Goal: Task Accomplishment & Management: Manage account settings

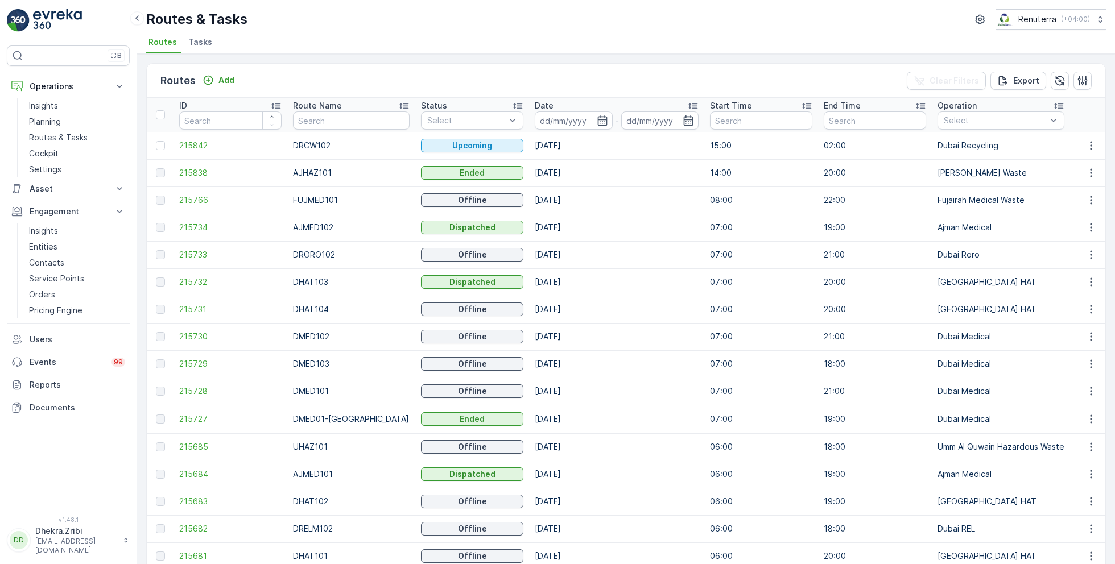
click at [329, 129] on th "Route Name" at bounding box center [351, 115] width 128 height 34
click at [339, 120] on input "text" at bounding box center [351, 120] width 117 height 18
type input "re"
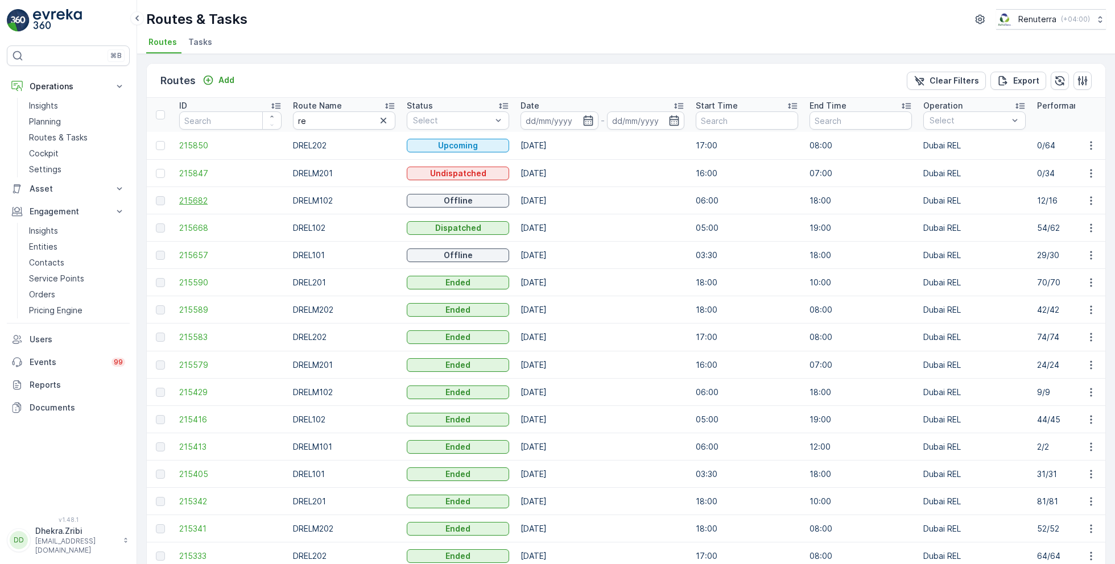
click at [230, 204] on span "215682" at bounding box center [230, 200] width 102 height 11
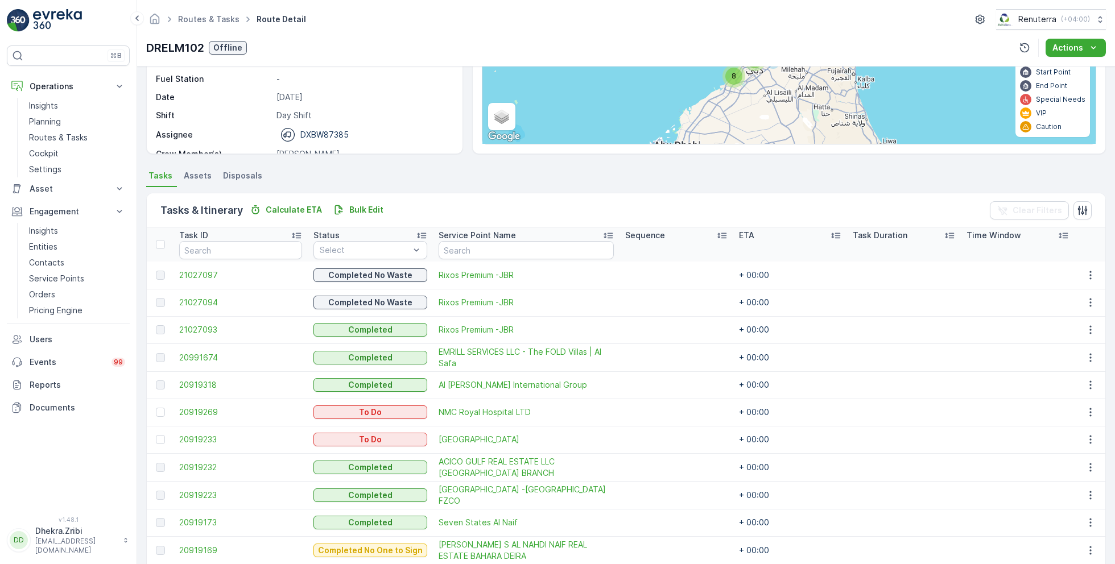
scroll to position [330, 0]
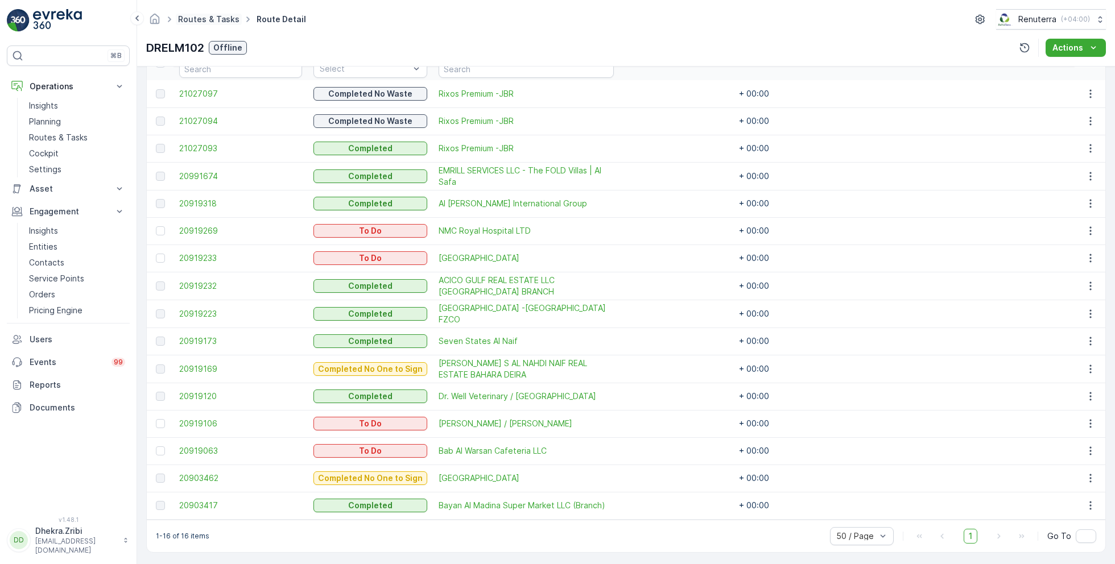
click at [218, 23] on link "Routes & Tasks" at bounding box center [208, 19] width 61 height 10
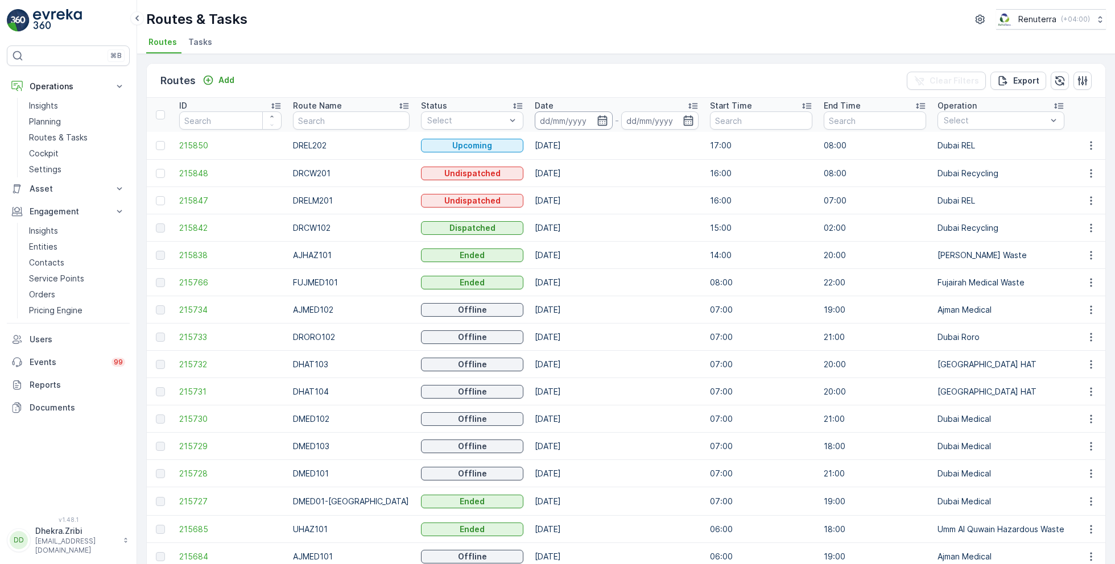
click at [553, 125] on input at bounding box center [574, 120] width 78 height 18
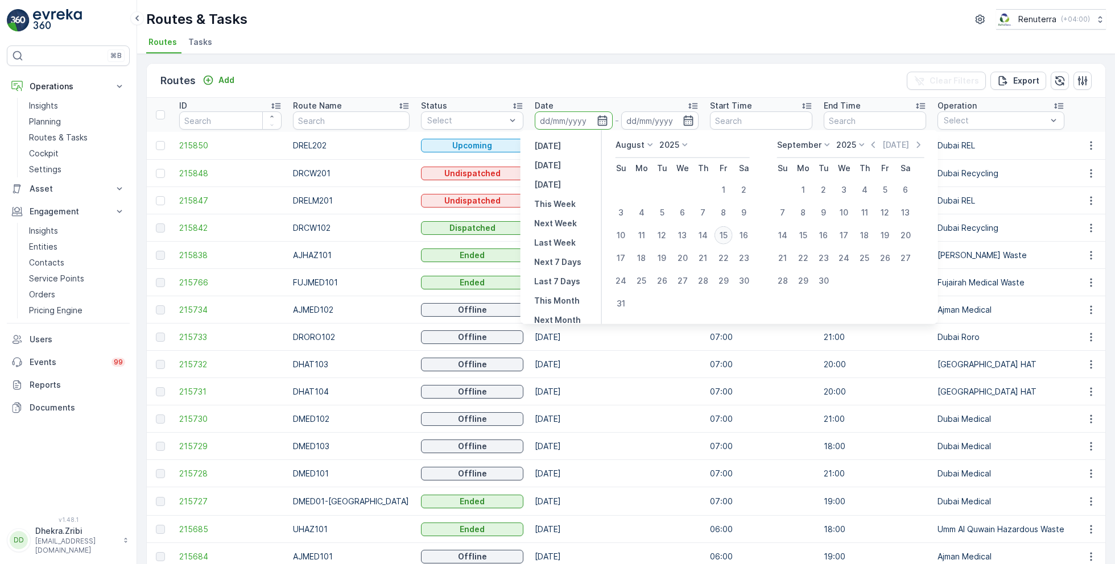
click at [724, 229] on div "15" at bounding box center [723, 235] width 18 height 18
type input "[DATE]"
click at [724, 229] on div "15" at bounding box center [723, 235] width 18 height 18
type input "[DATE]"
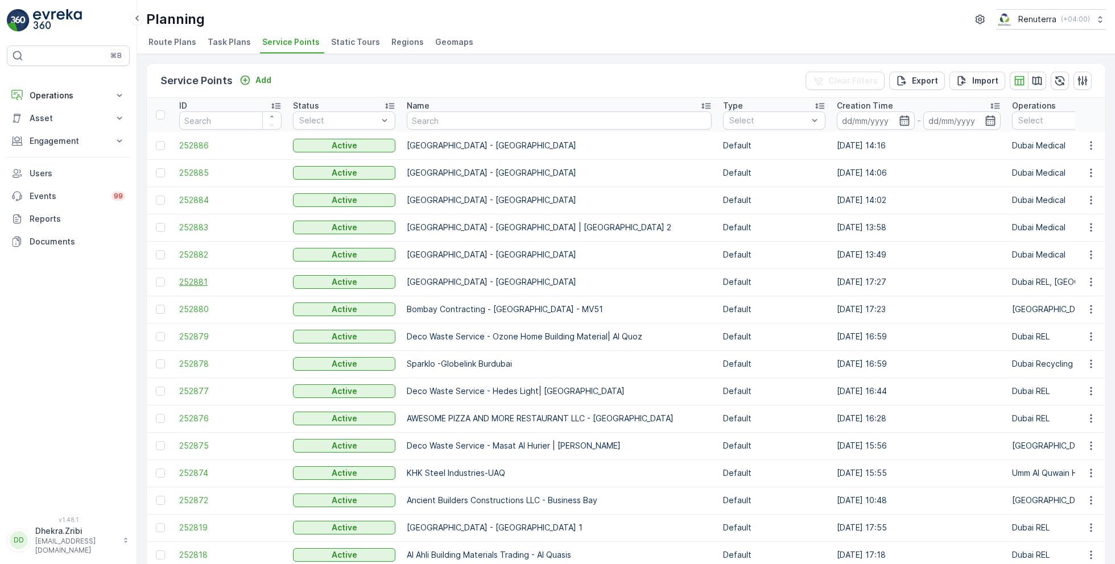
click at [217, 279] on span "252881" at bounding box center [230, 281] width 102 height 11
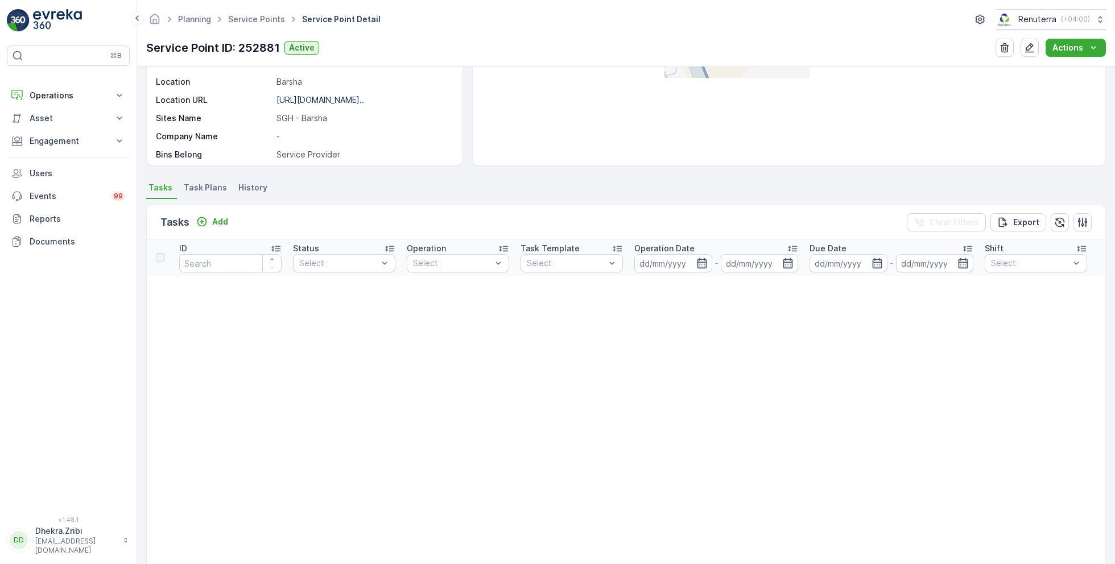
scroll to position [196, 0]
click at [269, 16] on link "Service Points" at bounding box center [256, 19] width 57 height 10
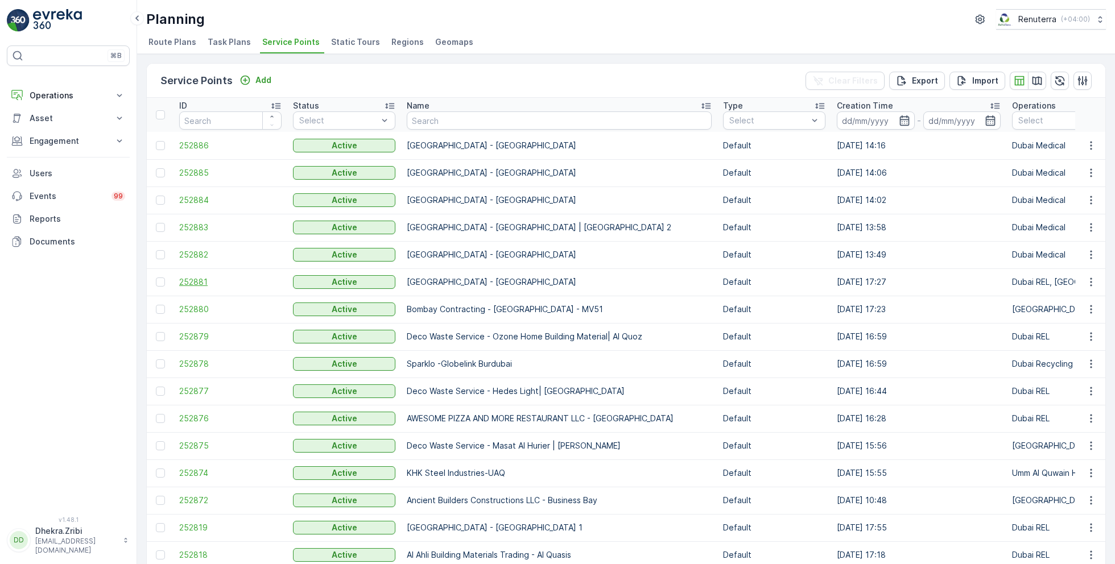
click at [215, 276] on span "252881" at bounding box center [230, 281] width 102 height 11
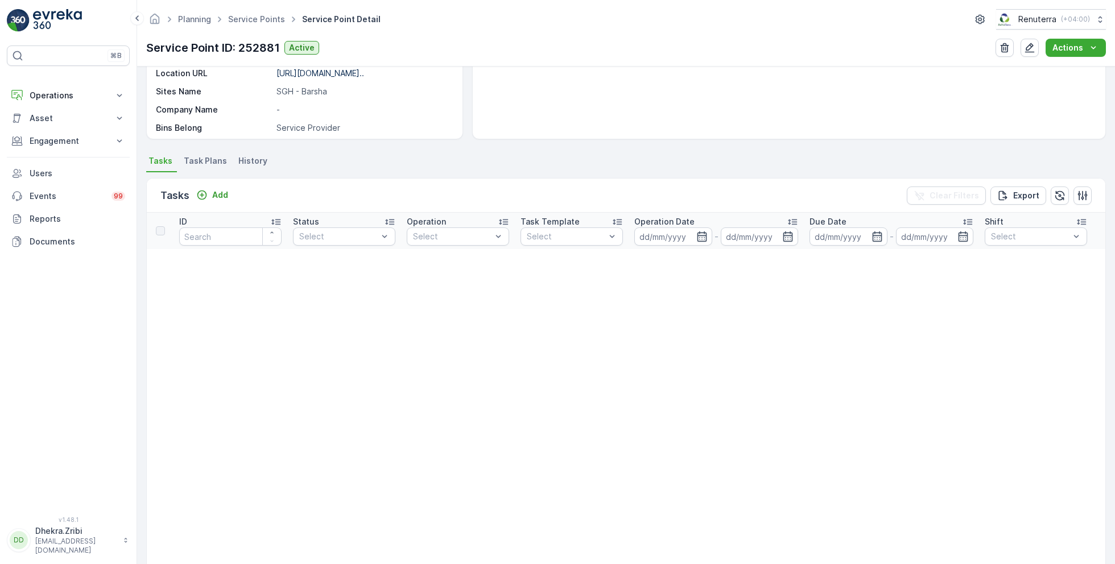
scroll to position [158, 0]
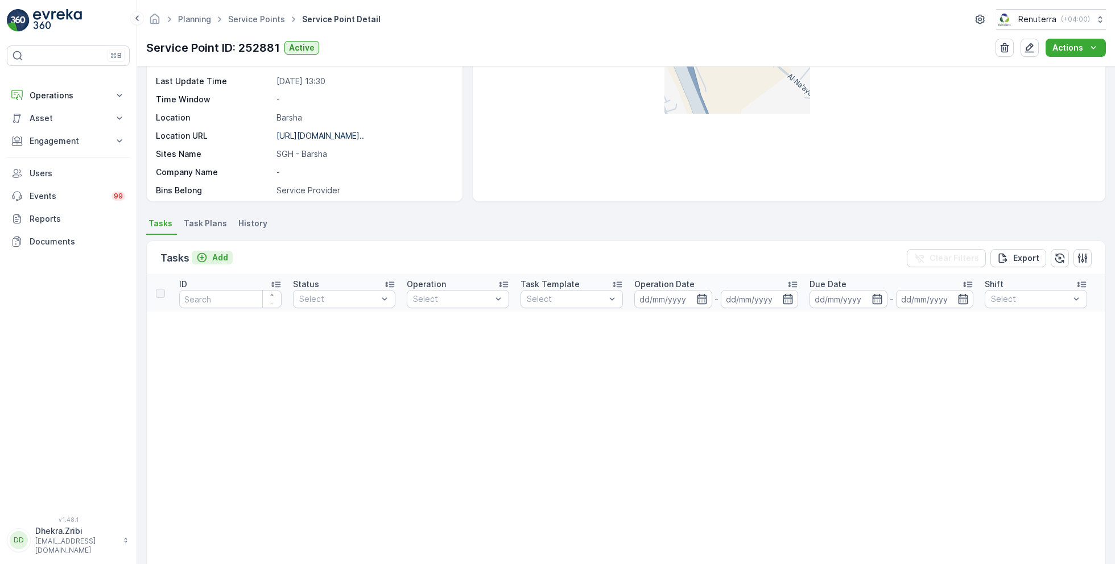
click at [214, 262] on p "Add" at bounding box center [220, 257] width 16 height 11
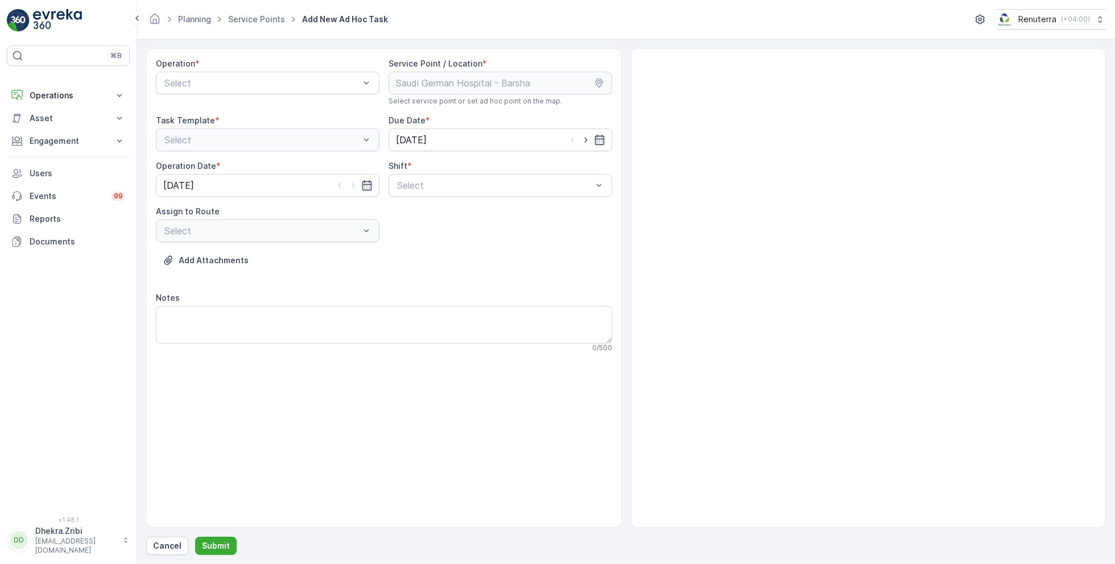
click at [236, 86] on div at bounding box center [261, 83] width 197 height 10
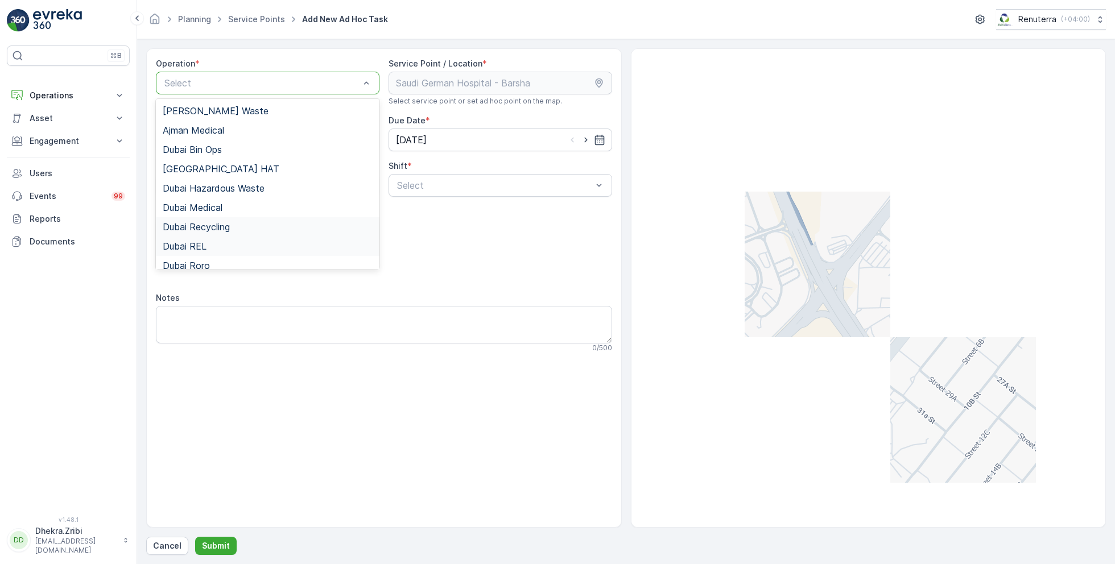
click at [220, 244] on div "Dubai REL" at bounding box center [268, 246] width 210 height 10
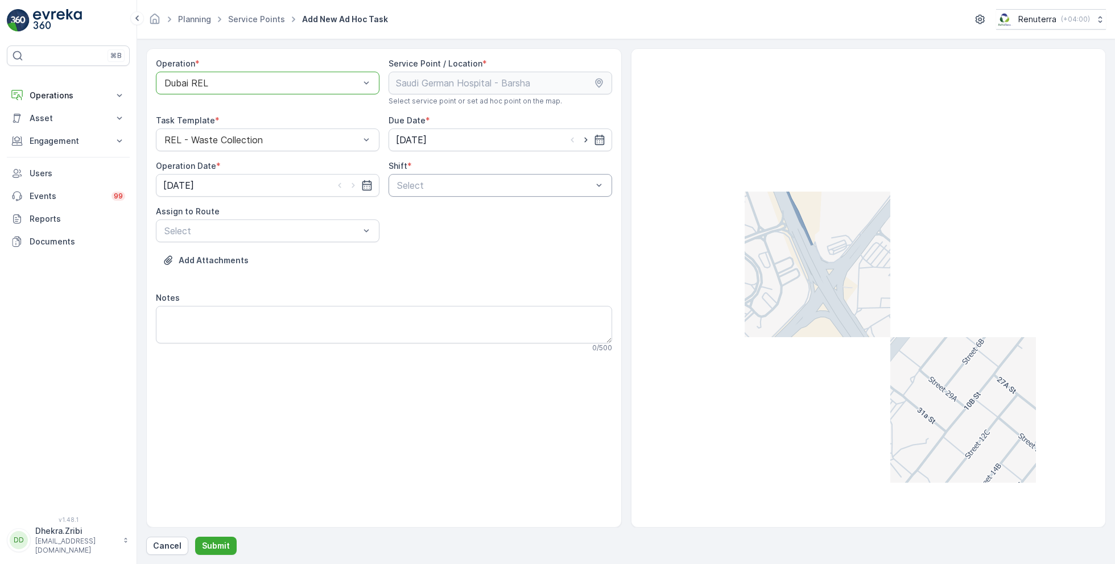
click at [445, 176] on div "Select" at bounding box center [499, 185] width 223 height 23
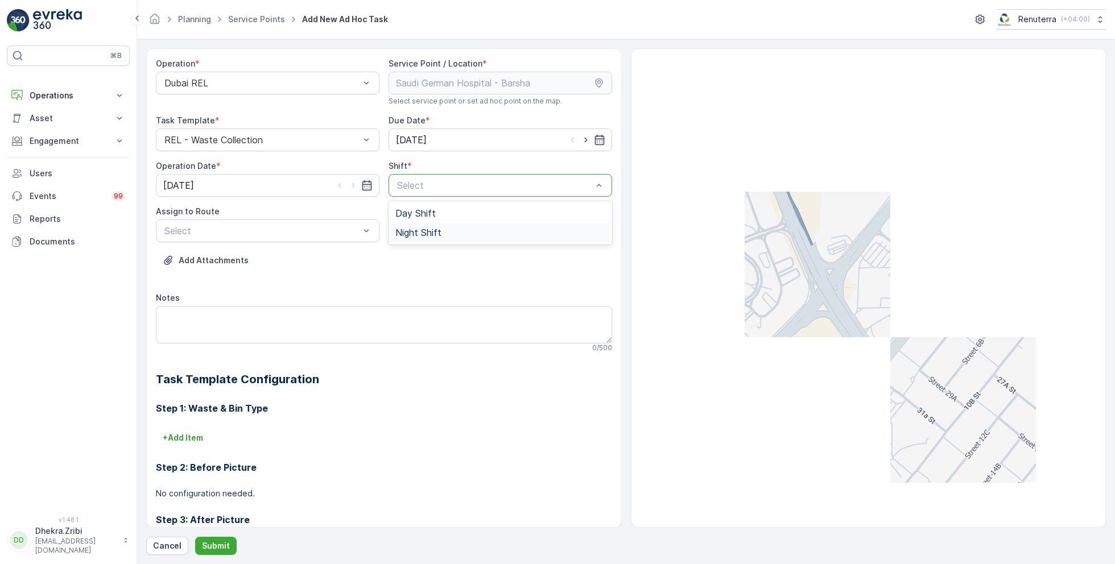
click at [425, 227] on span "Night Shift" at bounding box center [418, 232] width 46 height 10
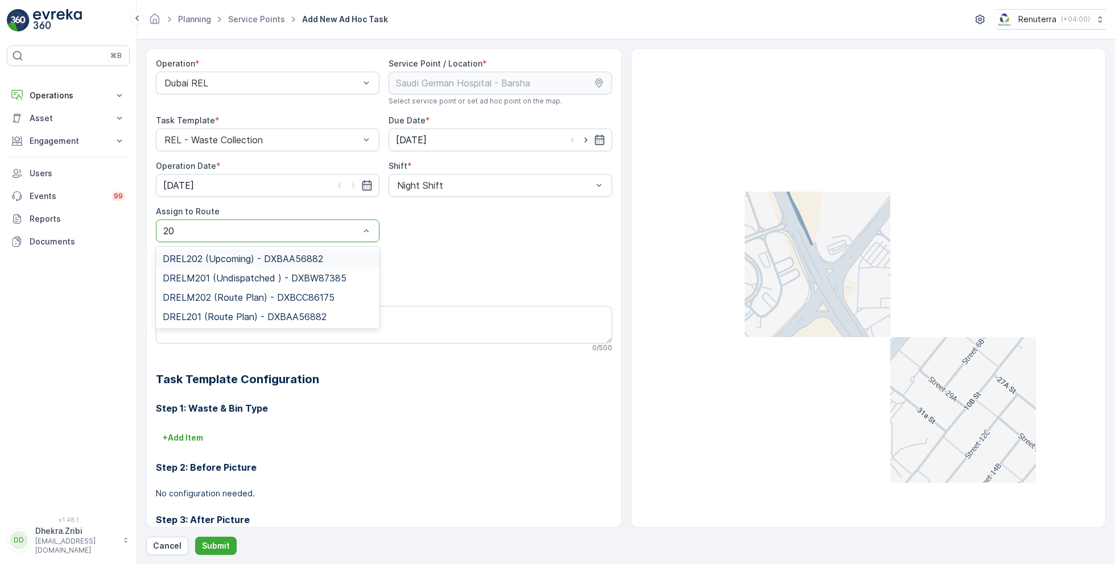
type input "202"
click at [322, 273] on span "DRELM202 (Route Plan) - DXBCC86175" at bounding box center [249, 278] width 172 height 10
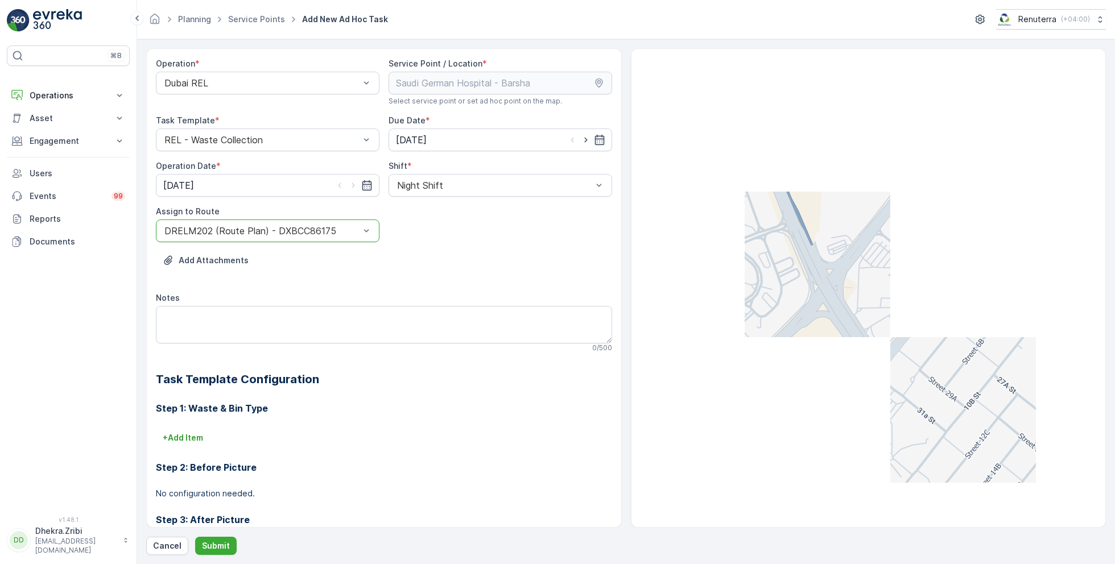
click at [210, 531] on div "Operation * Dubai REL Service Point / Location * Select service point or set ad…" at bounding box center [625, 301] width 959 height 507
click at [210, 539] on button "Submit" at bounding box center [216, 546] width 42 height 18
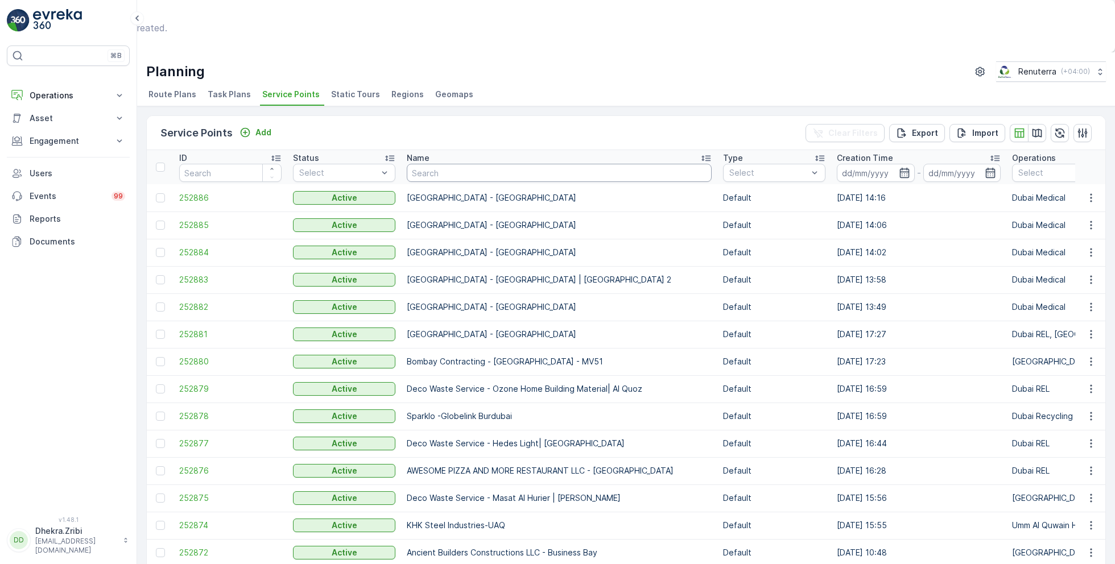
click at [433, 164] on input "text" at bounding box center [559, 173] width 305 height 18
type input "New"
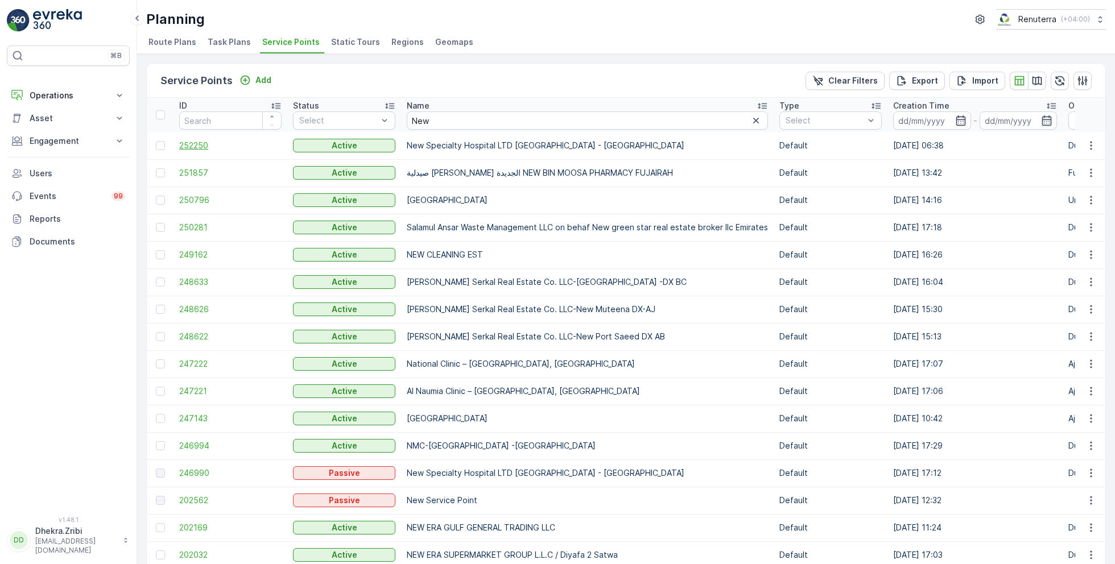
click at [249, 148] on span "252250" at bounding box center [230, 145] width 102 height 11
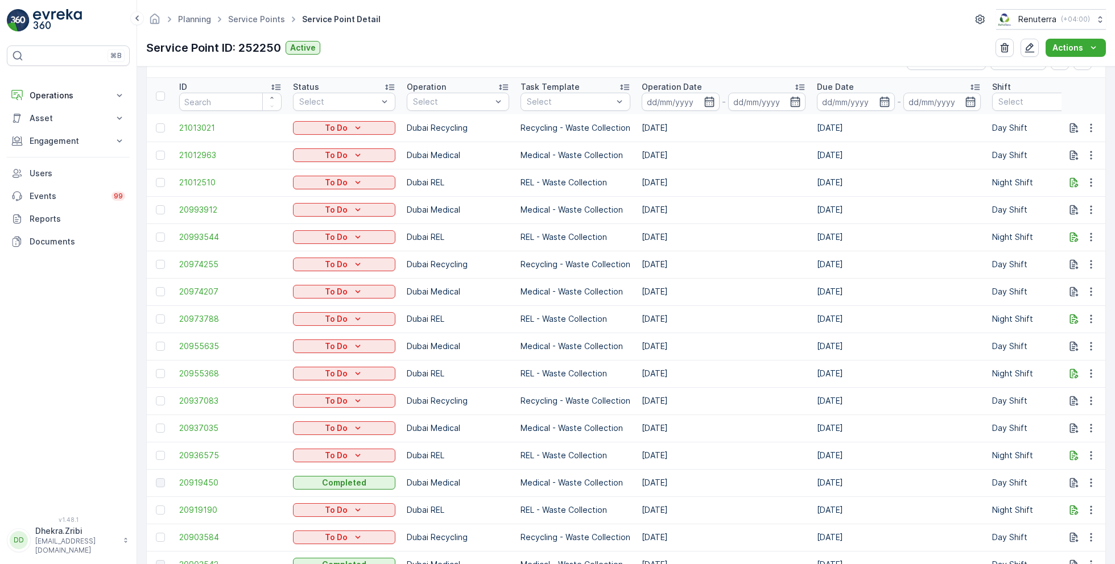
scroll to position [392, 0]
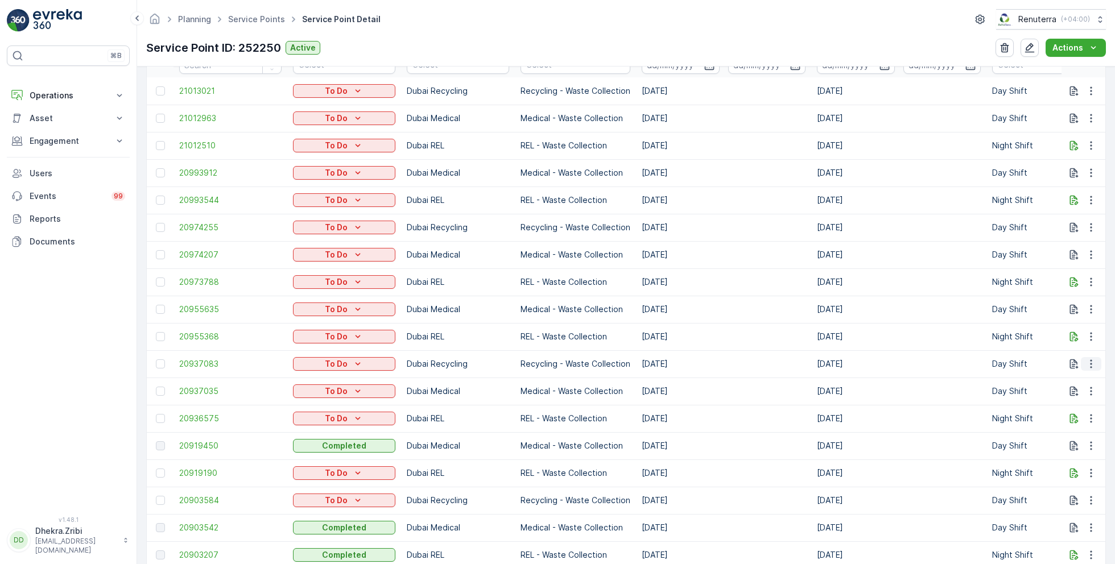
click at [1087, 358] on icon "button" at bounding box center [1090, 363] width 11 height 11
click at [893, 346] on td "17.08.2025" at bounding box center [898, 336] width 175 height 27
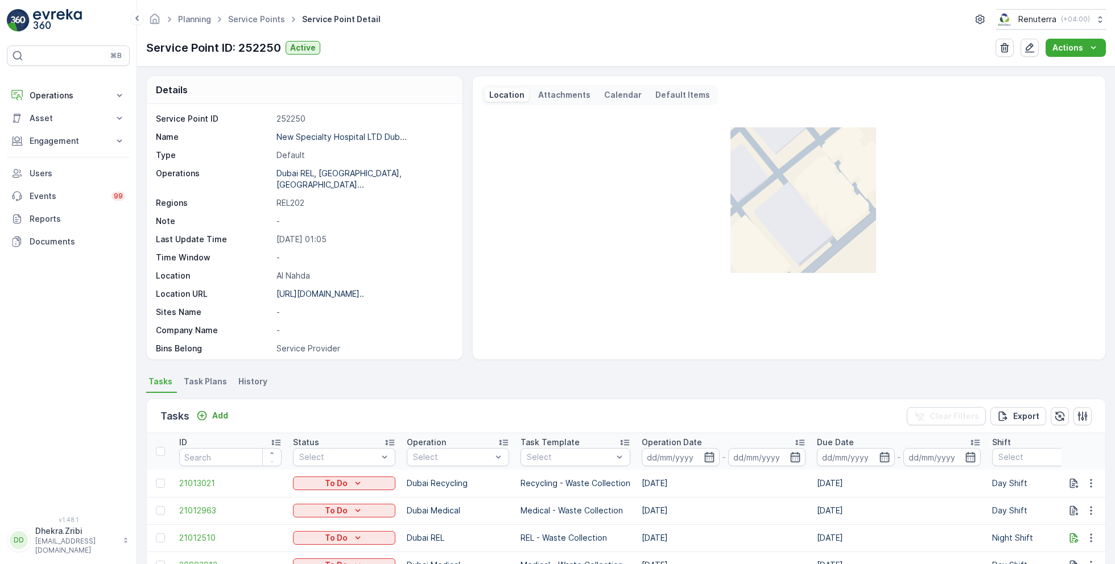
click at [258, 11] on ul "Service Points" at bounding box center [263, 19] width 74 height 16
click at [256, 19] on link "Service Points" at bounding box center [256, 19] width 57 height 10
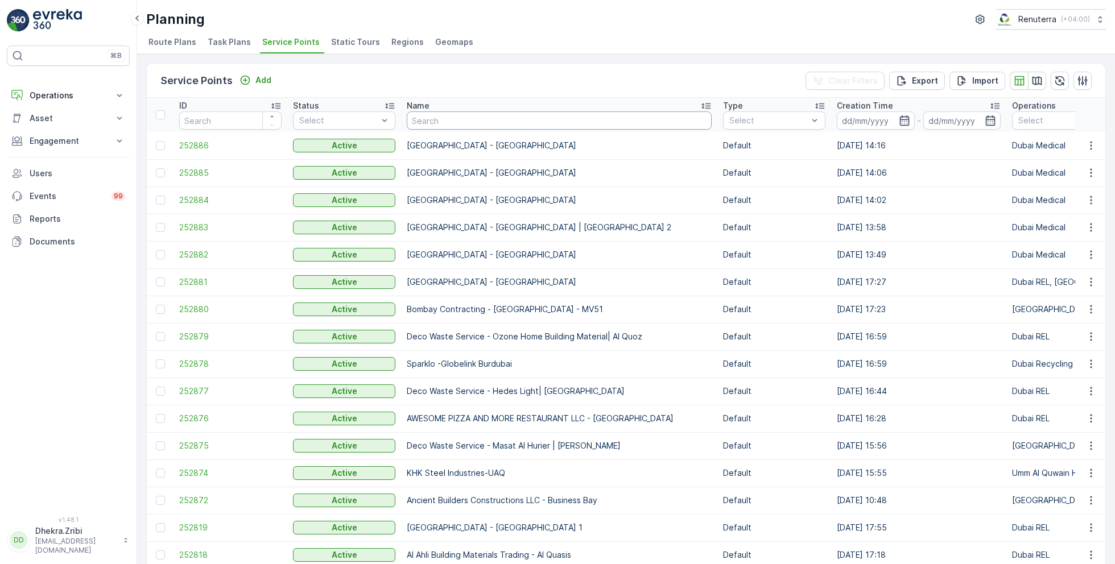
click at [464, 127] on input "text" at bounding box center [559, 120] width 305 height 18
type input "Saudi"
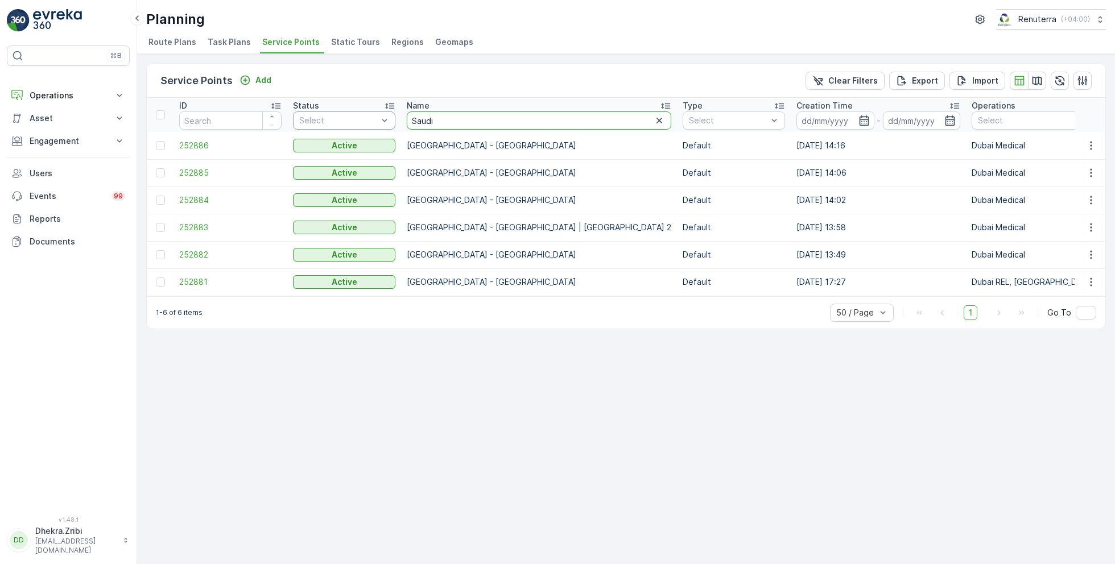
drag, startPoint x: 441, startPoint y: 124, endPoint x: 387, endPoint y: 122, distance: 53.5
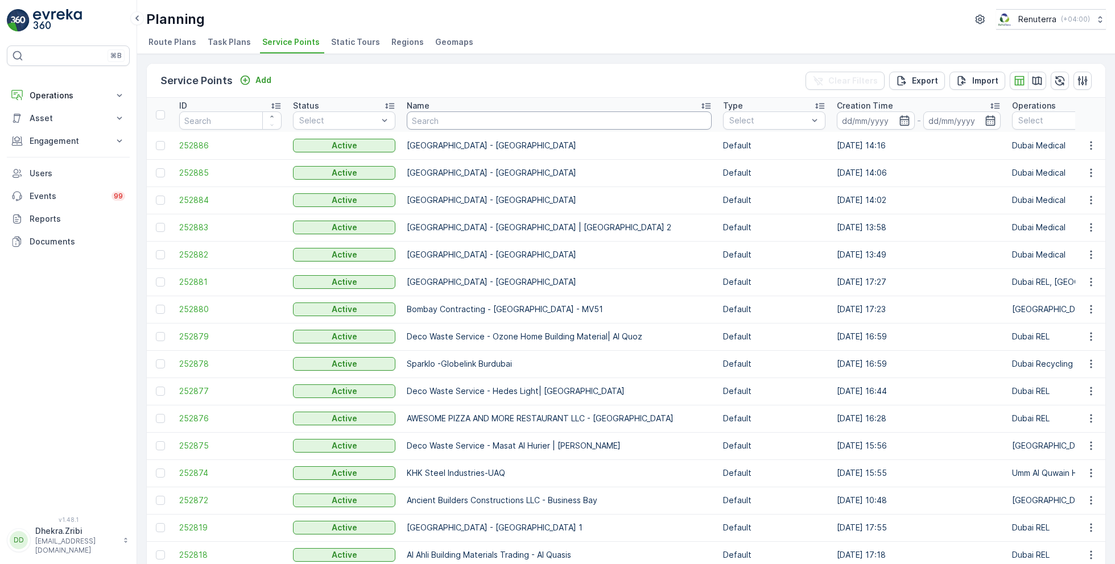
click at [436, 125] on input "text" at bounding box center [559, 120] width 305 height 18
type input "fold"
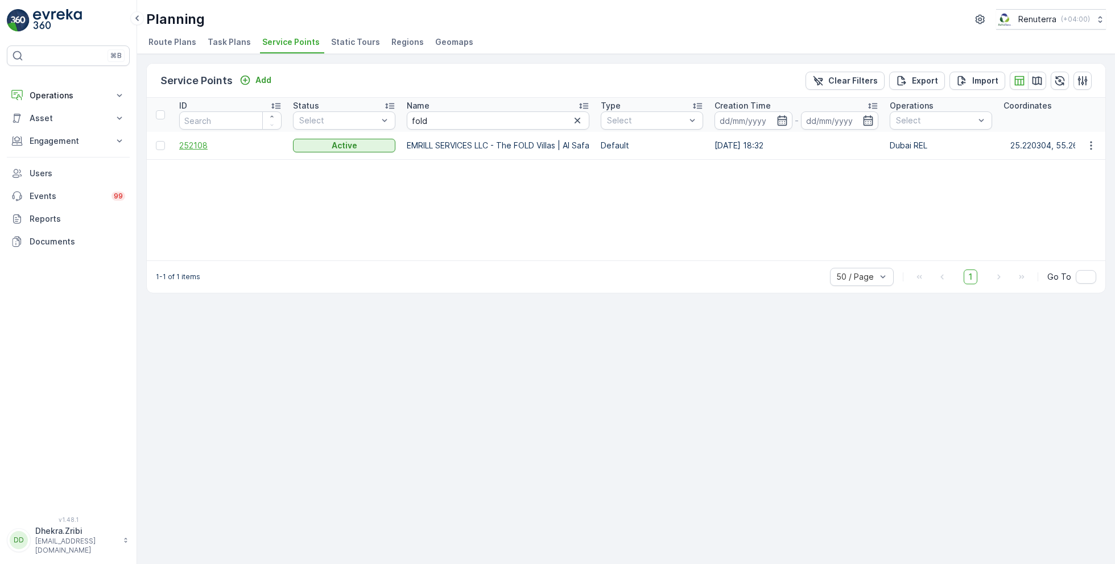
click at [208, 140] on span "252108" at bounding box center [230, 145] width 102 height 11
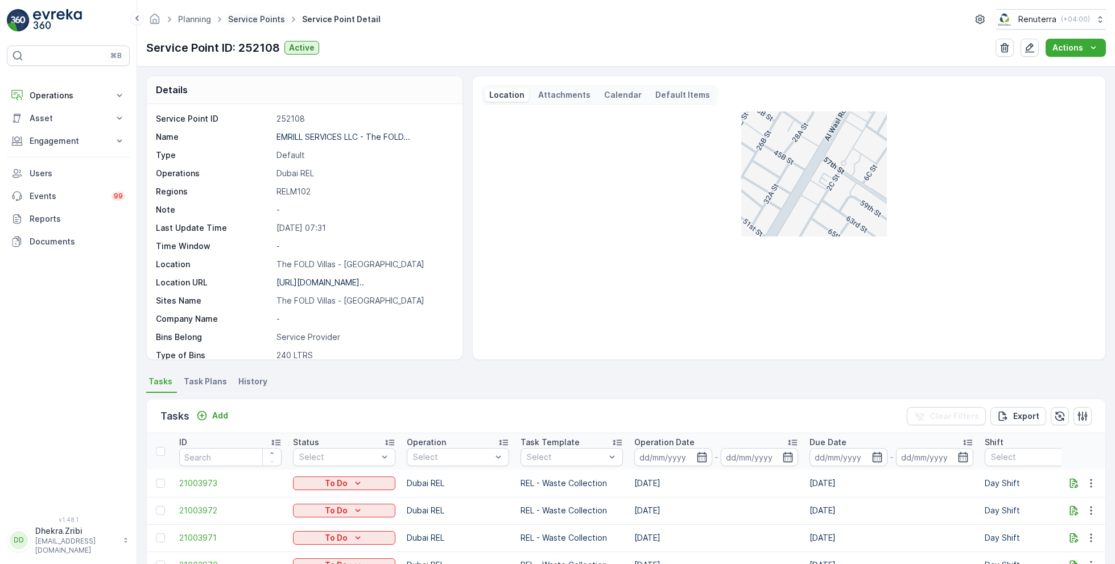
click at [277, 18] on link "Service Points" at bounding box center [256, 19] width 57 height 10
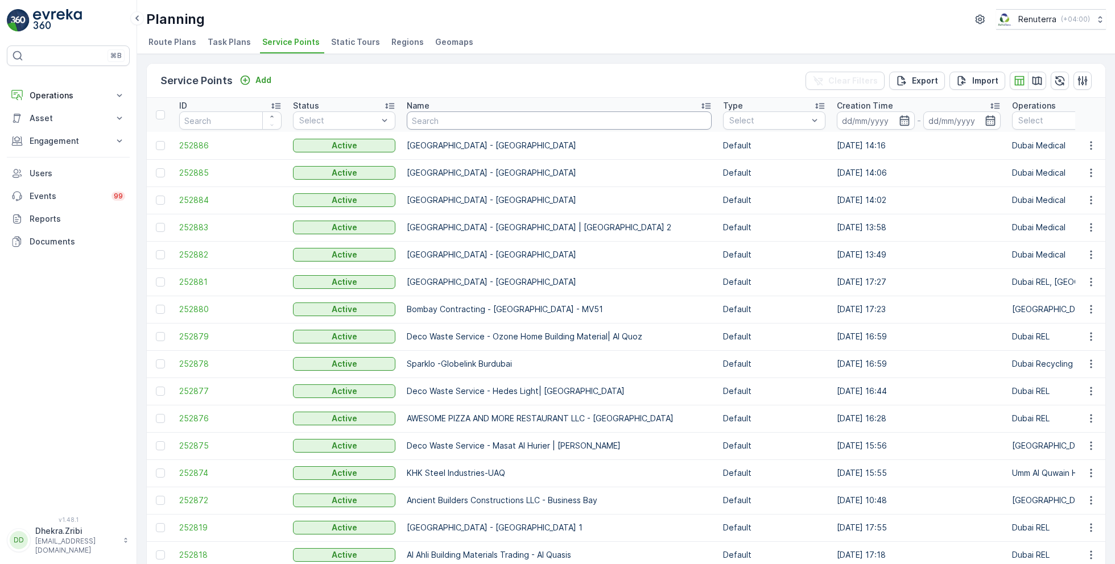
click at [487, 124] on input "text" at bounding box center [559, 120] width 305 height 18
click at [488, 120] on input "text" at bounding box center [559, 120] width 305 height 18
click at [182, 282] on span "252881" at bounding box center [230, 281] width 102 height 11
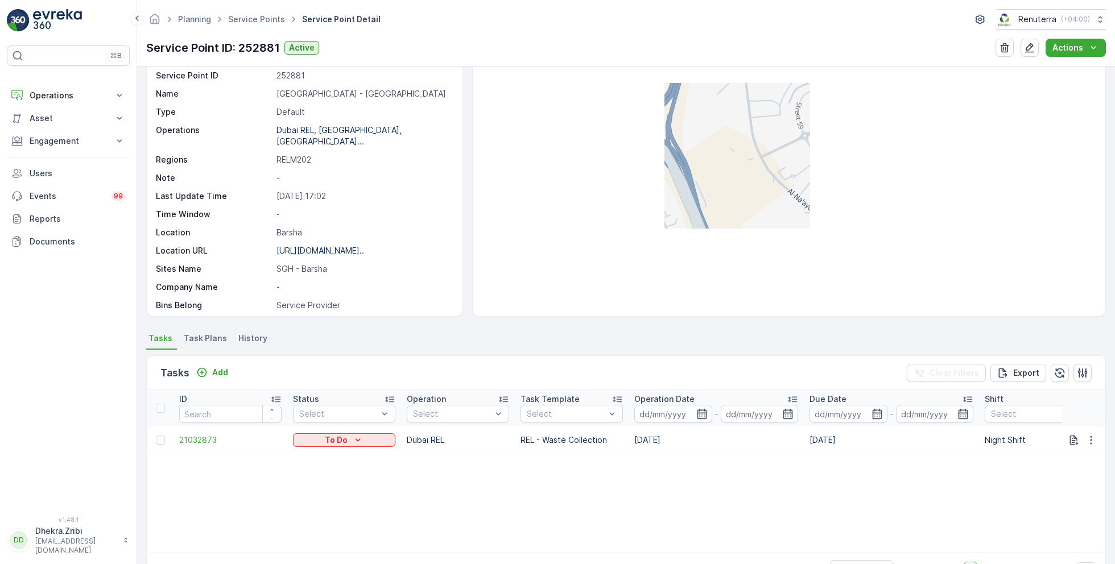
scroll to position [78, 0]
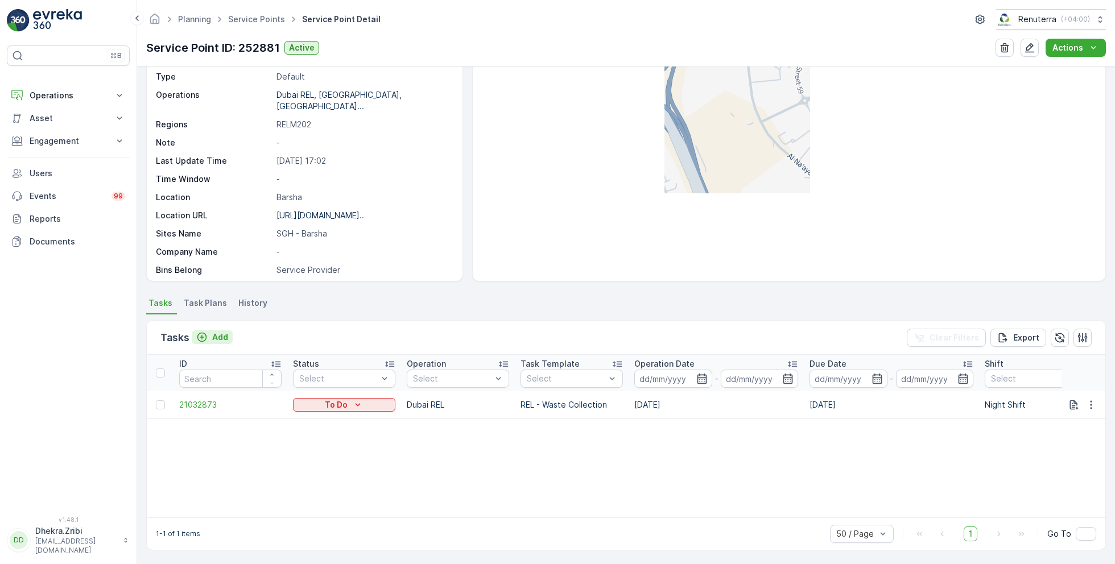
click at [213, 330] on button "Add" at bounding box center [212, 337] width 41 height 14
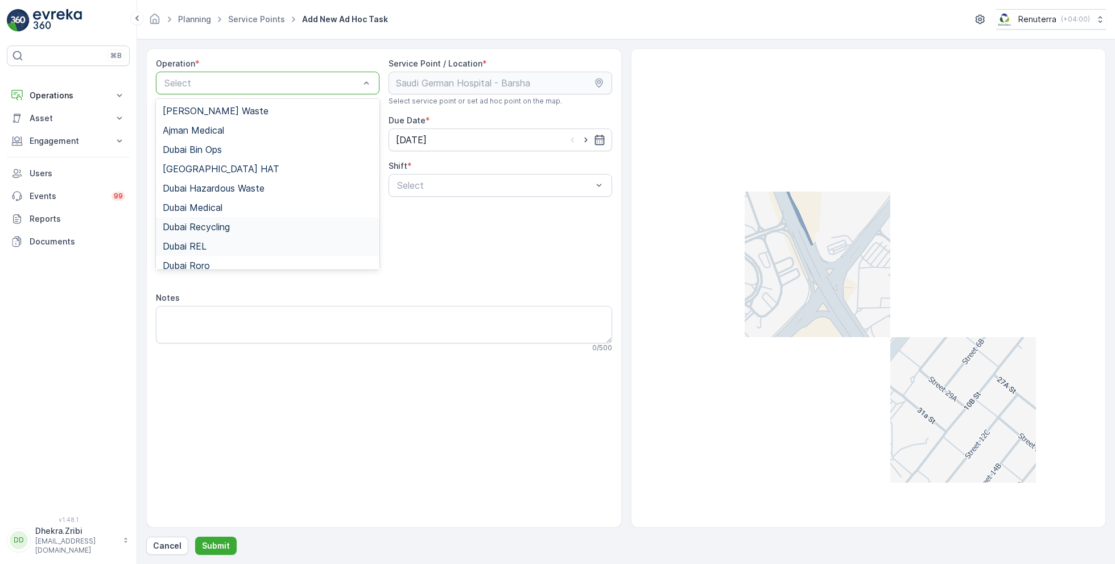
click at [198, 242] on span "Dubai REL" at bounding box center [185, 246] width 44 height 10
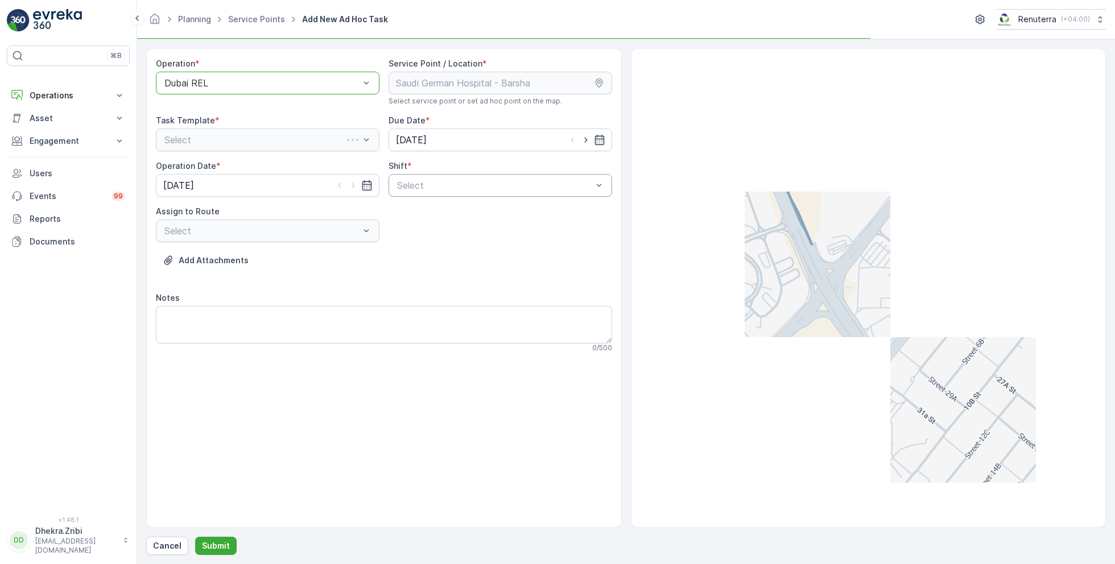
click at [445, 194] on div "Select" at bounding box center [499, 185] width 223 height 23
click at [445, 198] on div "Operation * Dubai REL Service Point / Location * Select service point or set ad…" at bounding box center [384, 210] width 456 height 304
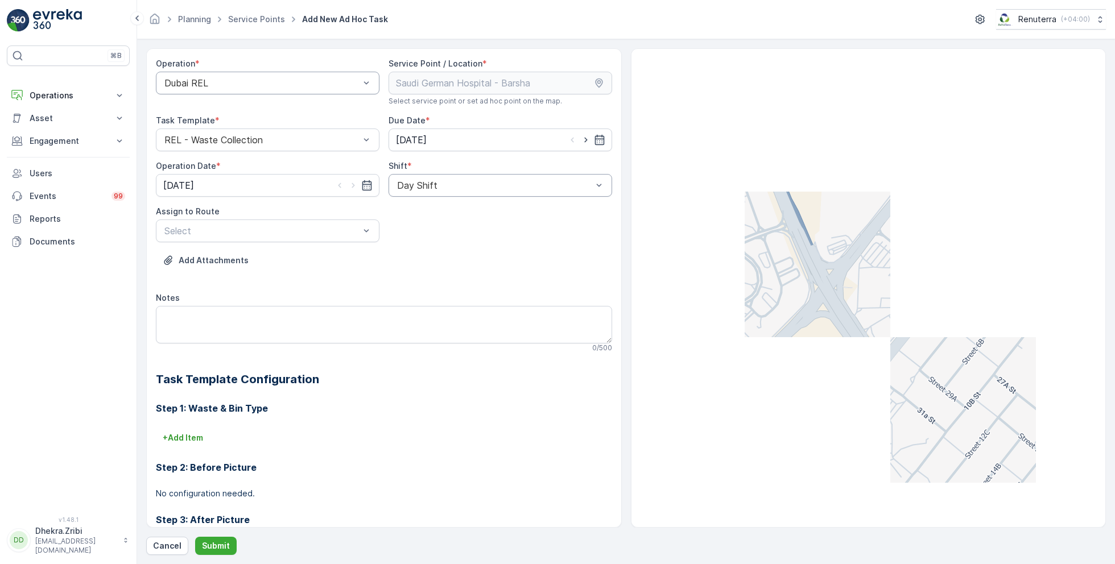
click at [434, 189] on div at bounding box center [494, 185] width 197 height 10
click at [436, 234] on span "Night Shift" at bounding box center [418, 232] width 46 height 10
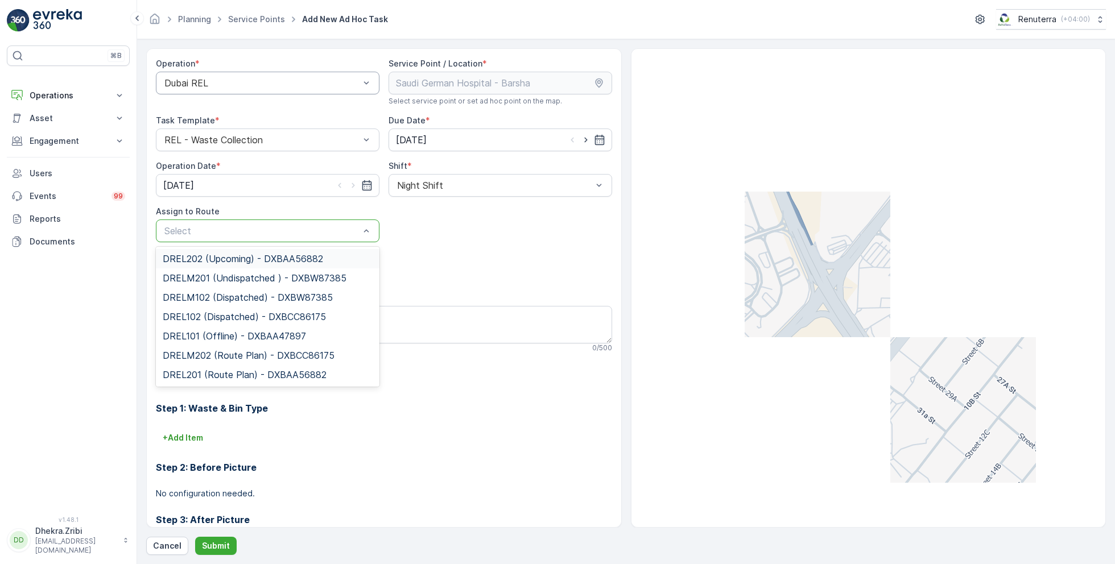
click at [334, 226] on div at bounding box center [261, 231] width 197 height 10
click at [251, 351] on span "DRELM202 (Route Plan) - DXBCC86175" at bounding box center [249, 355] width 172 height 10
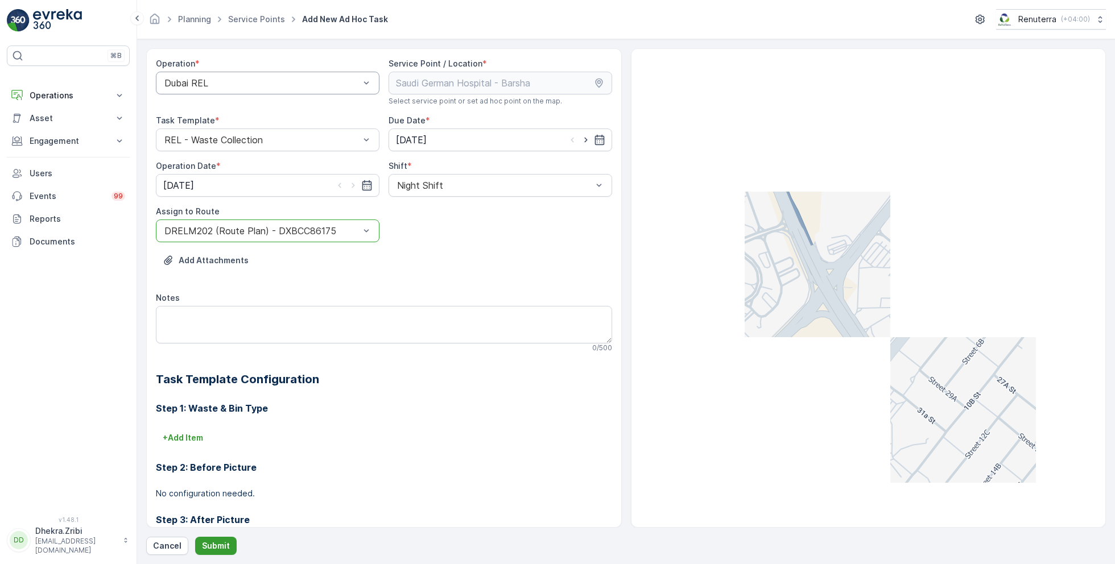
click at [216, 539] on button "Submit" at bounding box center [216, 546] width 42 height 18
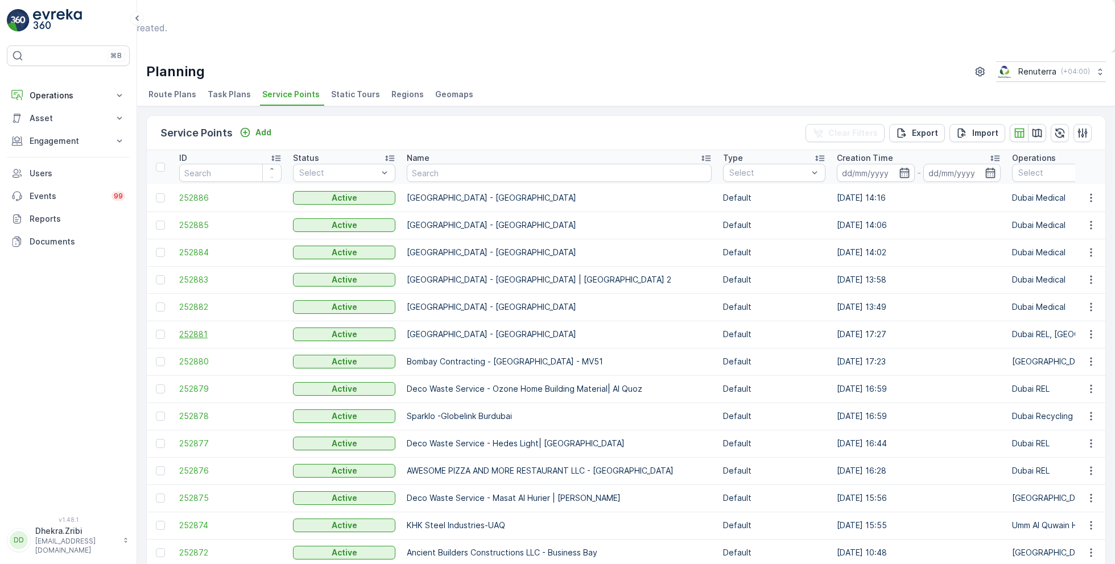
click at [197, 329] on span "252881" at bounding box center [230, 334] width 102 height 11
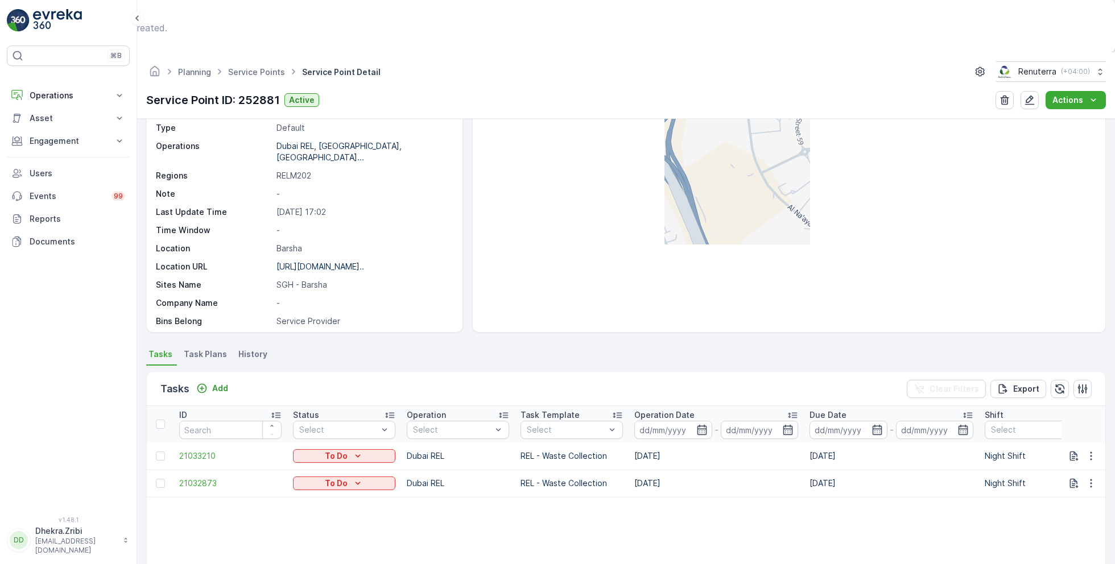
scroll to position [78, 0]
click at [224, 384] on p "Add" at bounding box center [220, 389] width 16 height 11
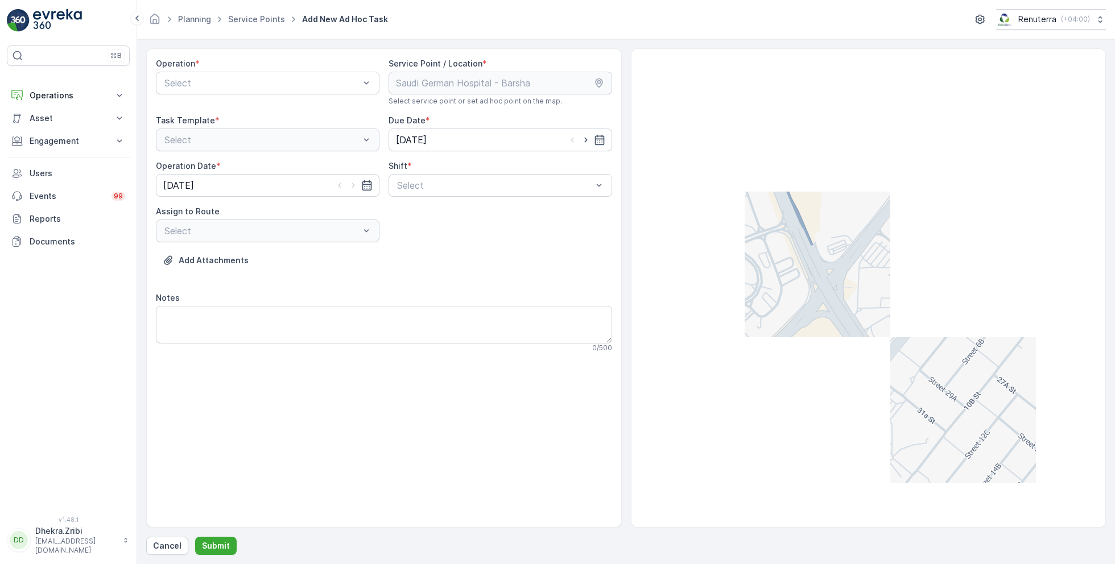
click at [221, 104] on div "Operation * Select" at bounding box center [267, 82] width 223 height 48
click at [221, 90] on div "Select" at bounding box center [267, 83] width 223 height 23
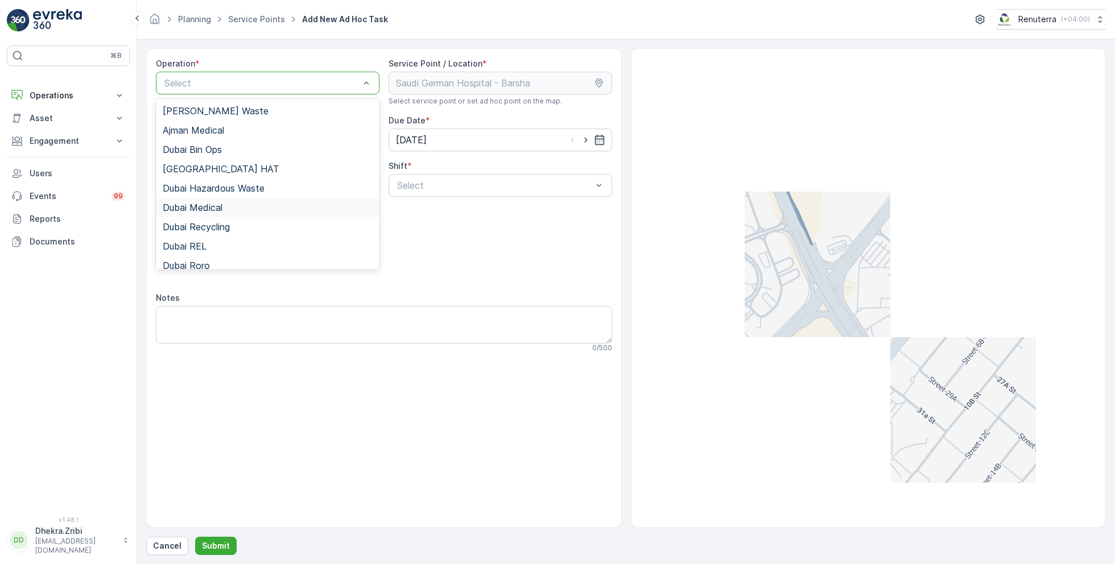
click at [248, 211] on div "Dubai Medical" at bounding box center [268, 207] width 210 height 10
click at [296, 89] on div "Dubai Medical" at bounding box center [267, 83] width 223 height 23
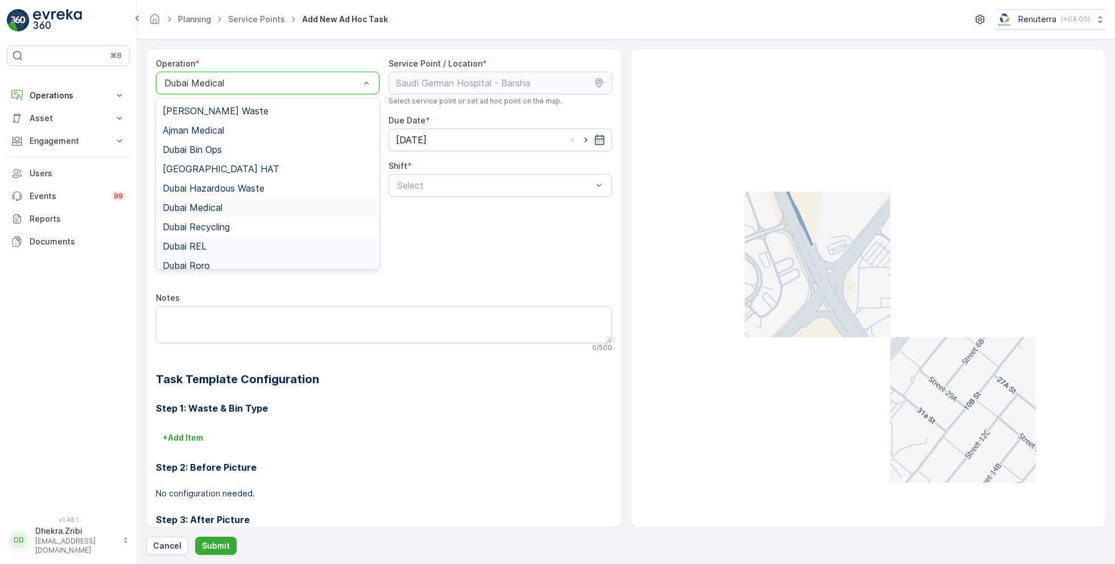
click at [247, 245] on div "Dubai REL" at bounding box center [268, 246] width 210 height 10
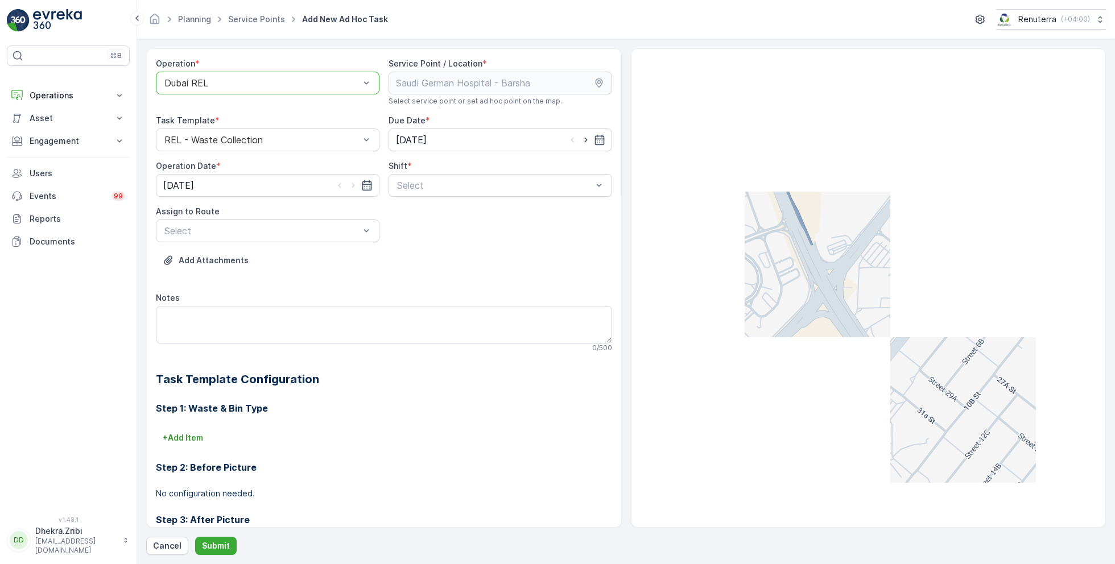
click at [421, 181] on div at bounding box center [494, 185] width 197 height 10
click at [438, 213] on div "Day Shift" at bounding box center [500, 213] width 210 height 10
click at [330, 216] on div "Assign to Route Select" at bounding box center [267, 224] width 223 height 36
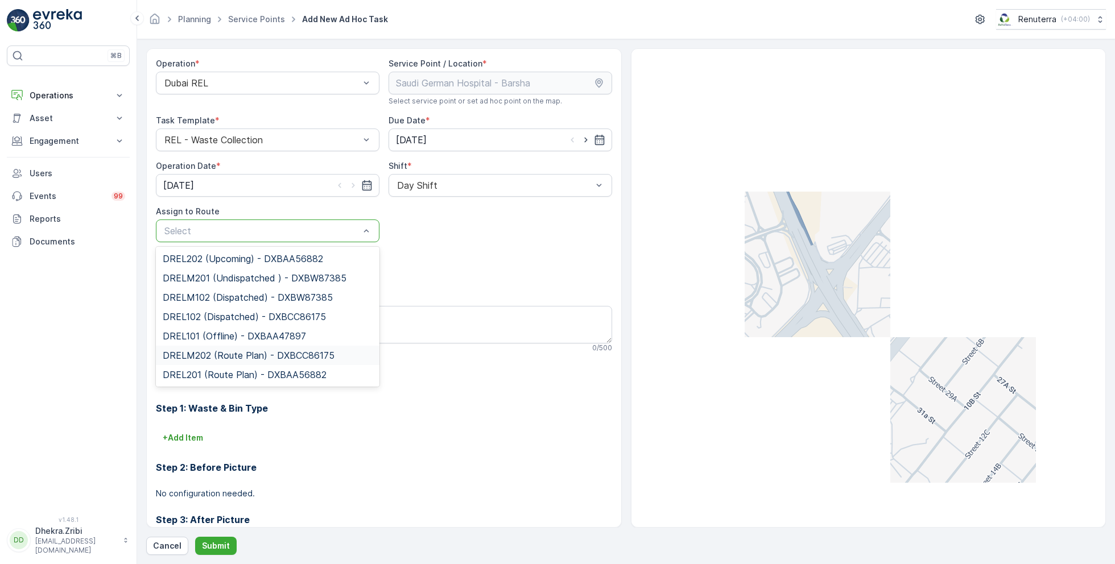
click at [238, 363] on div "DRELM202 (Route Plan) - DXBCC86175" at bounding box center [267, 355] width 223 height 19
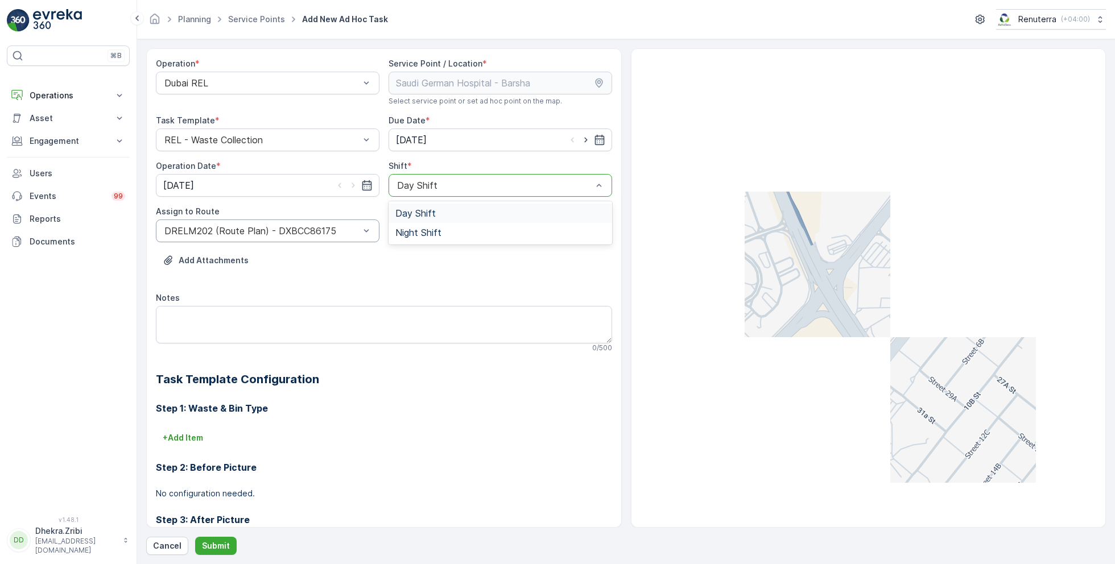
click at [457, 175] on div "Day Shift" at bounding box center [499, 185] width 223 height 23
click at [448, 226] on div "Night Shift" at bounding box center [499, 232] width 223 height 19
click at [222, 546] on p "Submit" at bounding box center [216, 545] width 28 height 11
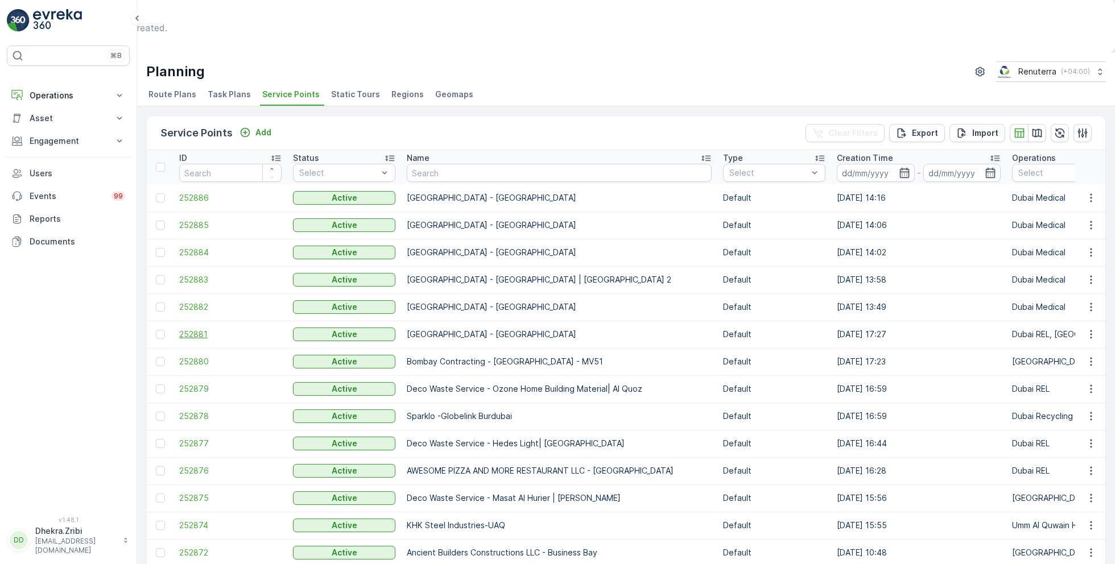
click at [211, 329] on span "252881" at bounding box center [230, 334] width 102 height 11
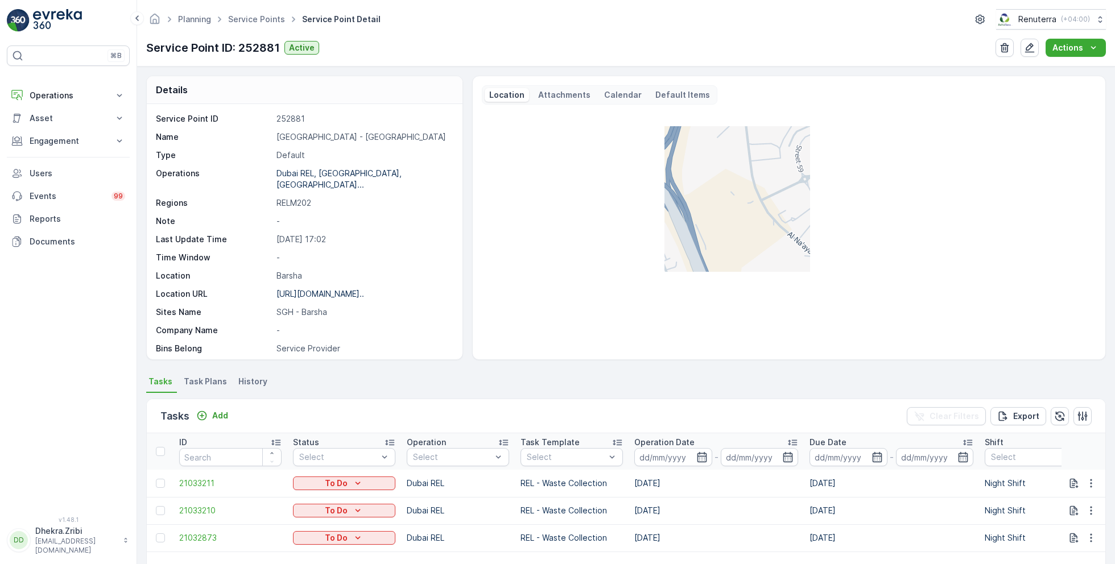
click at [160, 442] on th at bounding box center [160, 451] width 27 height 36
click at [160, 449] on div at bounding box center [160, 451] width 9 height 9
click at [162, 447] on input "checkbox" at bounding box center [162, 447] width 0 height 0
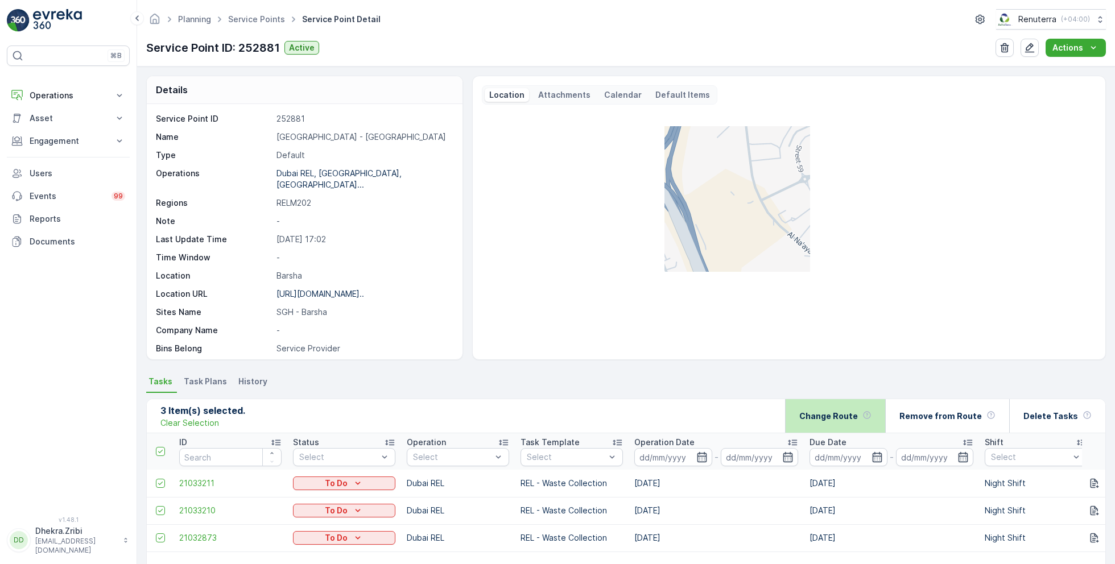
click at [863, 423] on div "Change Route" at bounding box center [835, 416] width 72 height 34
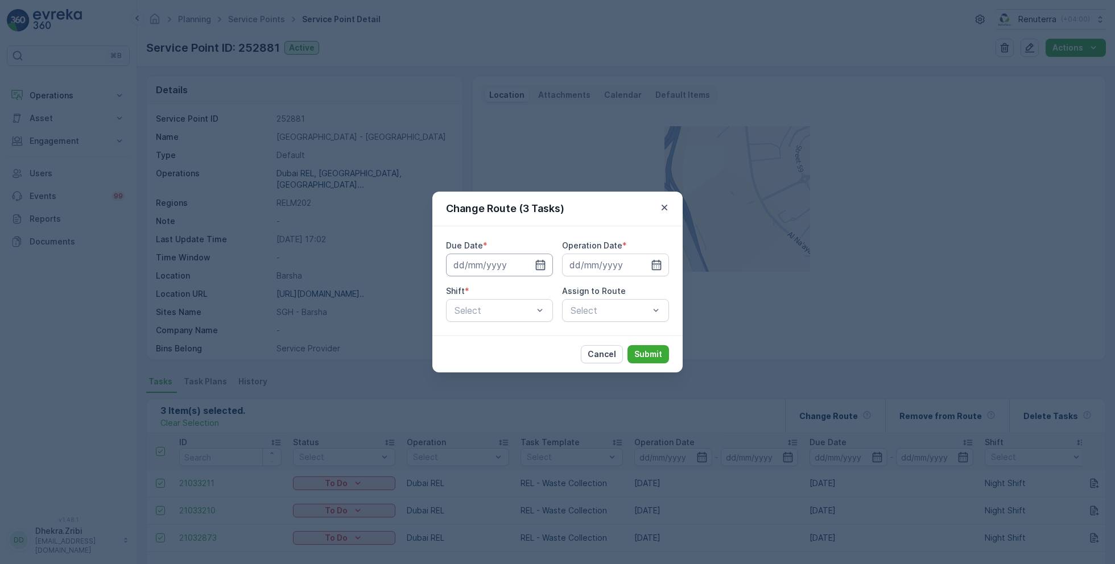
click at [532, 271] on input at bounding box center [499, 265] width 107 height 23
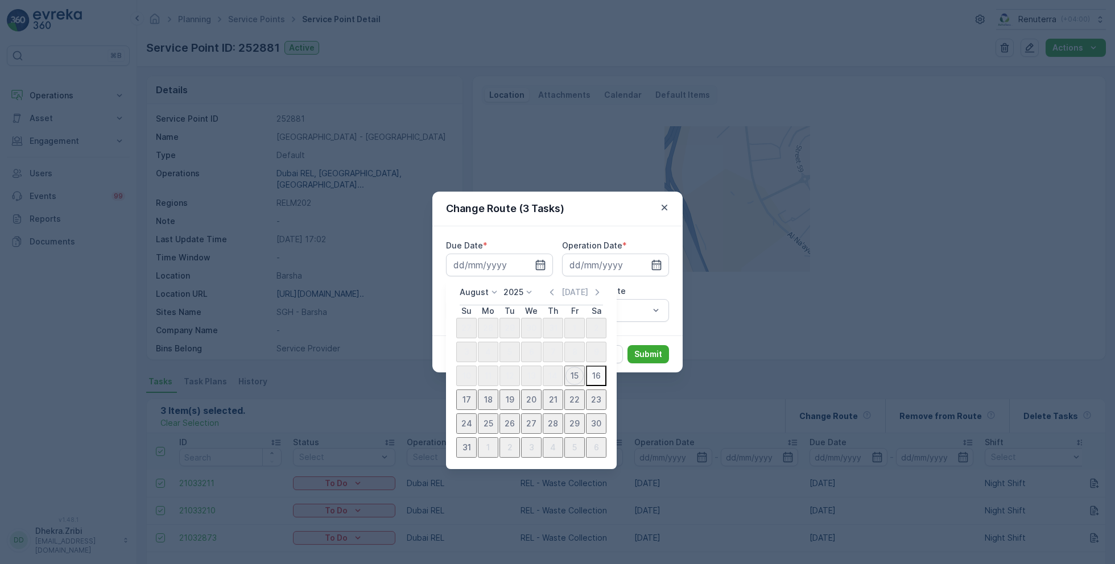
click at [587, 378] on div "16" at bounding box center [596, 376] width 18 height 18
type input "[DATE]"
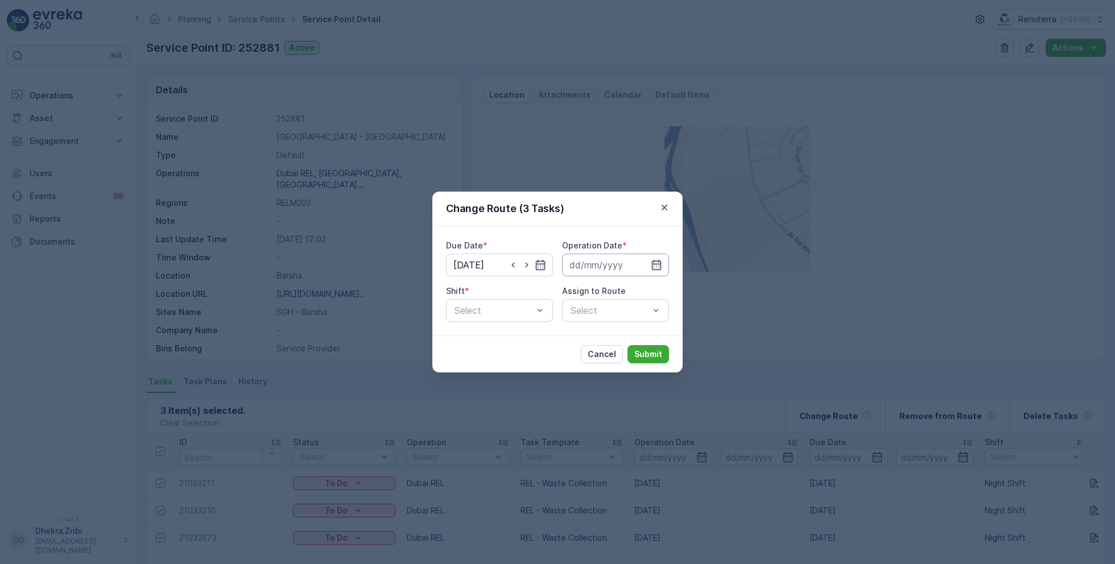
click at [639, 266] on input at bounding box center [615, 265] width 107 height 23
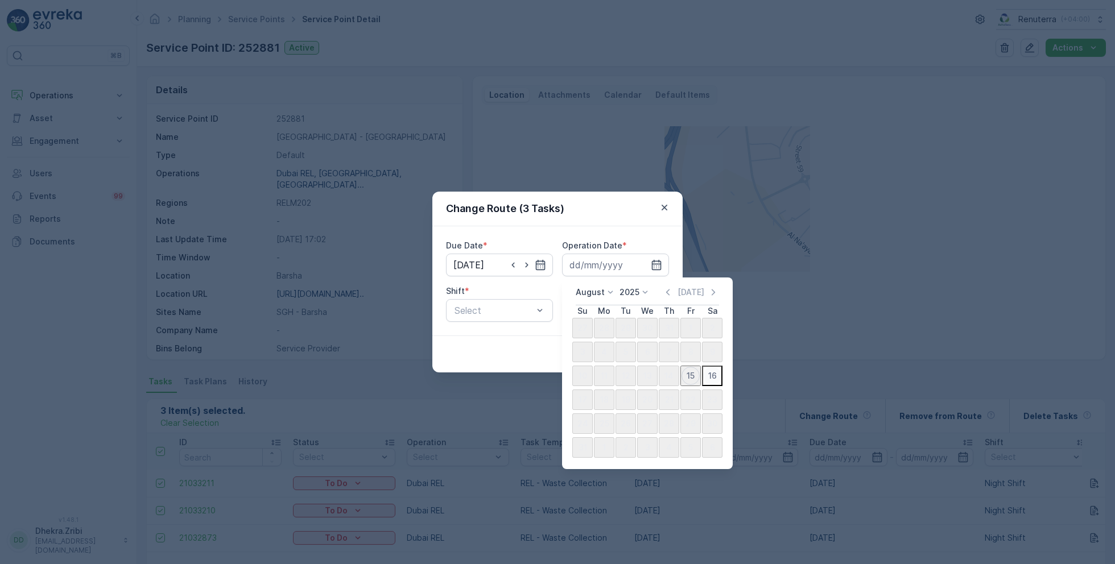
click at [703, 385] on div "16" at bounding box center [712, 376] width 18 height 18
type input "[DATE]"
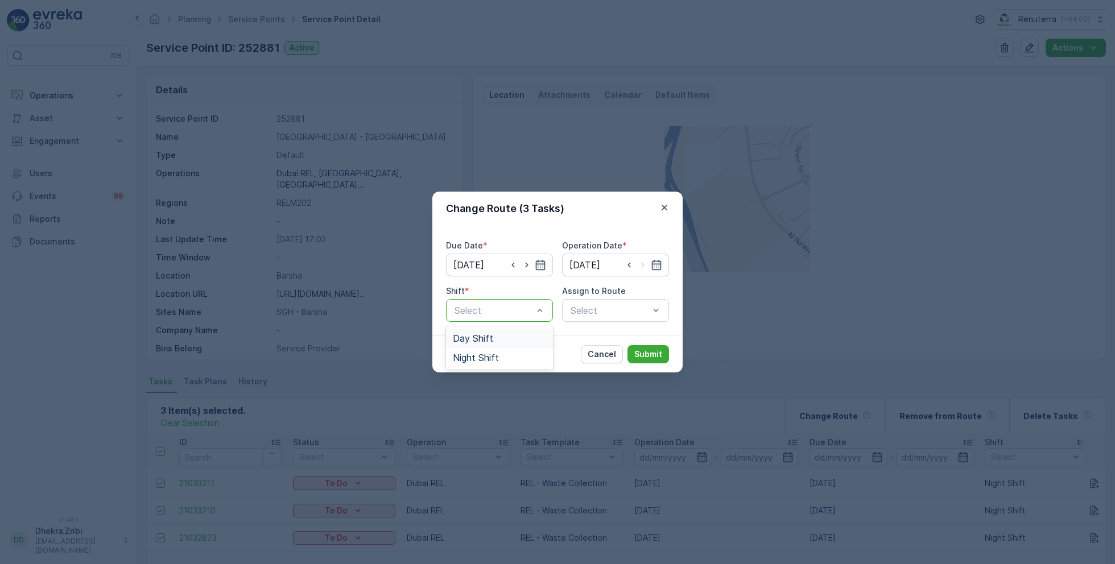
click at [511, 334] on div "Day Shift" at bounding box center [499, 338] width 93 height 10
click at [611, 312] on div "Select" at bounding box center [615, 310] width 107 height 23
click at [517, 362] on div "Night Shift" at bounding box center [499, 358] width 93 height 10
click at [591, 314] on div at bounding box center [609, 310] width 81 height 10
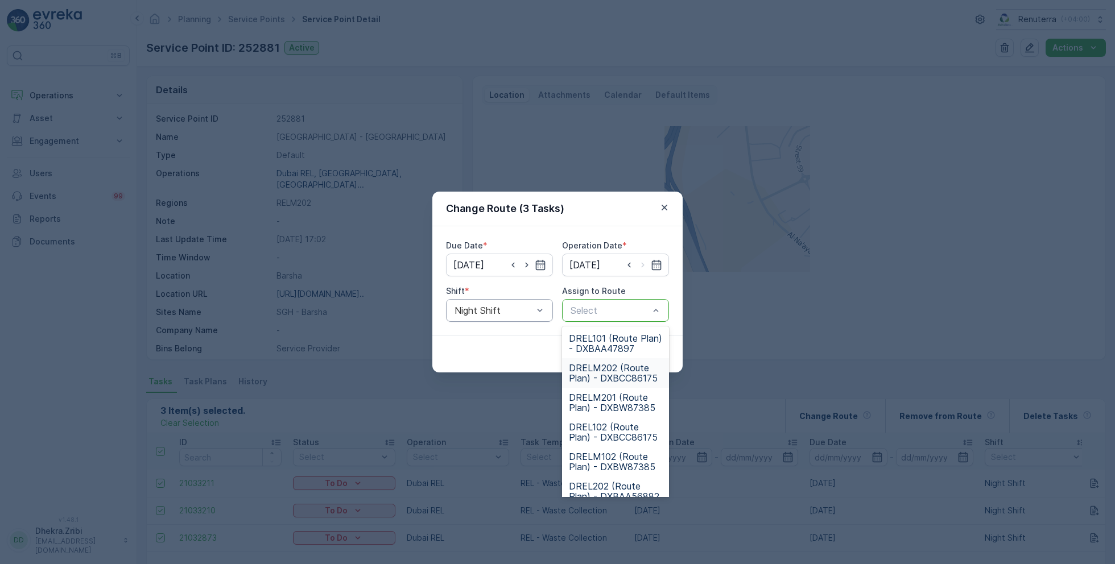
click at [621, 375] on span "DRELM202 (Route Plan) - DXBCC86175" at bounding box center [615, 373] width 93 height 20
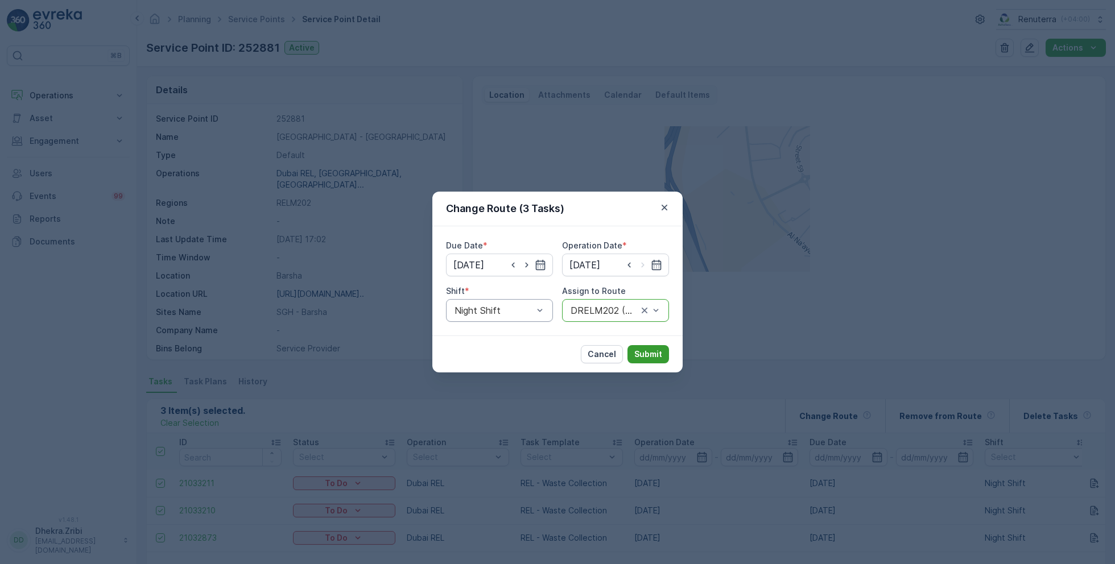
click at [645, 353] on p "Submit" at bounding box center [648, 354] width 28 height 11
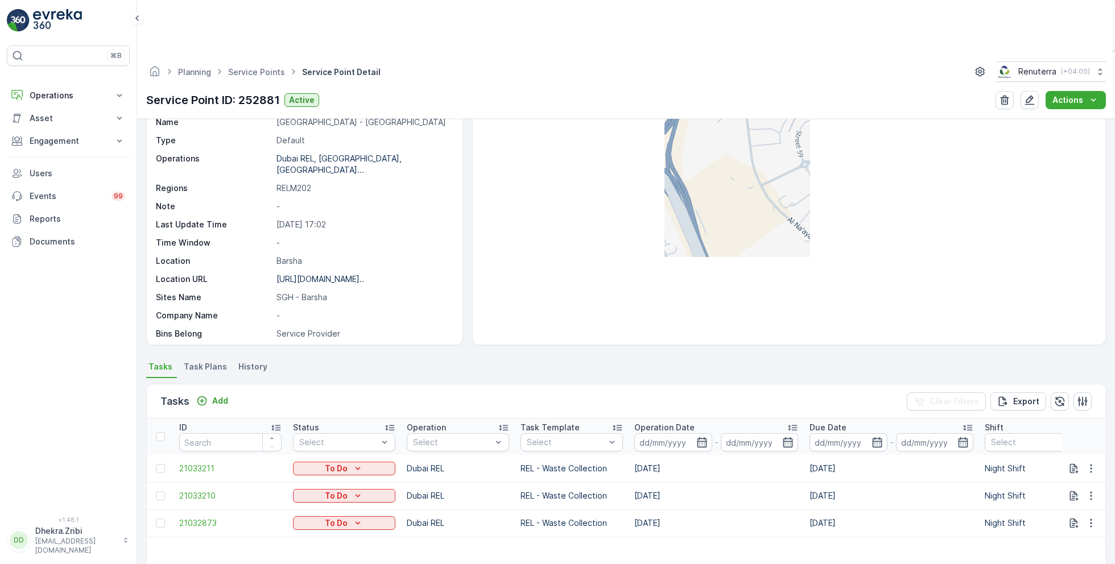
scroll to position [78, 0]
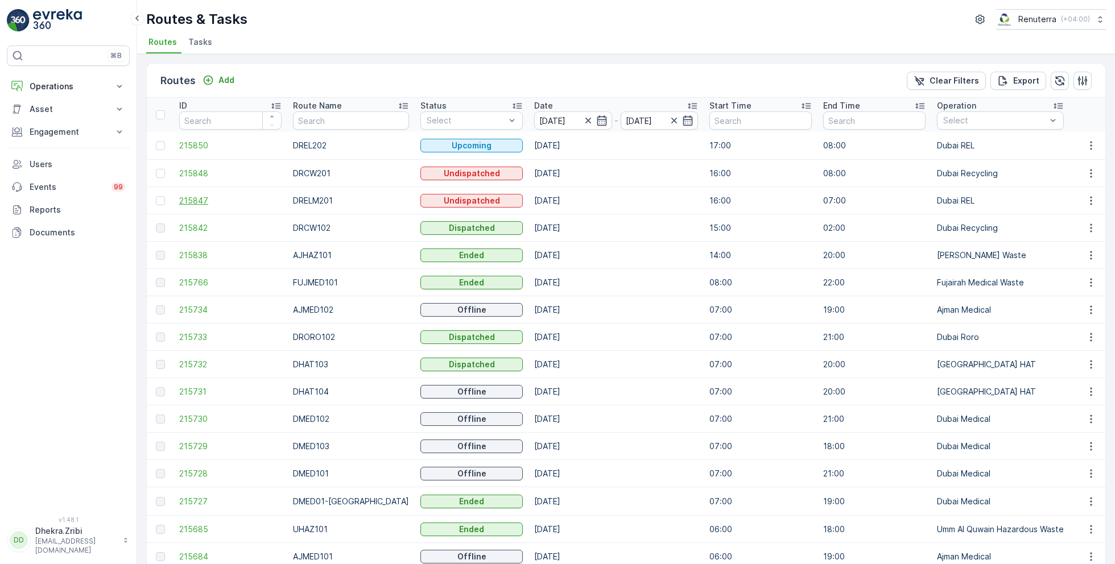
click at [201, 197] on span "215847" at bounding box center [230, 200] width 102 height 11
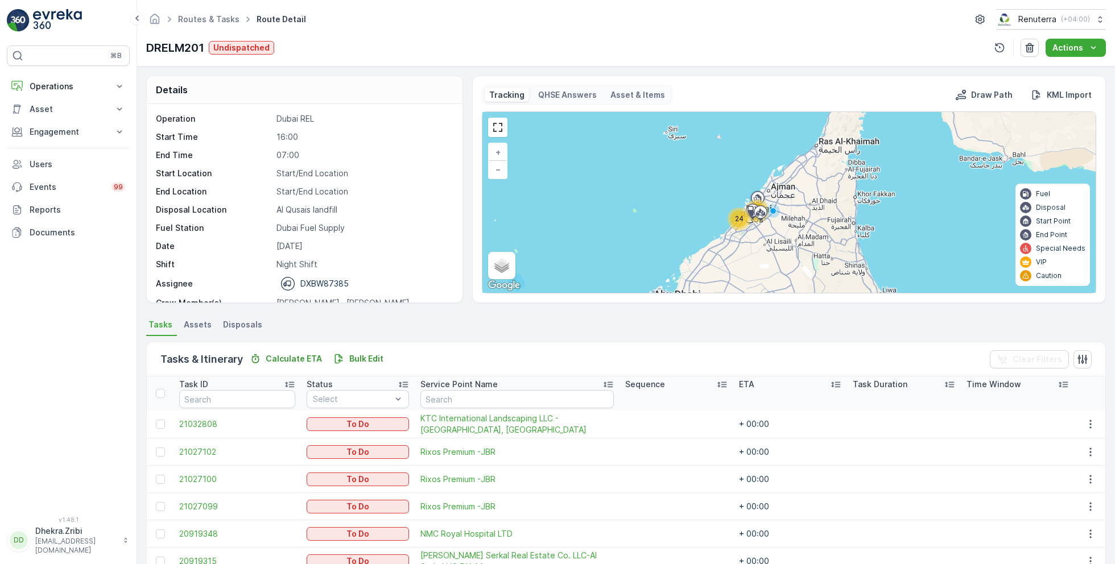
click at [736, 226] on div "24" at bounding box center [738, 219] width 23 height 23
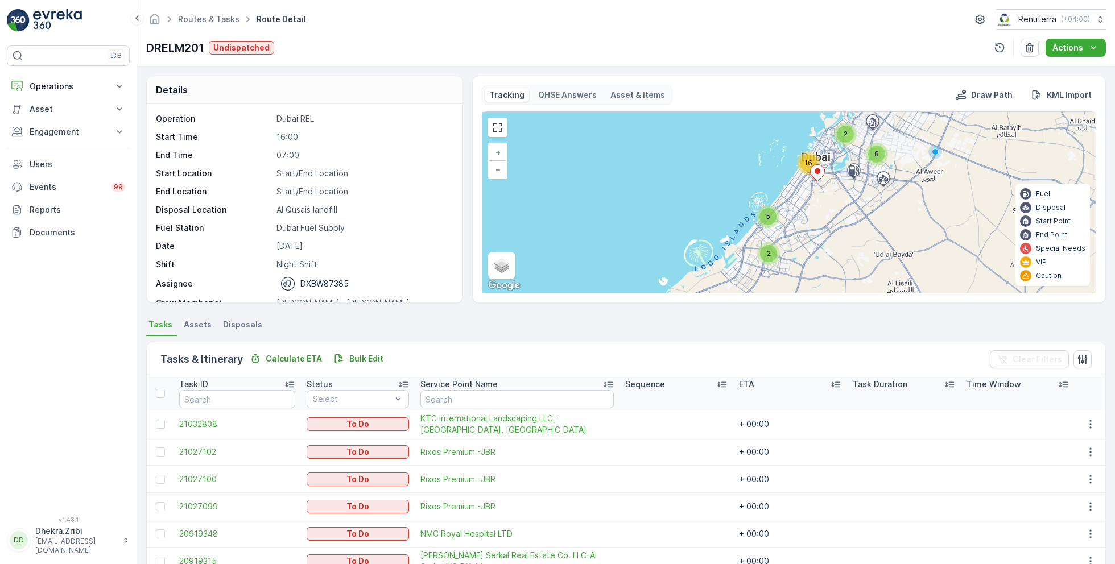
click at [804, 164] on span "16" at bounding box center [808, 163] width 8 height 9
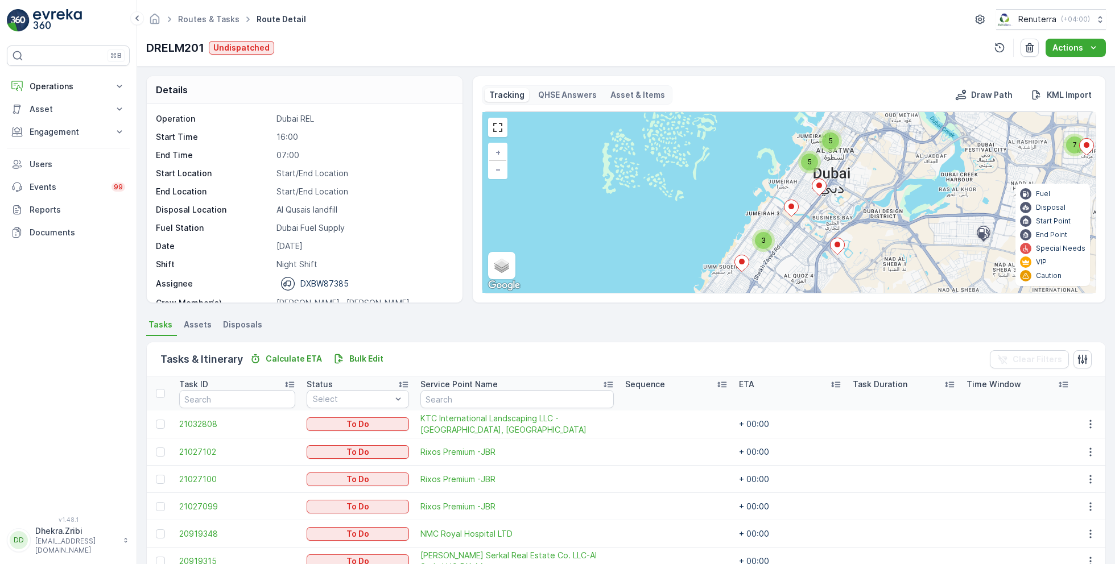
click at [753, 230] on div "3" at bounding box center [763, 240] width 23 height 23
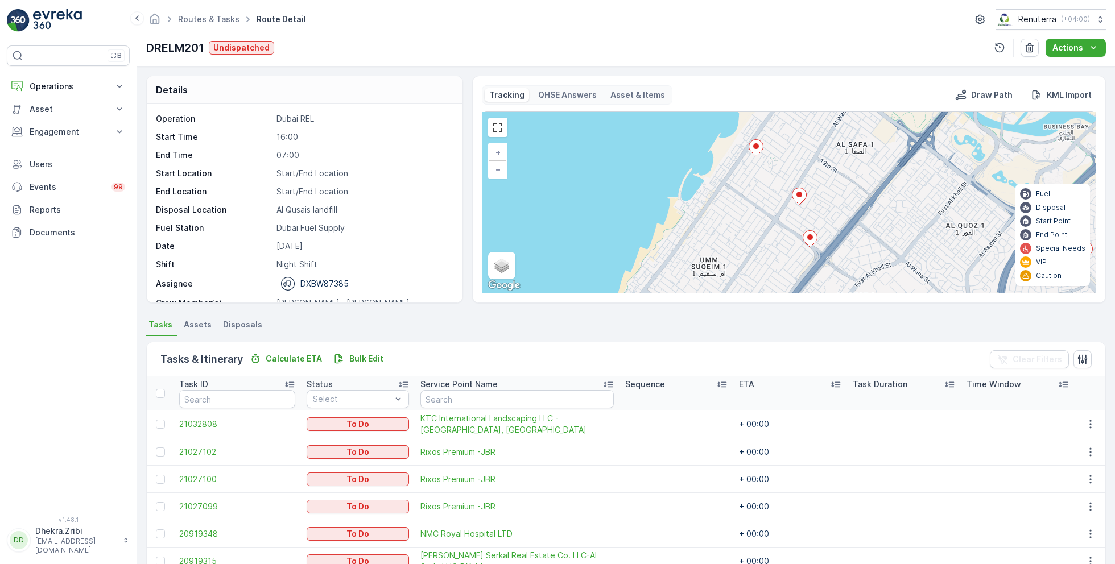
click at [763, 150] on div "2 3 3 3 + − Satellite Roadmap Terrain Hybrid Leaflet Keyboard shortcuts Map Dat…" at bounding box center [788, 202] width 613 height 181
click at [754, 147] on ellipse at bounding box center [756, 146] width 6 height 6
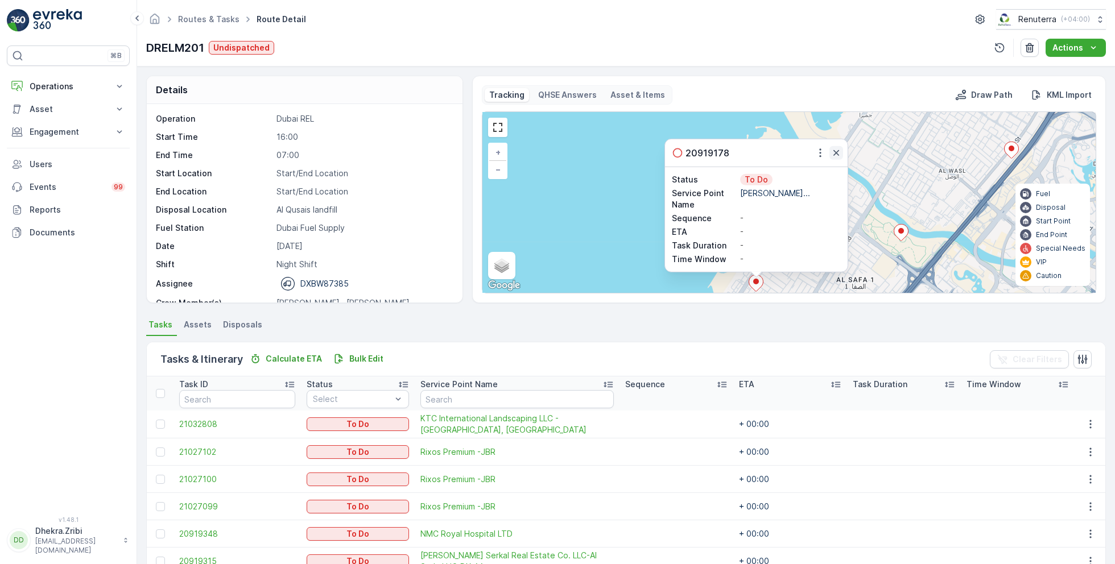
click at [835, 152] on icon "button" at bounding box center [836, 153] width 6 height 6
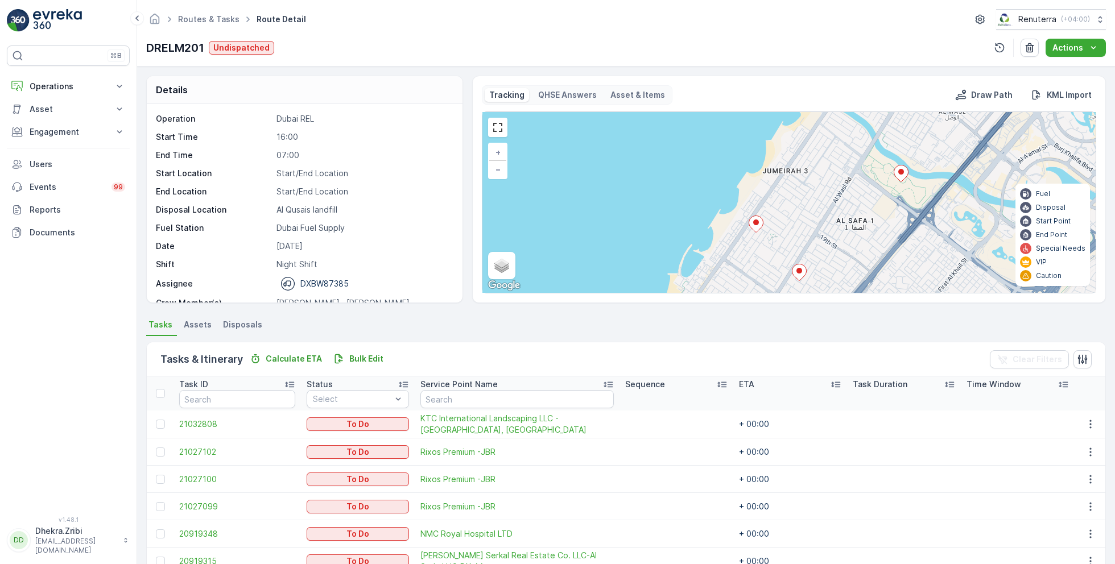
drag, startPoint x: 813, startPoint y: 210, endPoint x: 811, endPoint y: 132, distance: 77.9
click at [813, 135] on div "2 3 3 3 + − Satellite Roadmap Terrain Hybrid Leaflet Keyboard shortcuts Map Dat…" at bounding box center [788, 202] width 613 height 181
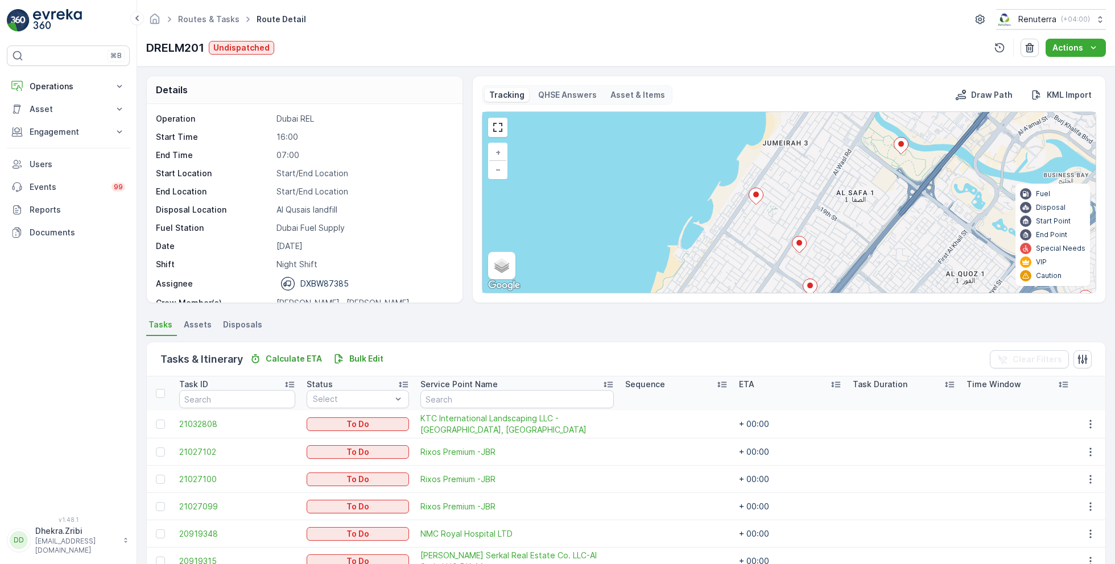
click at [794, 237] on icon at bounding box center [799, 245] width 14 height 16
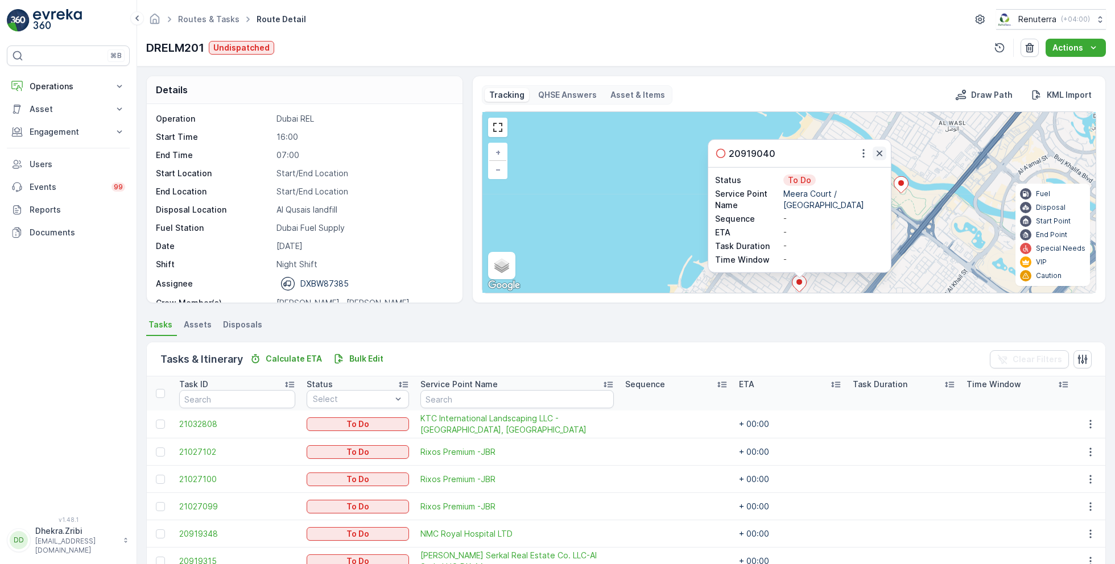
click at [877, 150] on icon "button" at bounding box center [878, 153] width 11 height 11
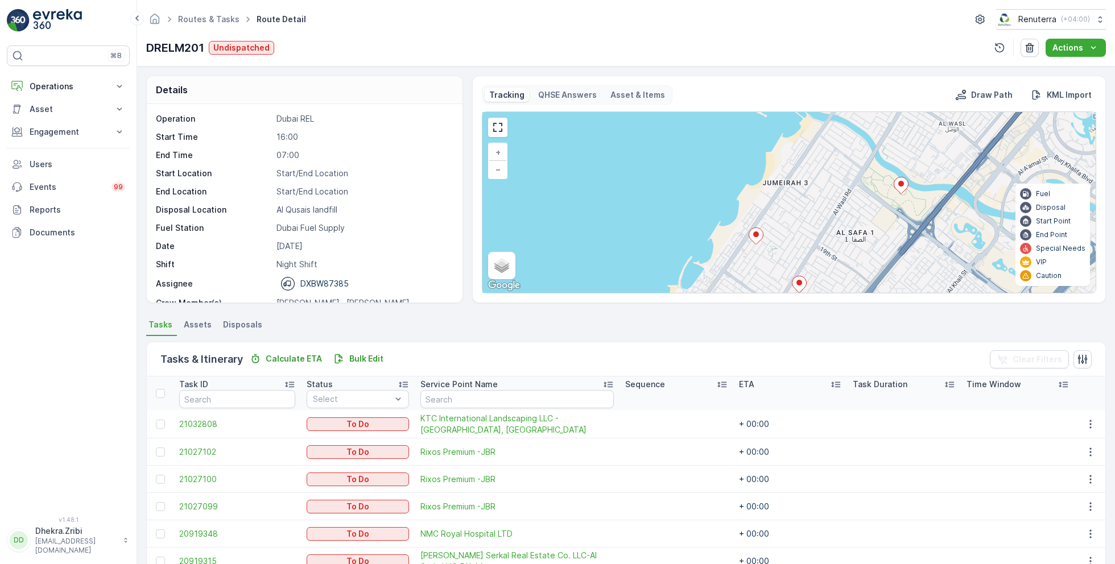
drag, startPoint x: 835, startPoint y: 219, endPoint x: 835, endPoint y: 172, distance: 47.8
click at [835, 204] on div "2 3 3 3 + − Satellite Roadmap Terrain Hybrid Leaflet Keyboard shortcuts Map Dat…" at bounding box center [788, 202] width 613 height 181
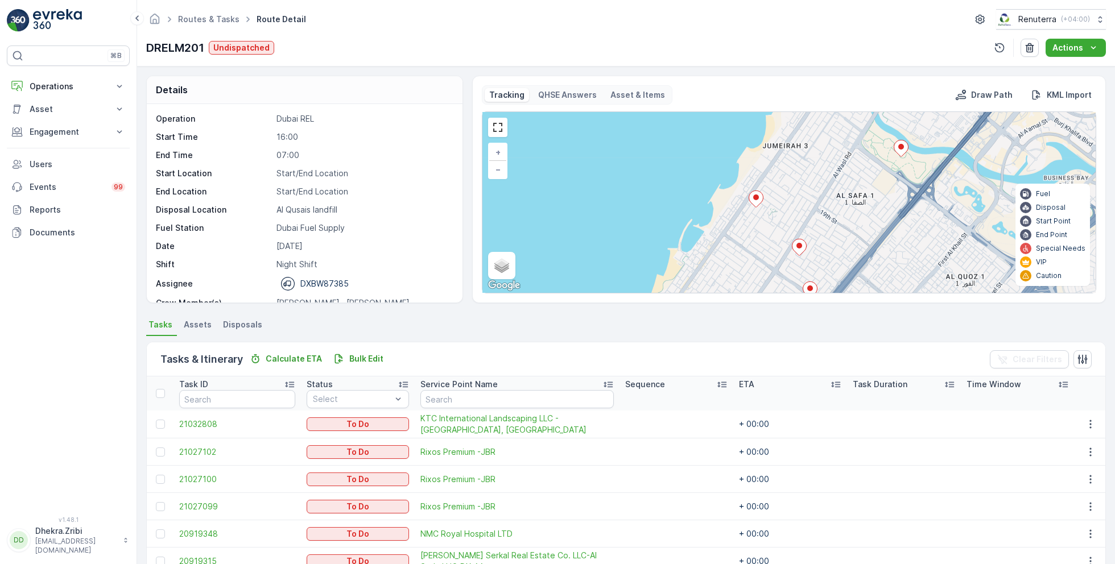
click at [803, 288] on icon at bounding box center [810, 289] width 14 height 16
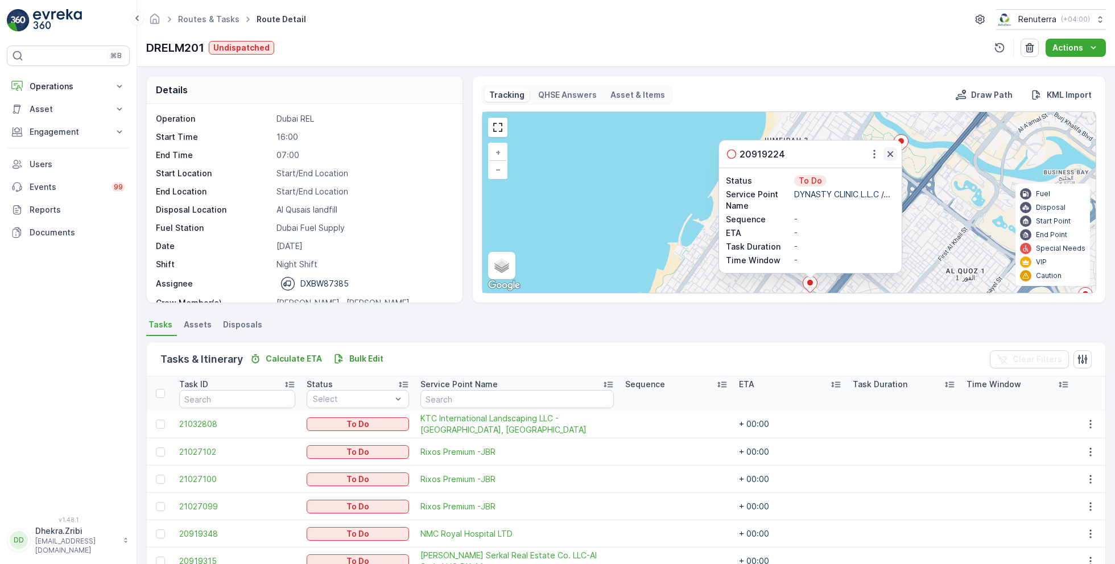
click at [894, 156] on button "button" at bounding box center [890, 154] width 14 height 14
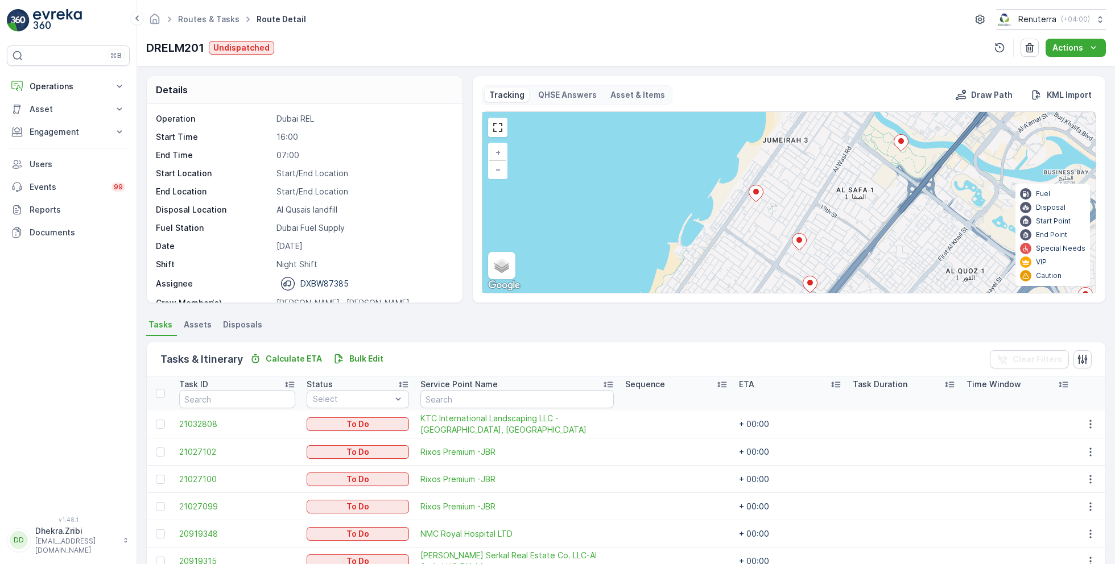
click at [840, 193] on div "2 3 3 3 + − Satellite Roadmap Terrain Hybrid Leaflet Keyboard shortcuts Map Dat…" at bounding box center [788, 202] width 613 height 181
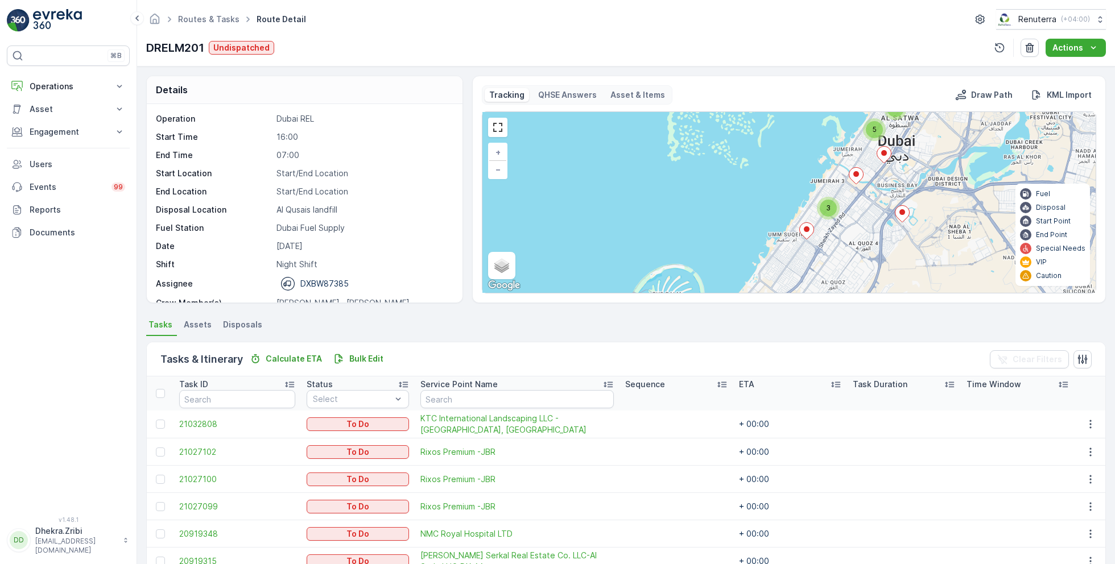
click at [809, 233] on icon at bounding box center [807, 231] width 14 height 16
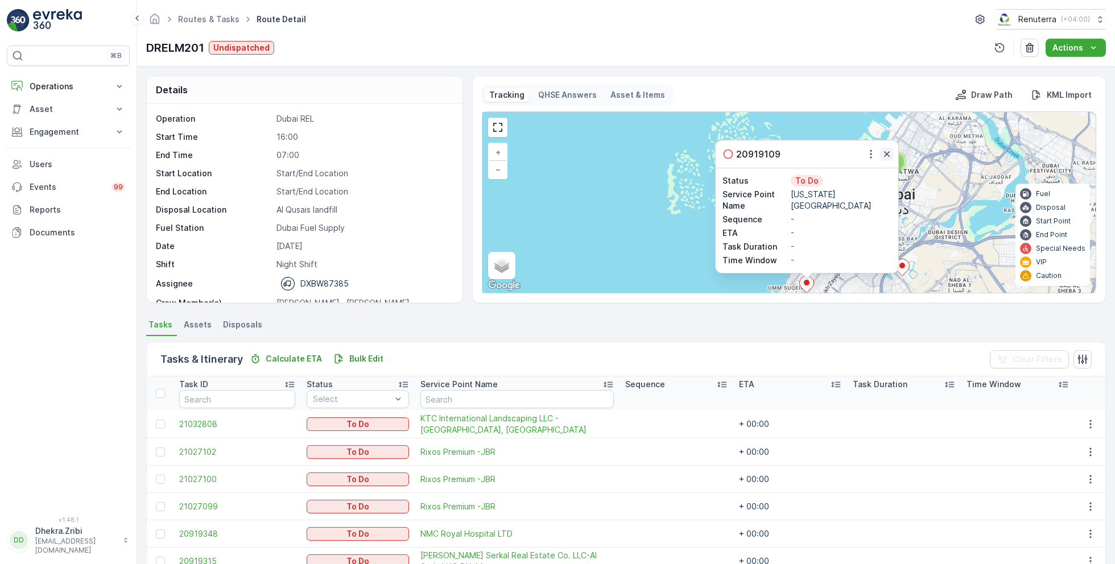
click at [887, 155] on icon "button" at bounding box center [887, 154] width 6 height 6
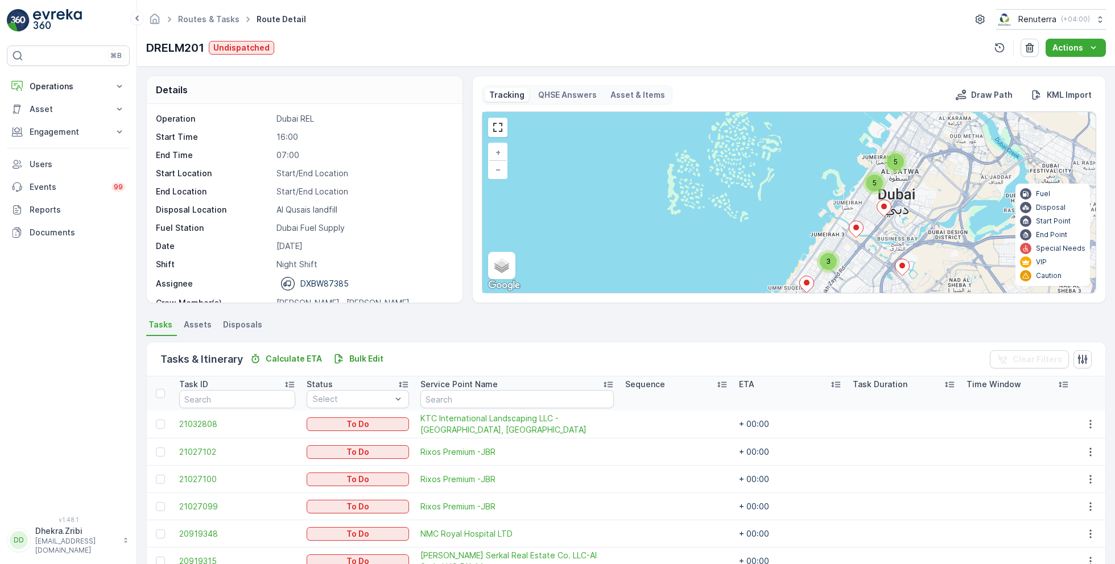
click at [865, 187] on div "5" at bounding box center [874, 183] width 23 height 23
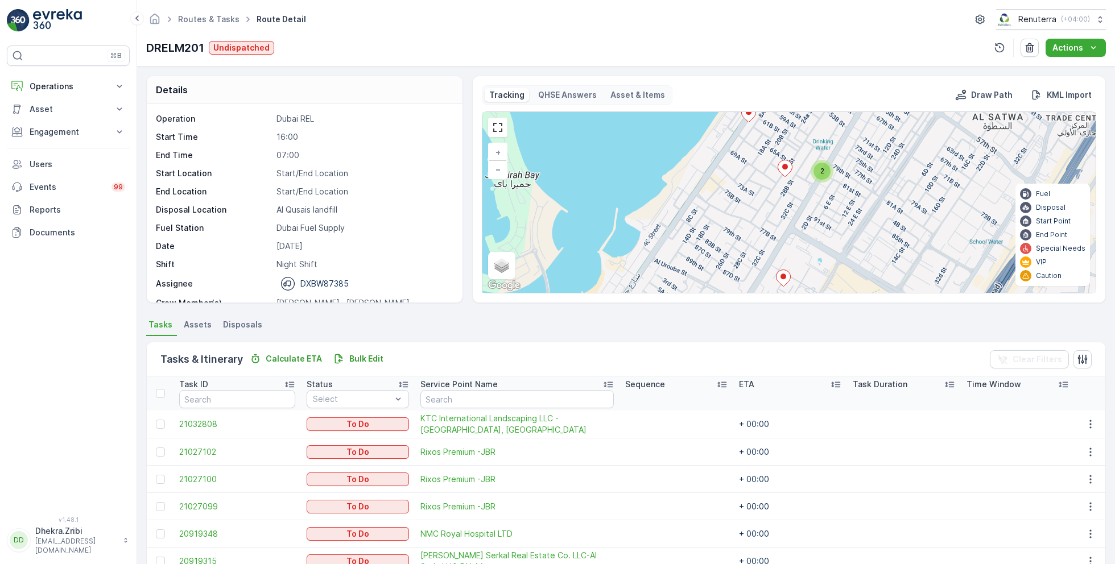
click at [747, 111] on ellipse at bounding box center [748, 112] width 6 height 6
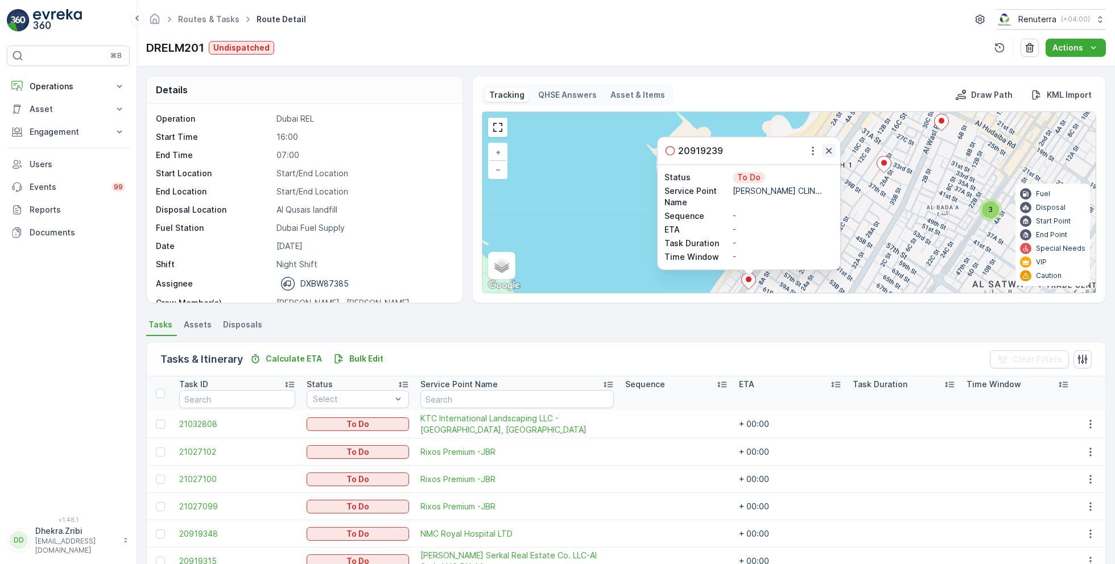
click at [825, 156] on icon "button" at bounding box center [828, 150] width 11 height 11
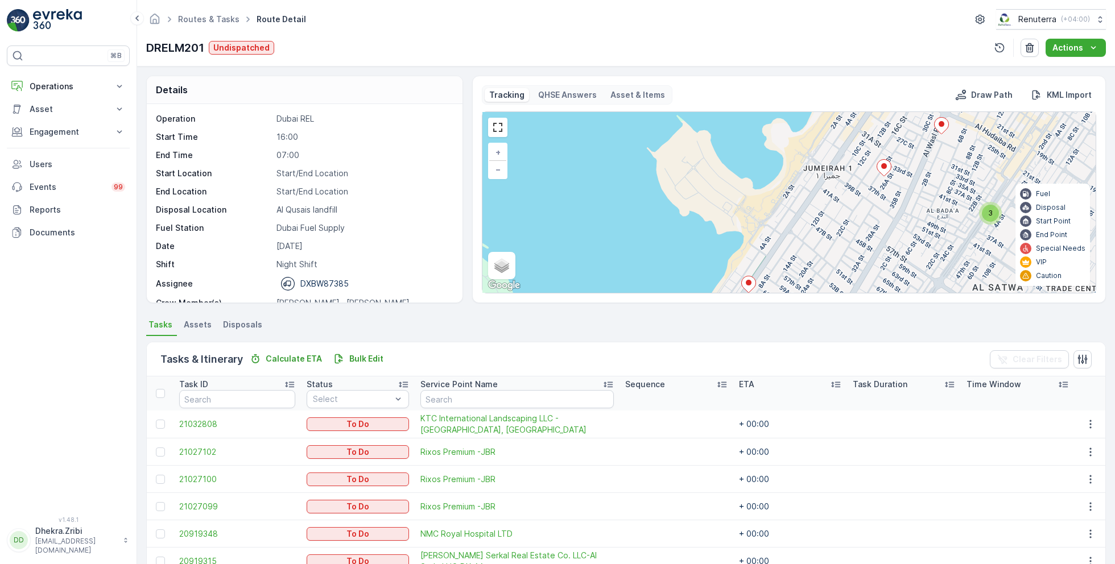
drag, startPoint x: 800, startPoint y: 190, endPoint x: 800, endPoint y: 71, distance: 120.0
click at [800, 73] on div "Details Operation Dubai REL Start Time 16:00 End Time 07:00 Start Location Star…" at bounding box center [625, 316] width 977 height 498
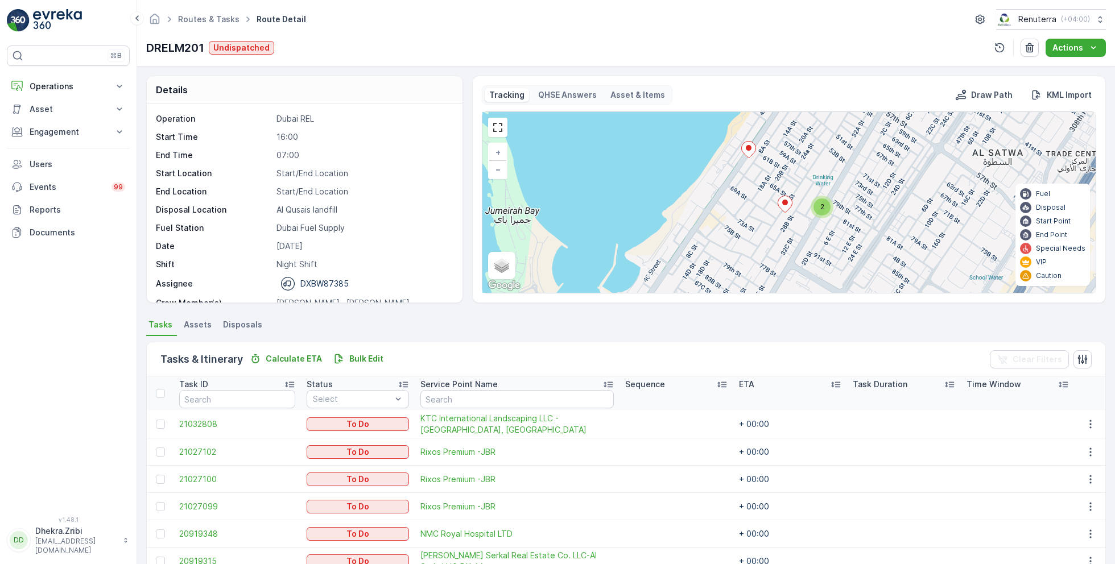
click at [790, 196] on icon at bounding box center [784, 204] width 15 height 17
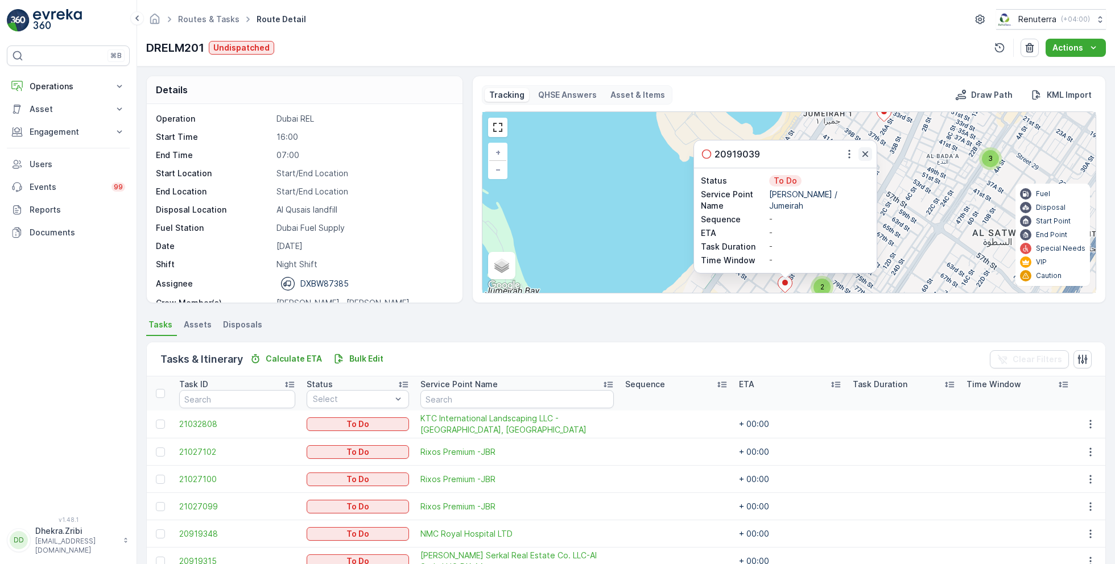
click at [866, 151] on icon "button" at bounding box center [864, 153] width 11 height 11
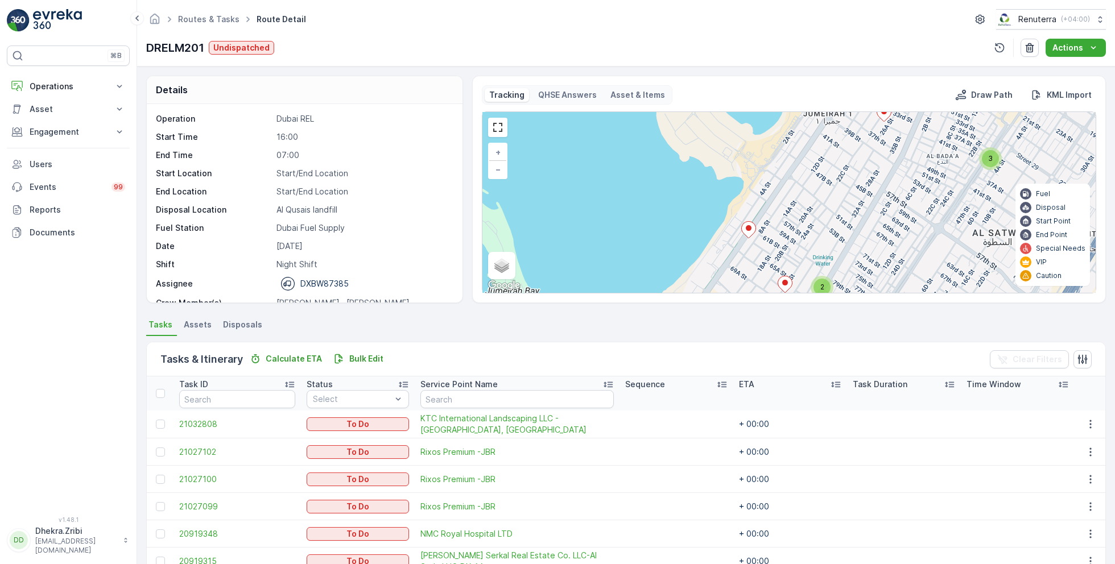
drag, startPoint x: 835, startPoint y: 232, endPoint x: 834, endPoint y: 169, distance: 62.6
click at [835, 209] on div "2 3 2 3 + − Satellite Roadmap Terrain Hybrid Leaflet Keyboard shortcuts Map Dat…" at bounding box center [788, 202] width 613 height 181
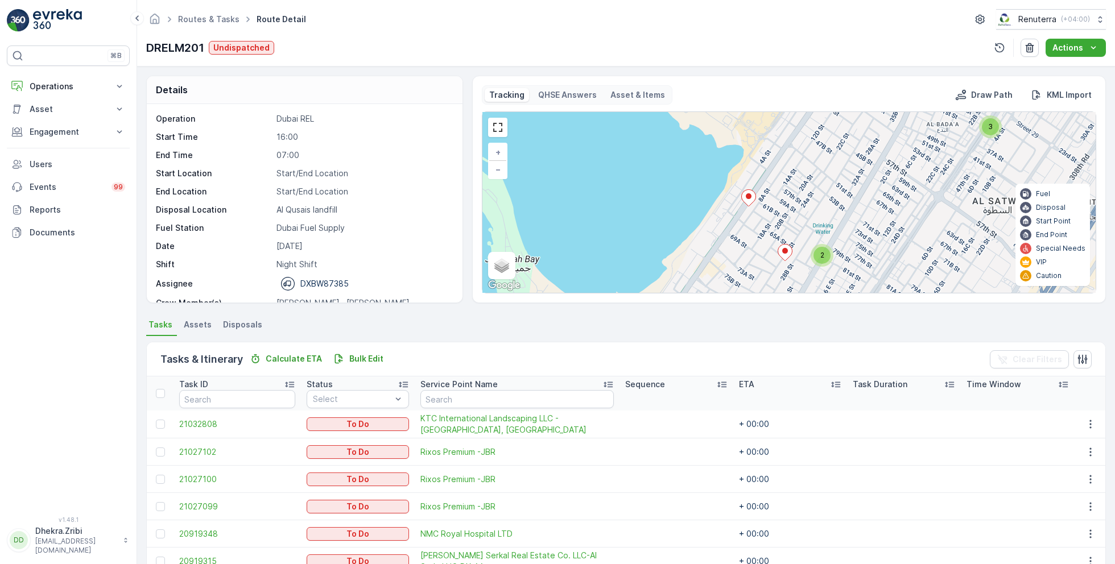
click at [815, 250] on div "2" at bounding box center [821, 255] width 17 height 17
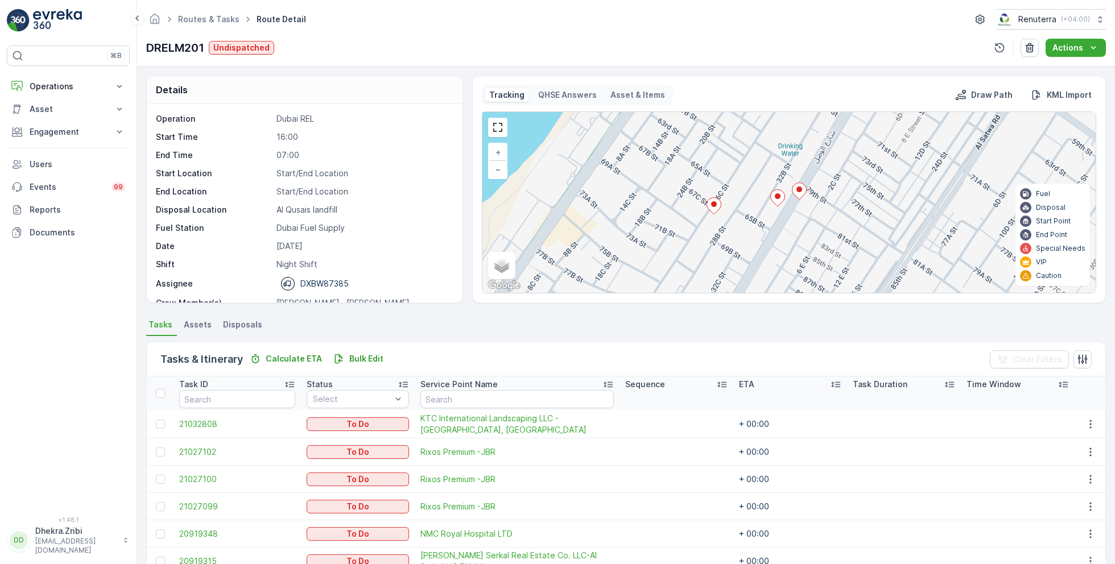
click at [803, 196] on icon at bounding box center [799, 191] width 15 height 17
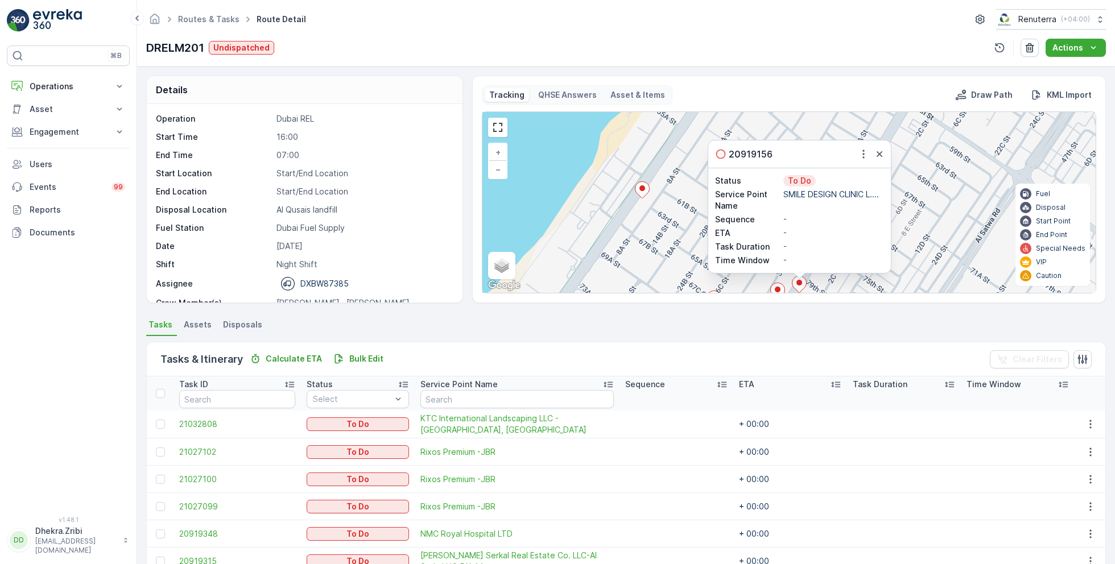
click at [875, 163] on div "20919156" at bounding box center [799, 153] width 183 height 27
click at [875, 160] on div "20919156" at bounding box center [799, 153] width 183 height 27
click at [875, 156] on icon "button" at bounding box center [878, 153] width 11 height 11
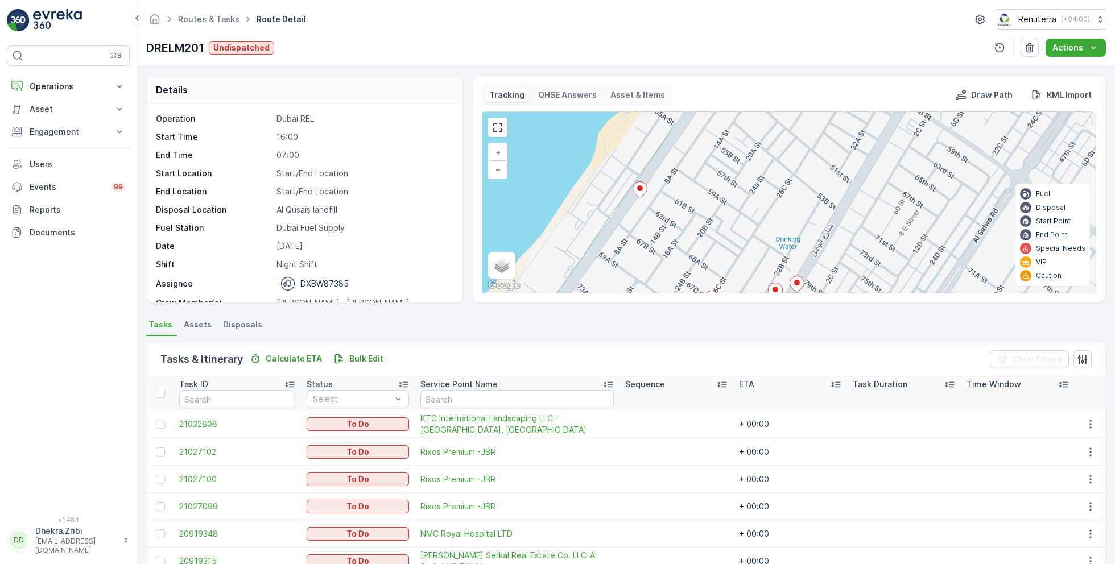
drag, startPoint x: 850, startPoint y: 186, endPoint x: 790, endPoint y: 192, distance: 60.0
click at [791, 192] on div "2 2 3 + − Satellite Roadmap Terrain Hybrid Leaflet Keyboard shortcuts Map Data …" at bounding box center [788, 202] width 613 height 181
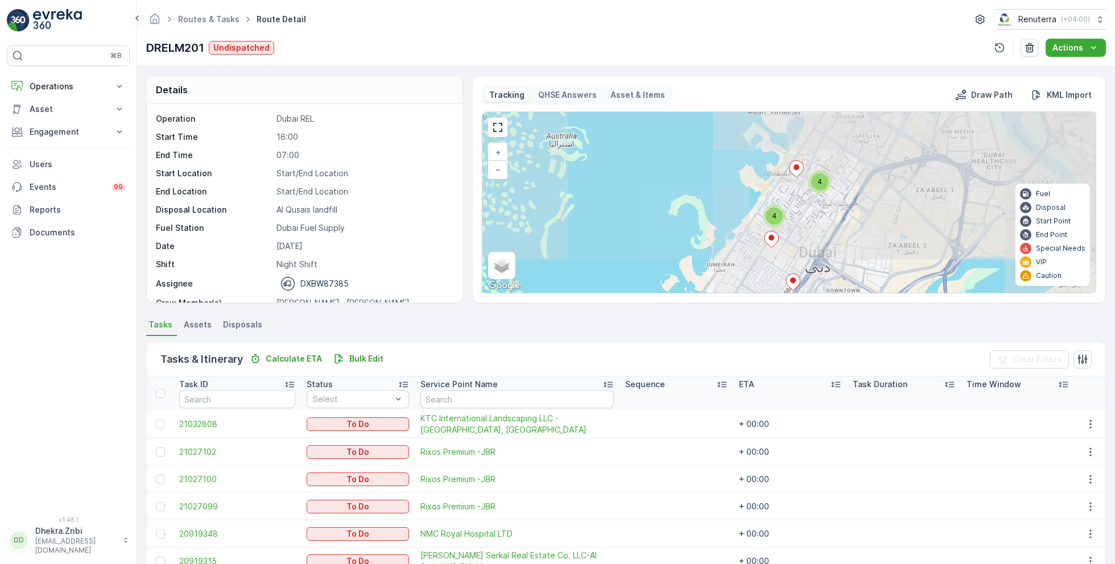
click at [805, 163] on div "5 2 4 4 3 + − Satellite Roadmap Terrain Hybrid Leaflet Keyboard shortcuts Map D…" at bounding box center [788, 202] width 613 height 181
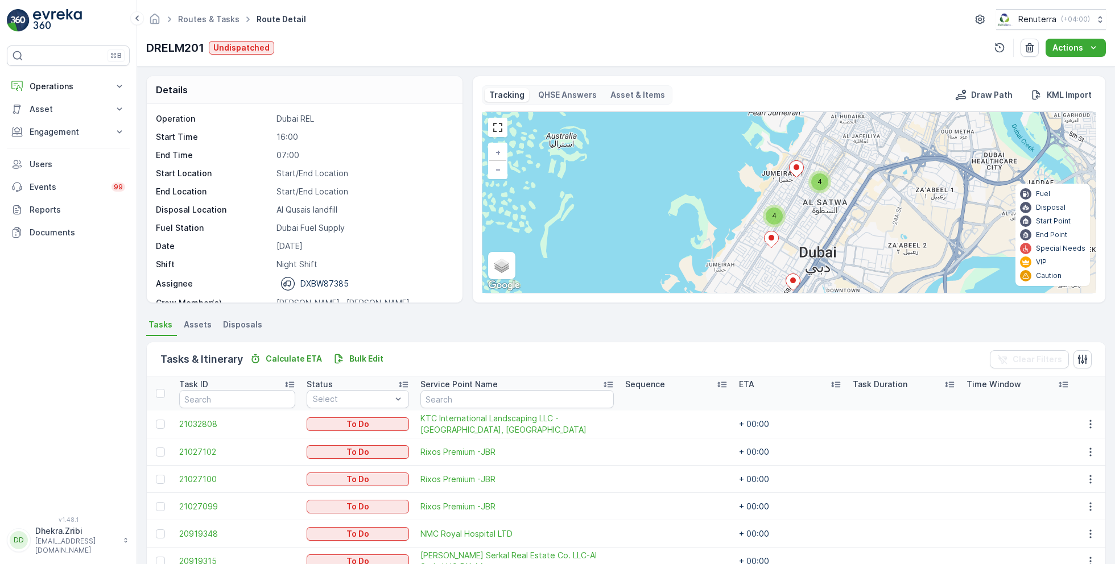
click at [793, 164] on ellipse at bounding box center [796, 167] width 6 height 6
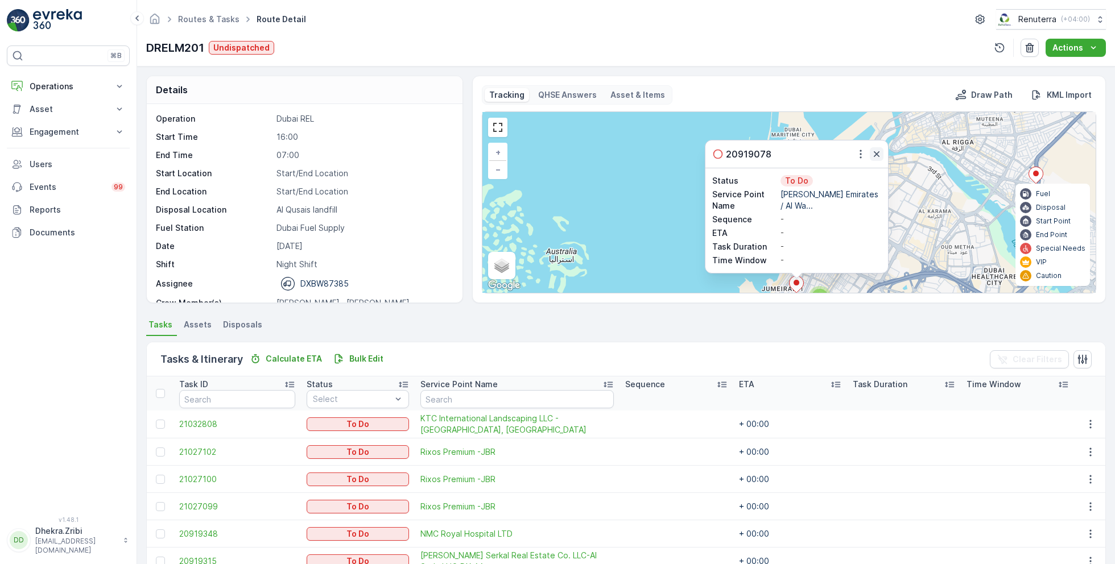
click at [877, 151] on icon "button" at bounding box center [876, 154] width 6 height 6
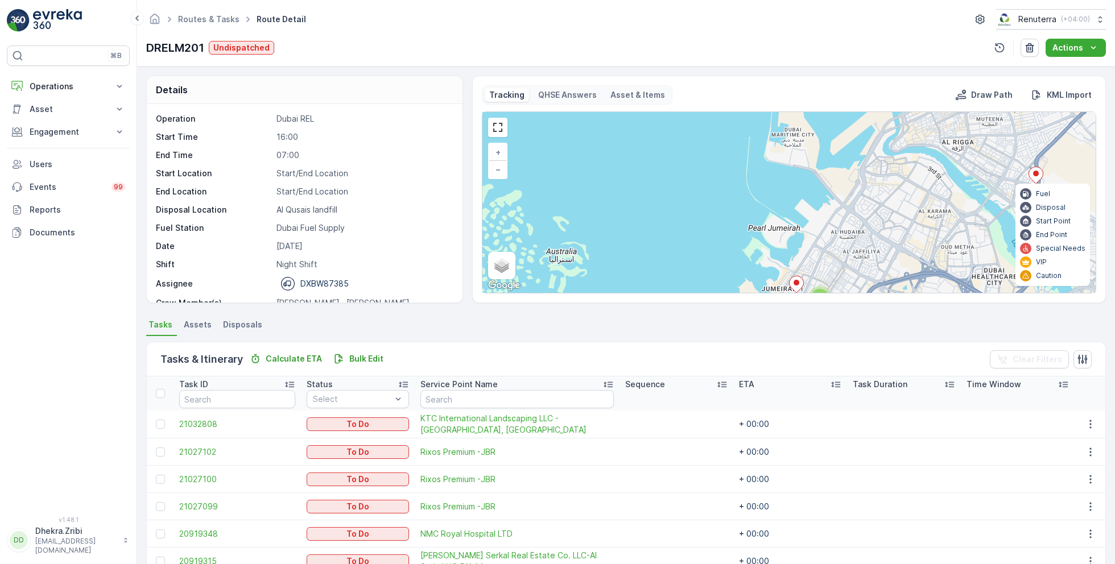
drag, startPoint x: 831, startPoint y: 212, endPoint x: 840, endPoint y: 147, distance: 65.5
click at [840, 156] on div "5 2 4 4 3 + − Satellite Roadmap Terrain Hybrid Leaflet Keyboard shortcuts Map D…" at bounding box center [788, 202] width 613 height 181
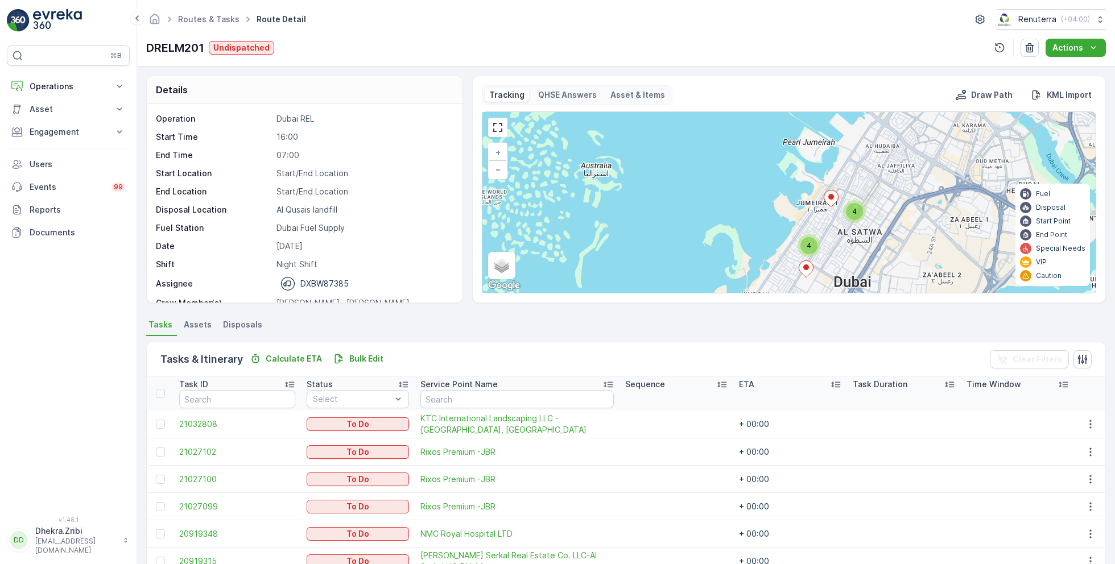
drag, startPoint x: 739, startPoint y: 256, endPoint x: 787, endPoint y: 206, distance: 68.8
click at [787, 208] on div "5 2 4 4 3 + − Satellite Roadmap Terrain Hybrid Leaflet Keyboard shortcuts Map D…" at bounding box center [788, 202] width 613 height 181
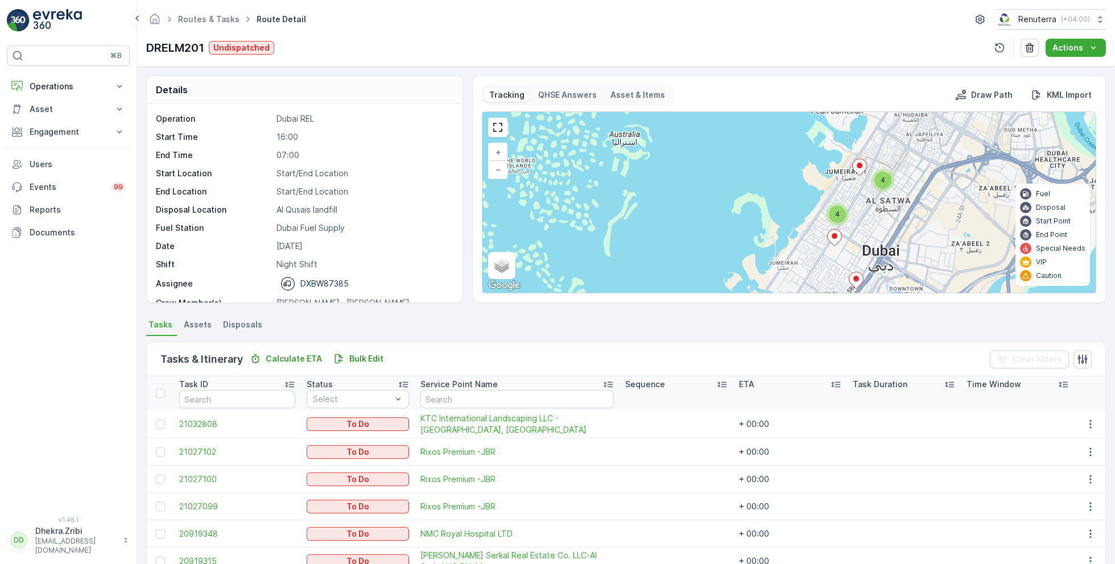
scroll to position [53, 0]
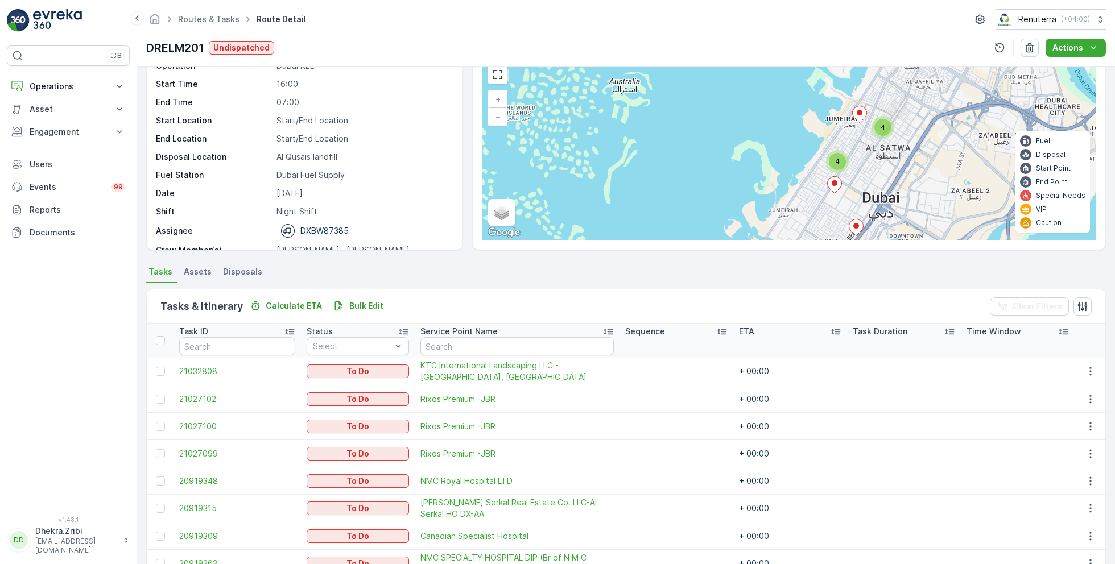
drag, startPoint x: 782, startPoint y: 235, endPoint x: 780, endPoint y: 121, distance: 113.8
click at [780, 121] on div "5 2 4 4 3 + − Satellite Roadmap Terrain Hybrid Leaflet Keyboard shortcuts Map D…" at bounding box center [788, 149] width 613 height 181
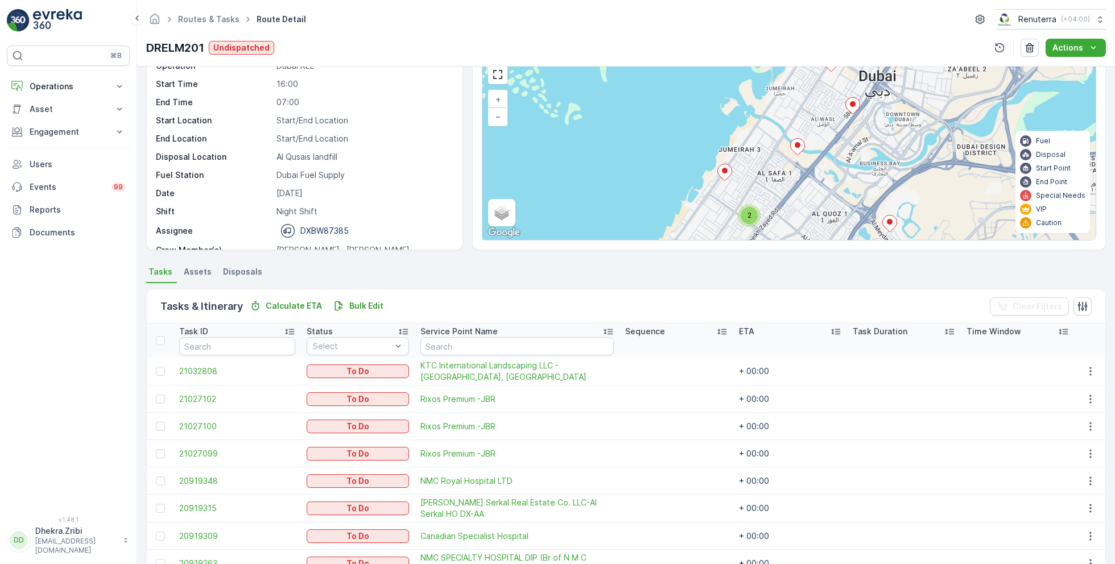
click at [743, 200] on div "5 2 4 4 3 + − Satellite Roadmap Terrain Hybrid Leaflet Keyboard shortcuts Map D…" at bounding box center [788, 149] width 613 height 181
click at [743, 211] on div "2" at bounding box center [748, 215] width 17 height 17
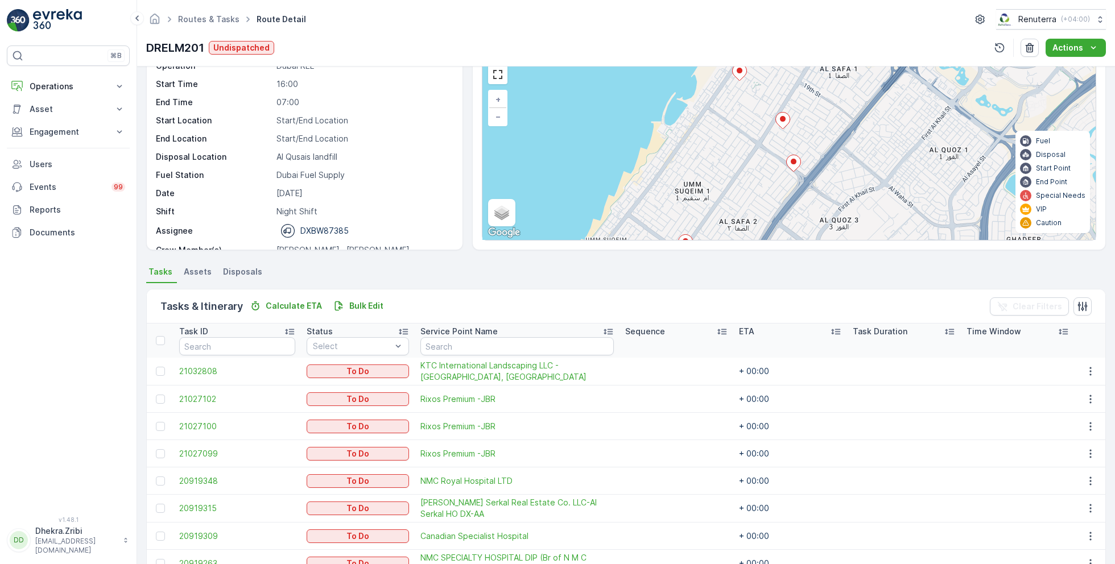
click at [794, 169] on icon at bounding box center [793, 163] width 15 height 17
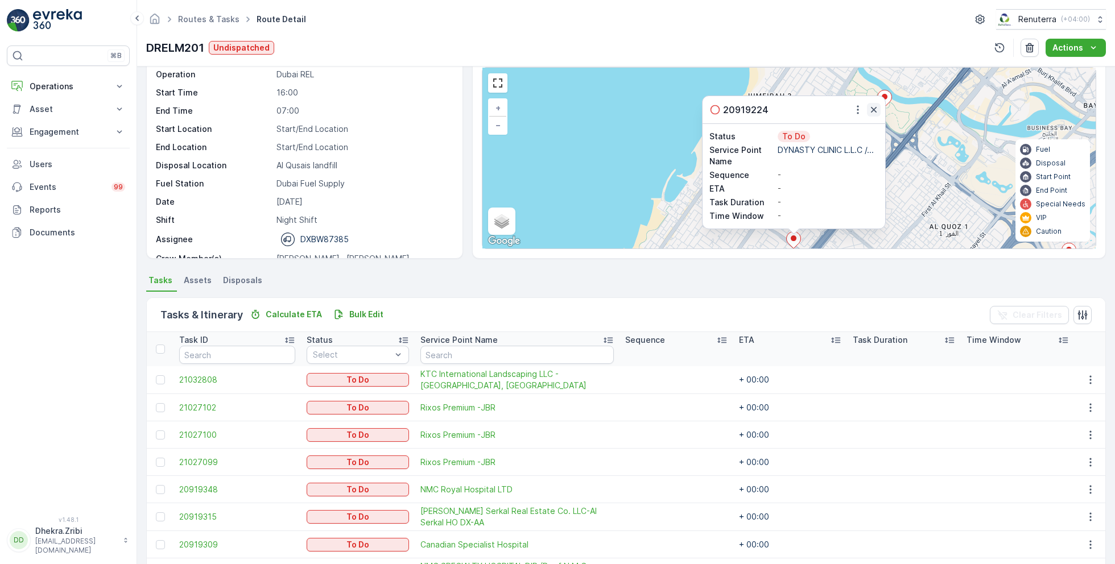
click at [871, 107] on icon "button" at bounding box center [874, 110] width 6 height 6
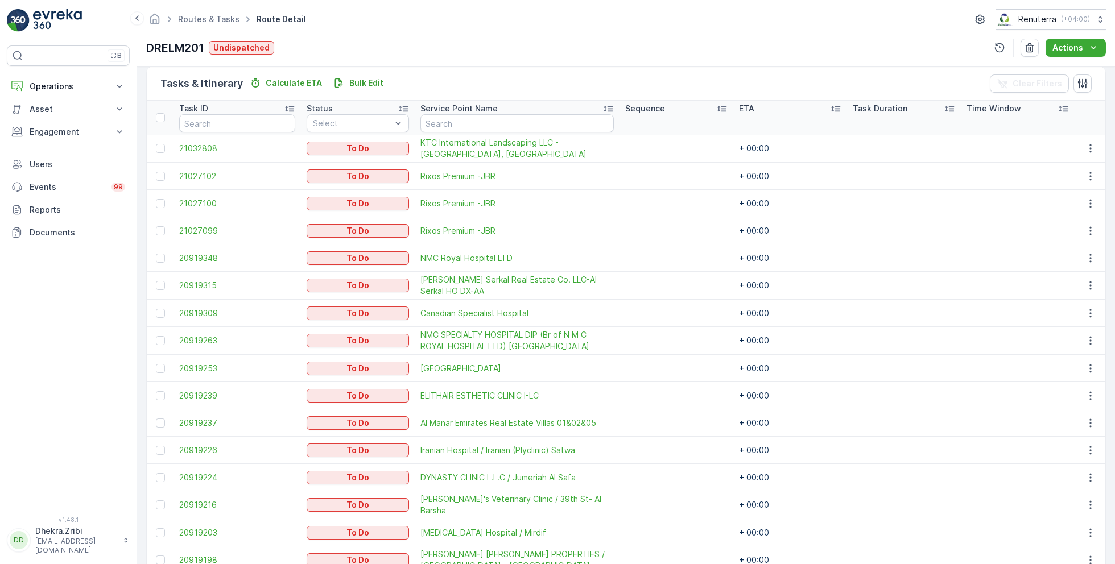
scroll to position [283, 0]
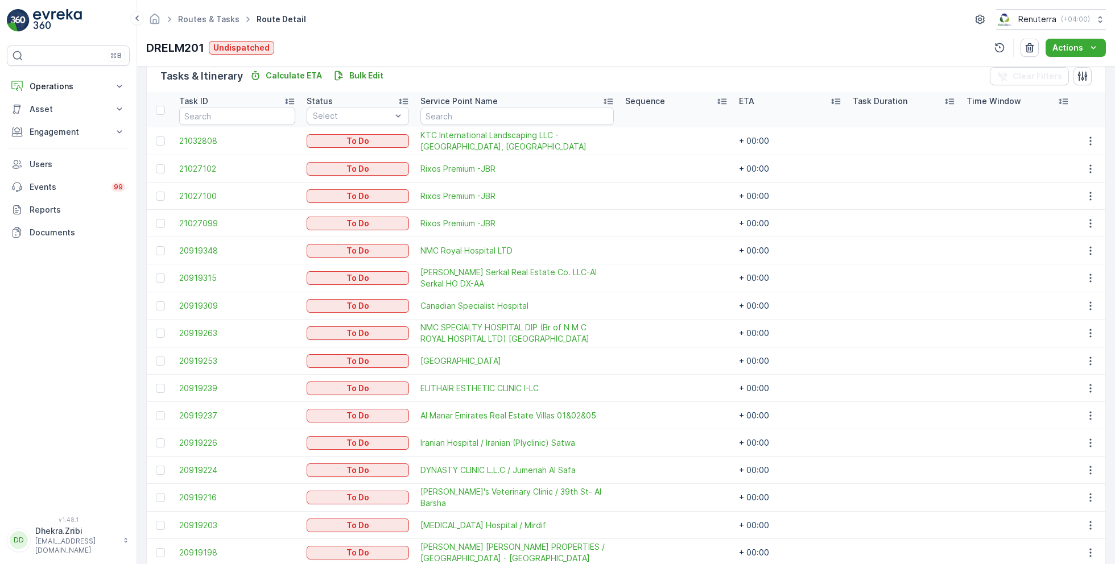
click at [153, 381] on td at bounding box center [160, 388] width 27 height 27
click at [156, 384] on div at bounding box center [160, 388] width 9 height 9
click at [156, 384] on input "checkbox" at bounding box center [156, 384] width 0 height 0
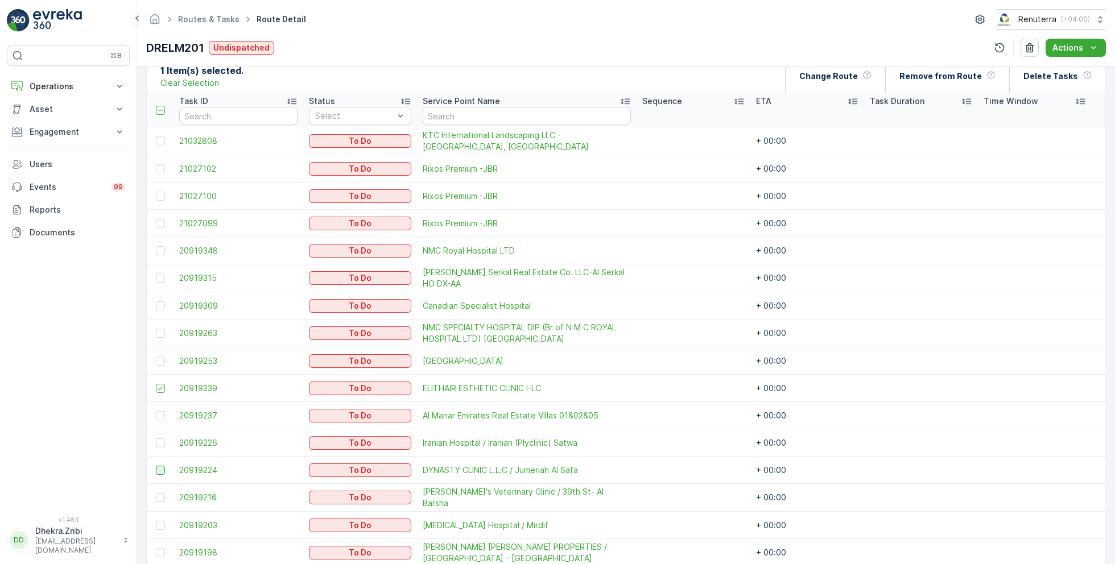
click at [160, 466] on div at bounding box center [160, 470] width 9 height 9
click at [156, 466] on input "checkbox" at bounding box center [156, 466] width 0 height 0
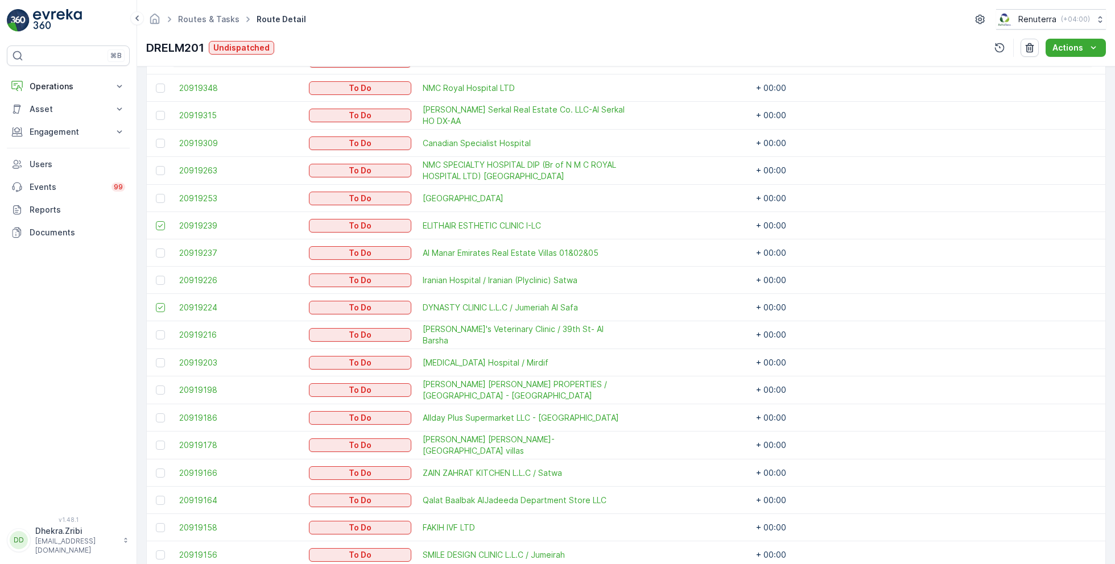
scroll to position [452, 0]
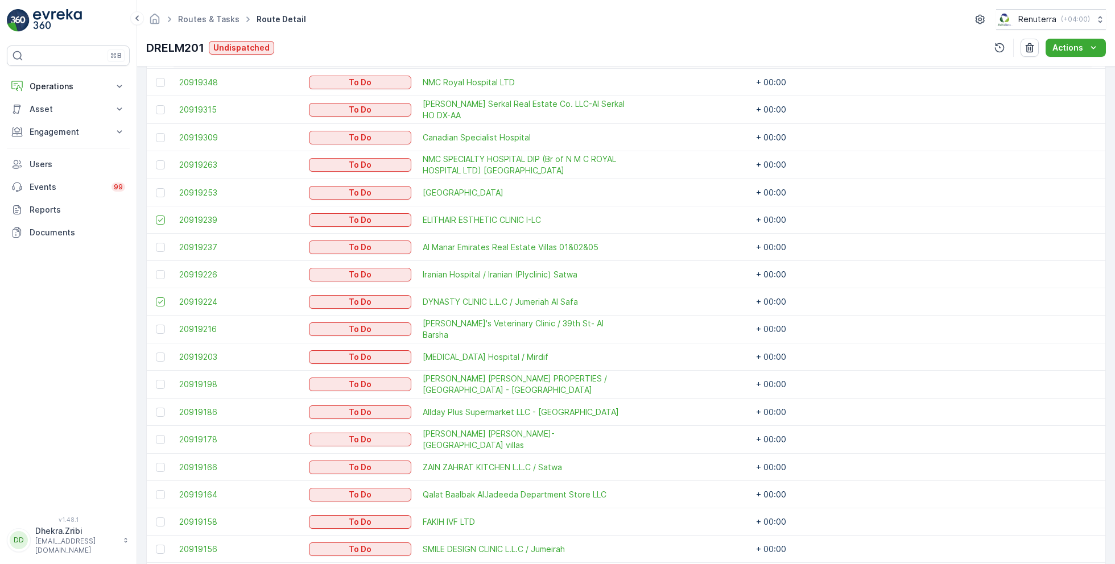
click at [167, 442] on td at bounding box center [160, 440] width 27 height 28
click at [164, 439] on div at bounding box center [160, 439] width 9 height 9
click at [156, 435] on input "checkbox" at bounding box center [156, 435] width 0 height 0
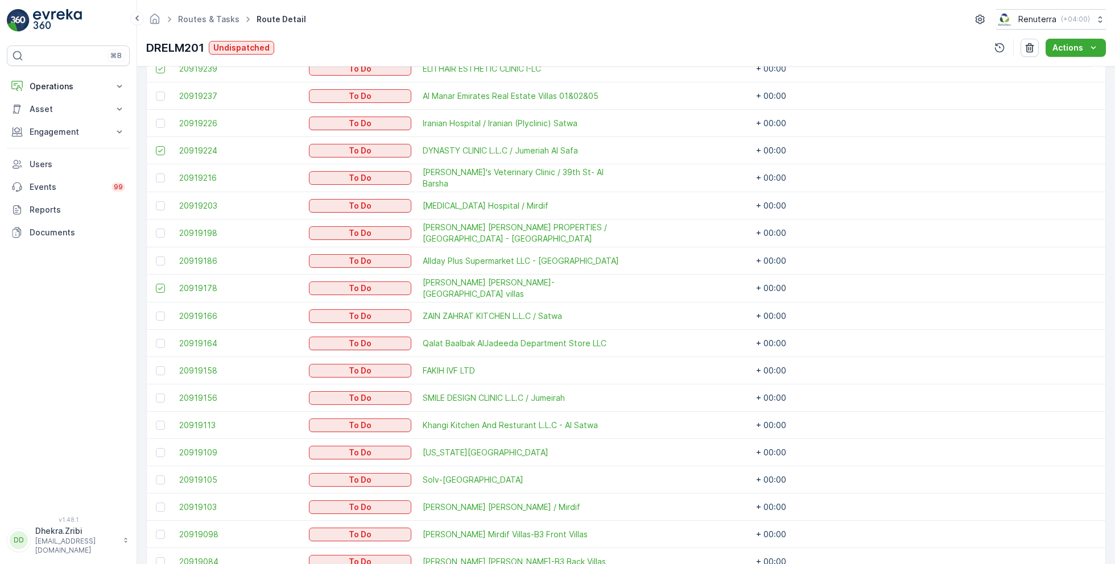
scroll to position [606, 0]
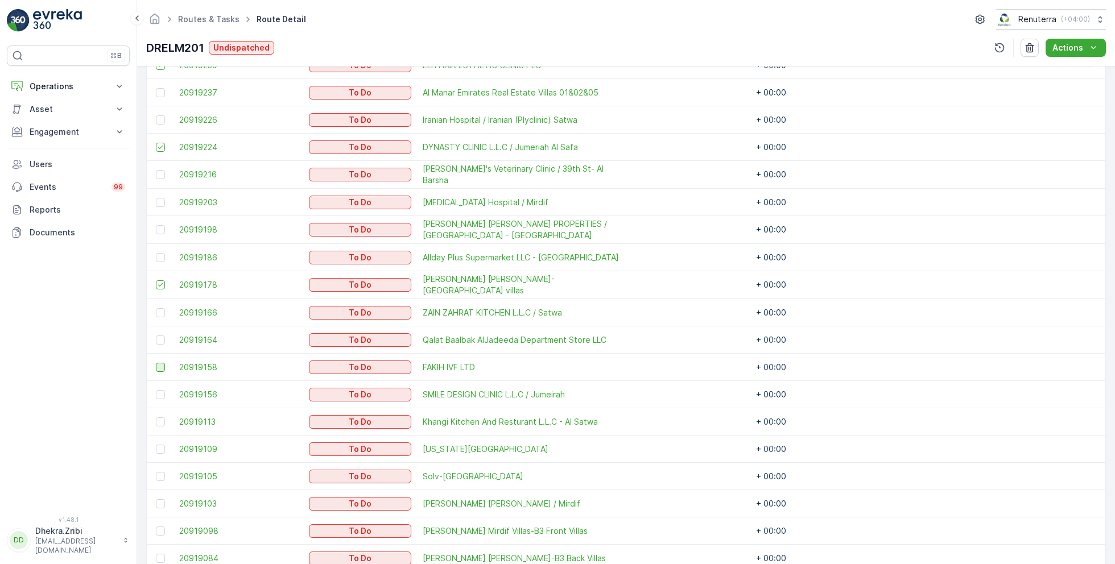
click at [159, 363] on div at bounding box center [160, 367] width 9 height 9
click at [156, 363] on input "checkbox" at bounding box center [156, 363] width 0 height 0
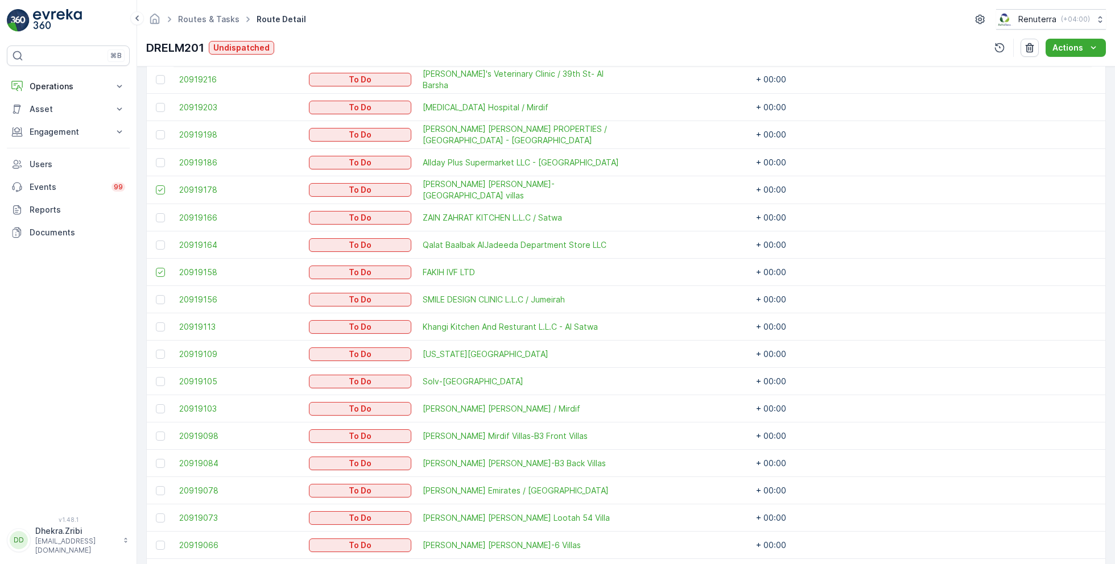
scroll to position [744, 0]
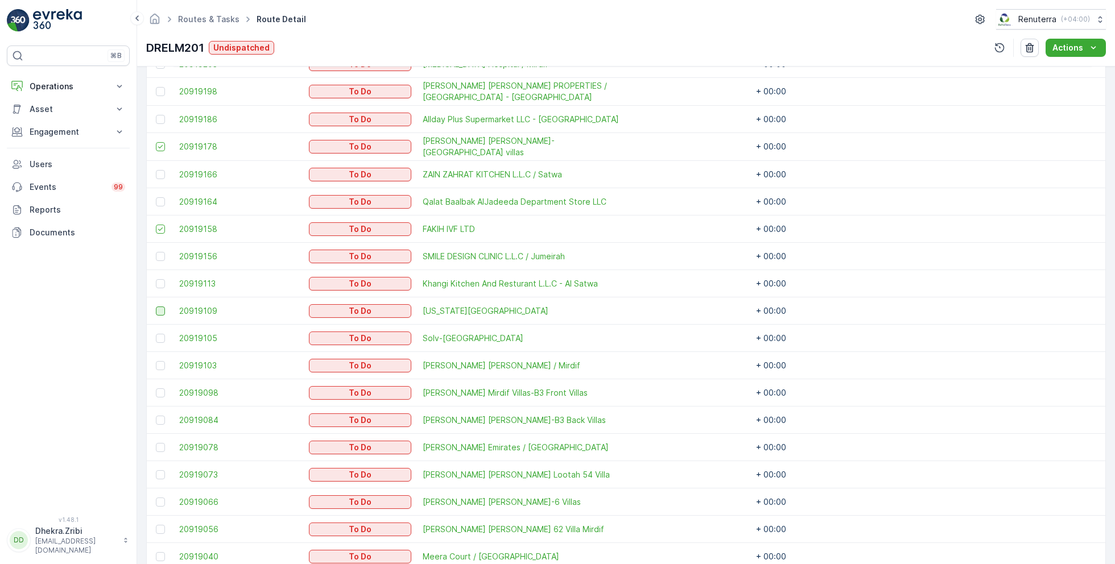
click at [160, 309] on div at bounding box center [160, 310] width 9 height 9
click at [156, 306] on input "checkbox" at bounding box center [156, 306] width 0 height 0
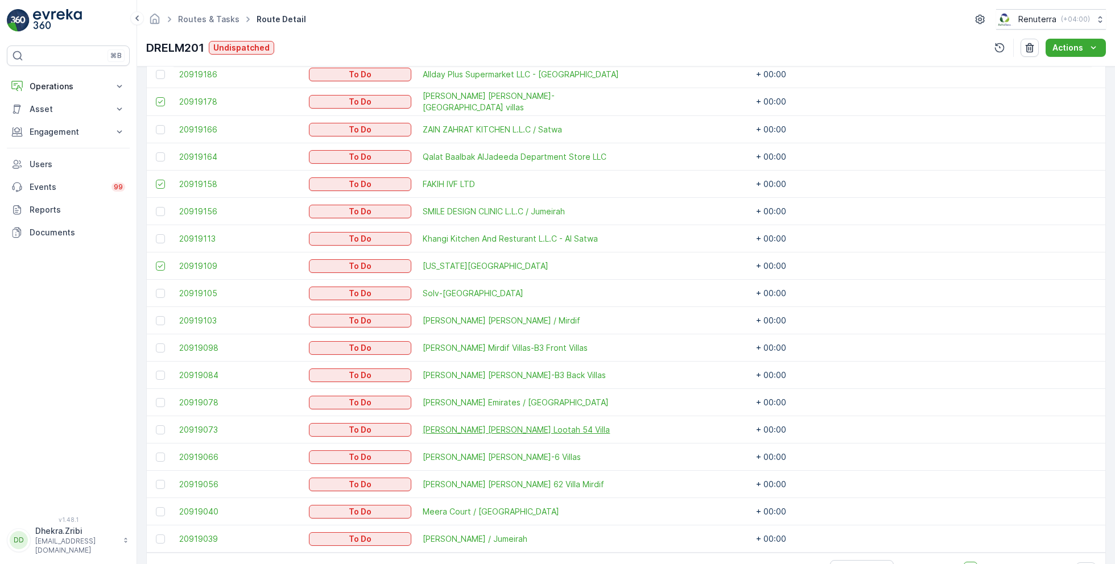
scroll to position [822, 0]
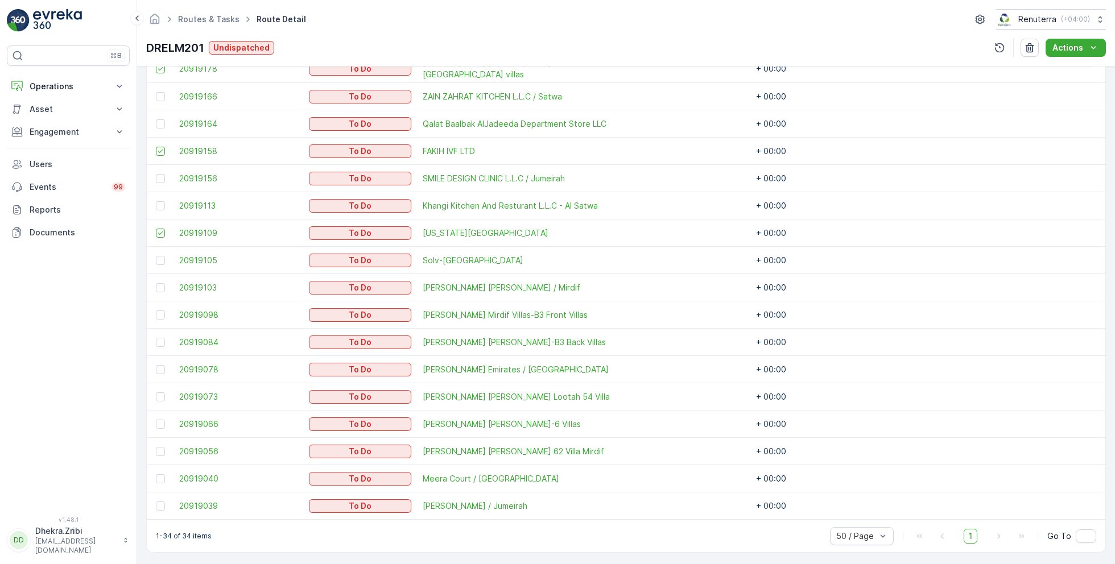
click at [164, 476] on div at bounding box center [162, 478] width 12 height 9
click at [156, 474] on input "checkbox" at bounding box center [156, 474] width 0 height 0
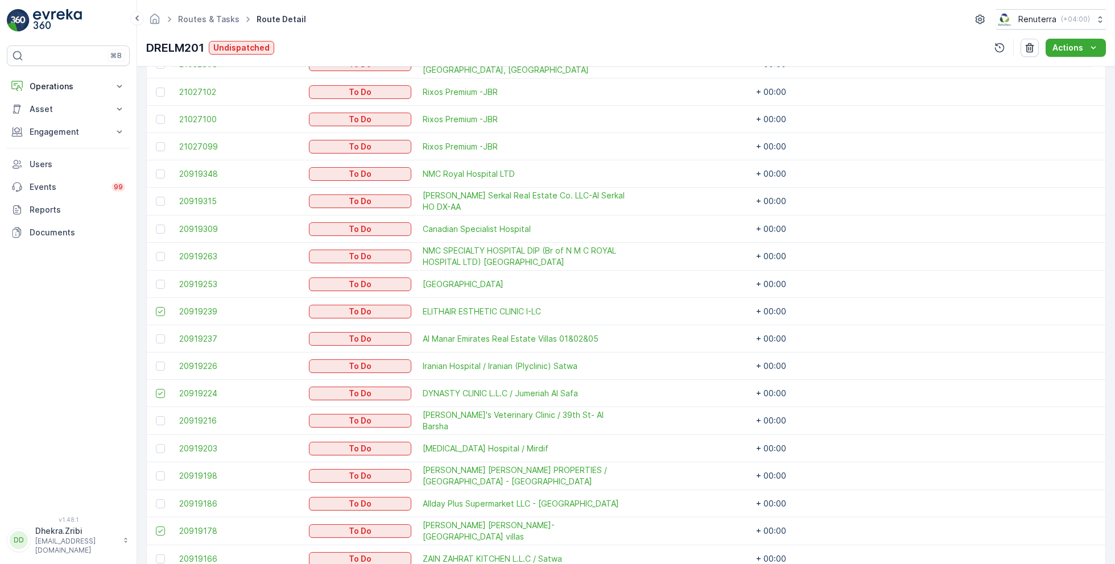
scroll to position [207, 0]
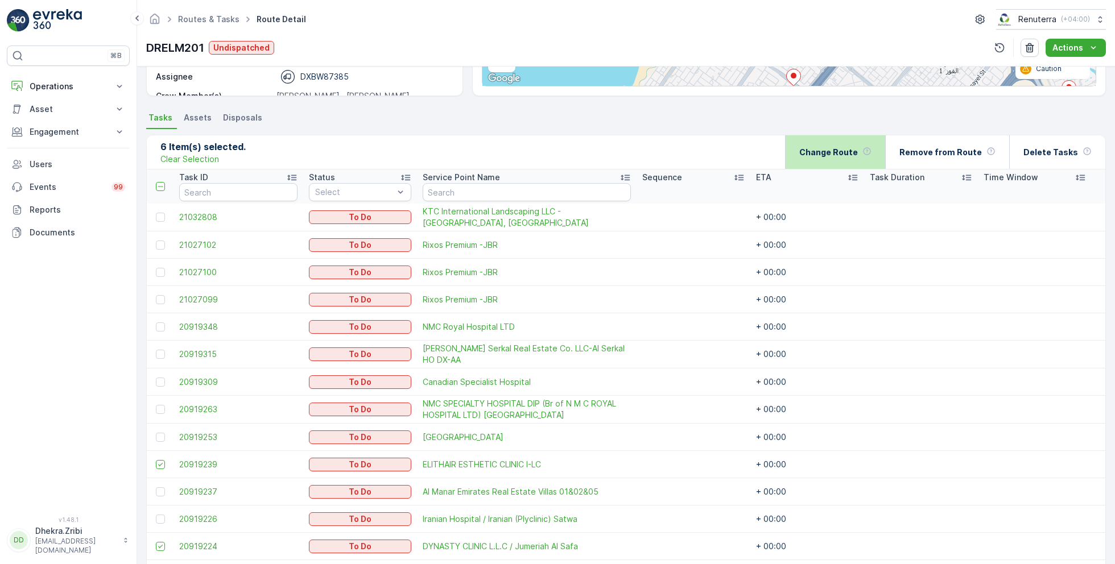
click at [850, 154] on p "Change Route" at bounding box center [828, 152] width 59 height 11
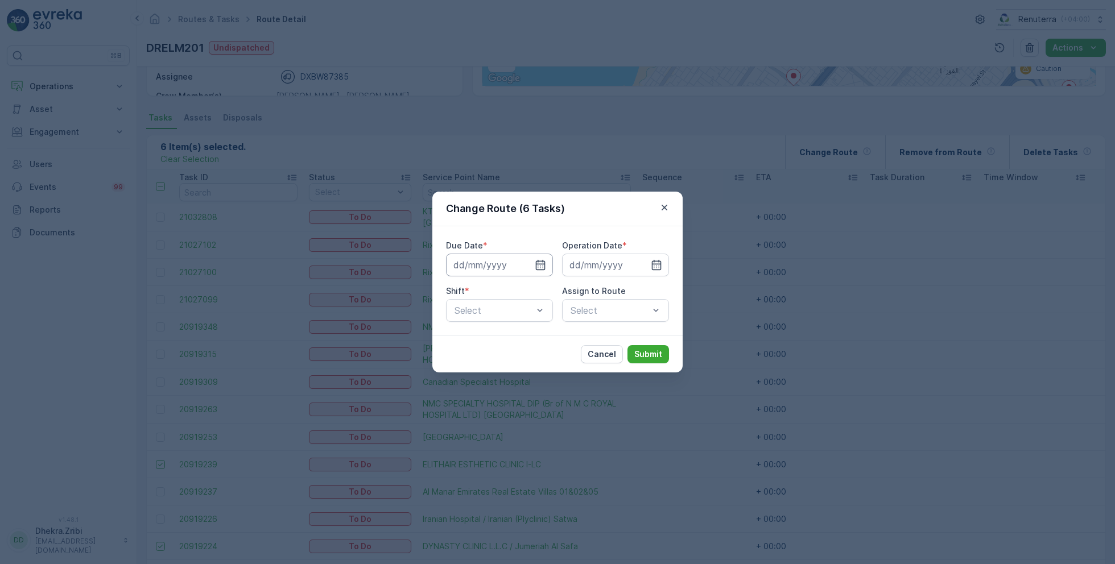
click at [496, 262] on input at bounding box center [499, 265] width 107 height 23
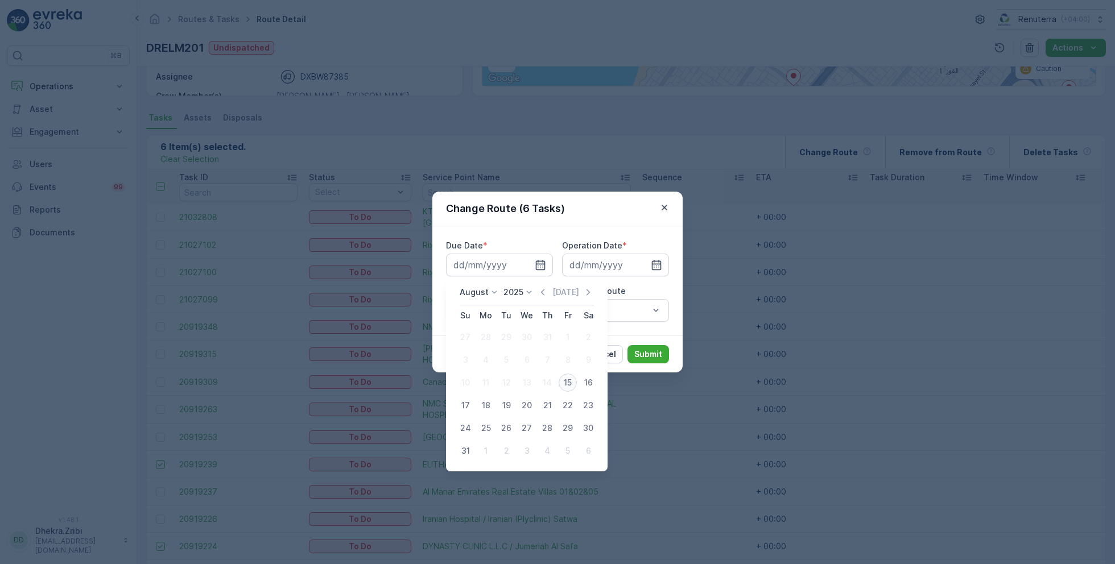
click at [565, 379] on div "15" at bounding box center [567, 383] width 18 height 18
type input "[DATE]"
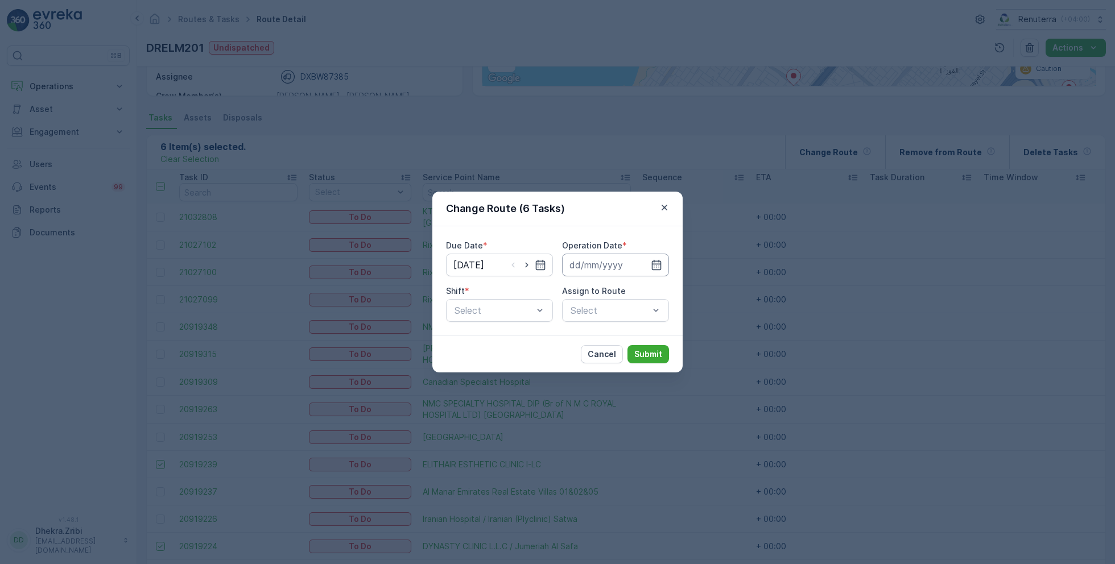
click at [633, 267] on input at bounding box center [615, 265] width 107 height 23
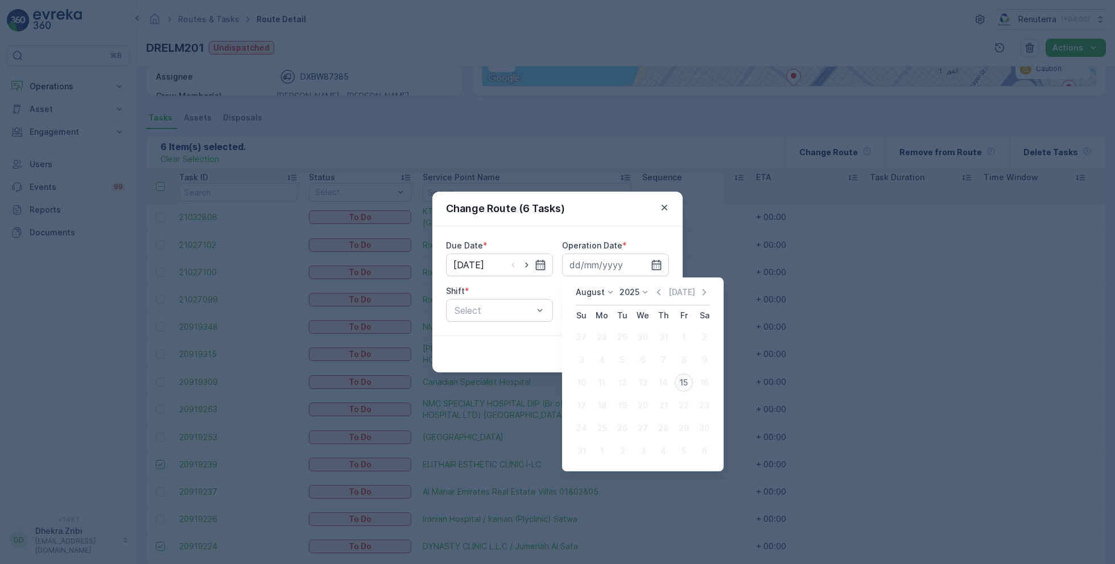
click at [690, 390] on button "15" at bounding box center [683, 382] width 20 height 20
type input "[DATE]"
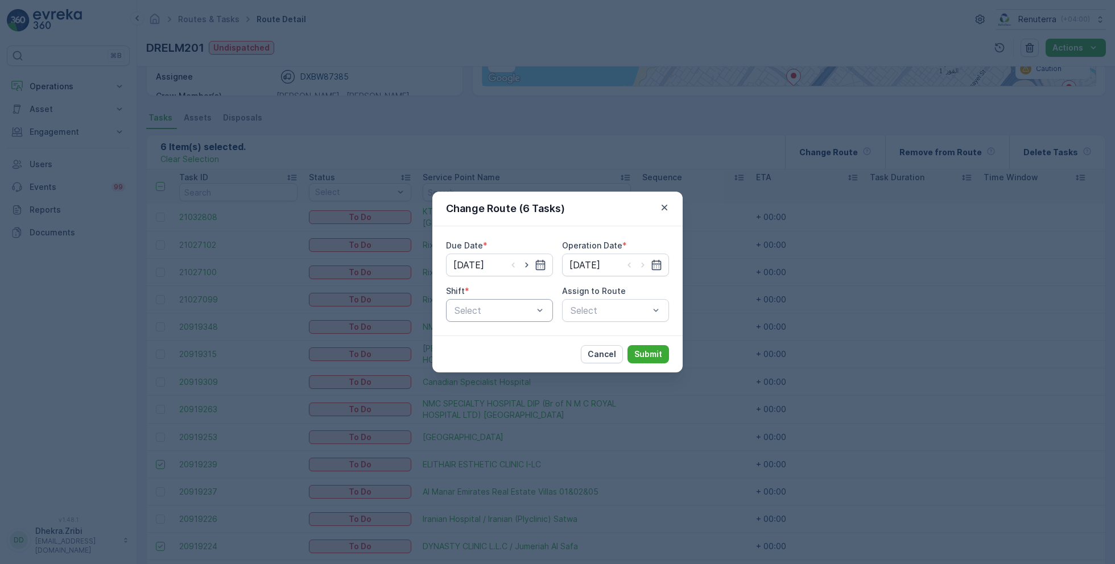
click at [505, 310] on div at bounding box center [493, 310] width 81 height 10
click at [495, 356] on span "Night Shift" at bounding box center [476, 358] width 46 height 10
click at [607, 313] on div "Select" at bounding box center [615, 310] width 107 height 23
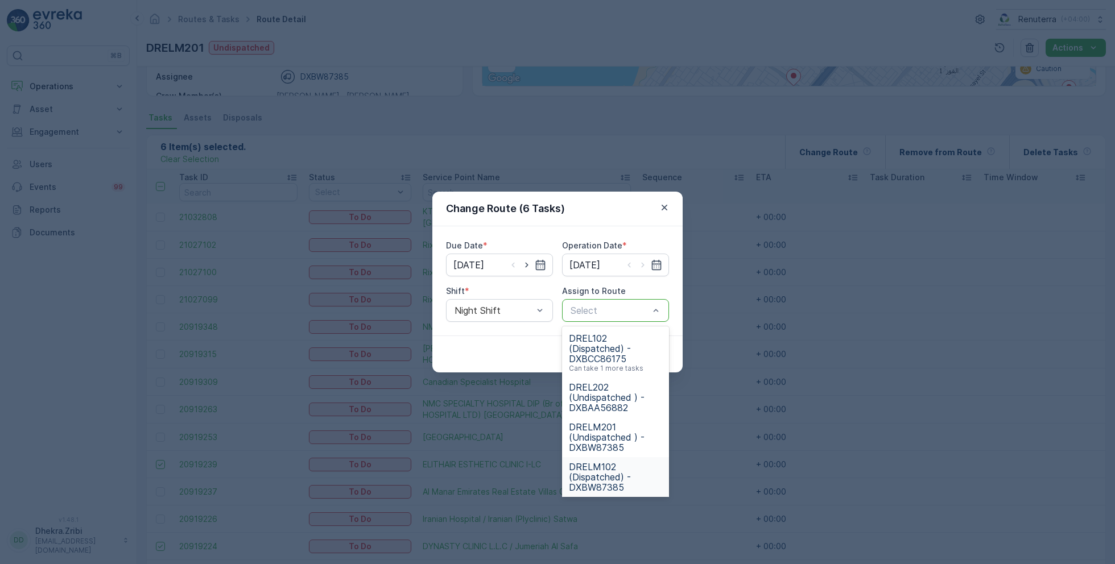
click at [607, 478] on span "DRELM102 (Dispatched) - DXBW87385" at bounding box center [615, 477] width 93 height 31
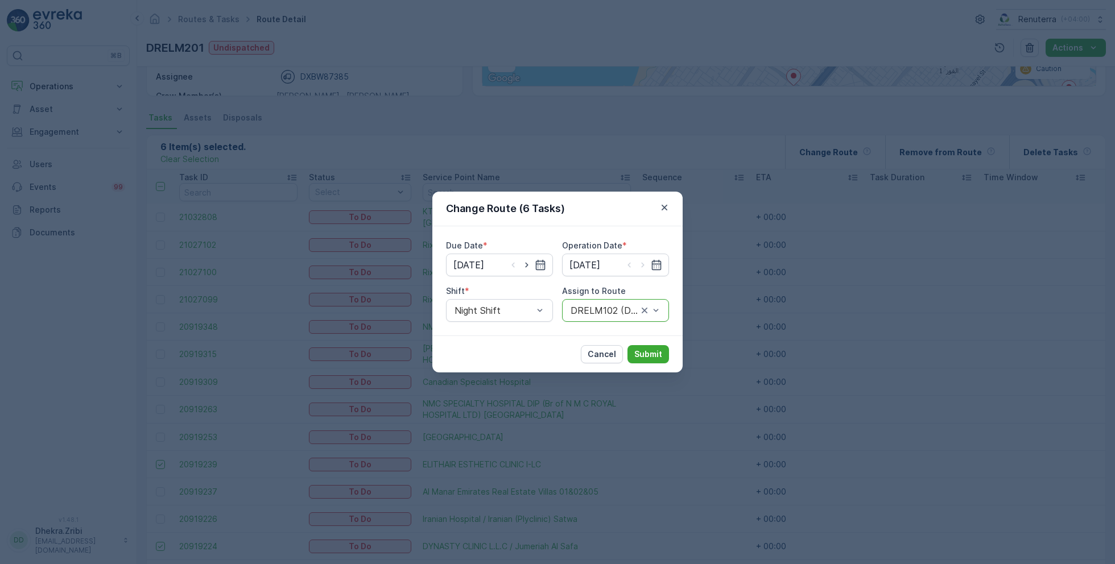
click at [620, 318] on div "DRELM102 (Dispatched) - DXBW87385" at bounding box center [615, 310] width 107 height 23
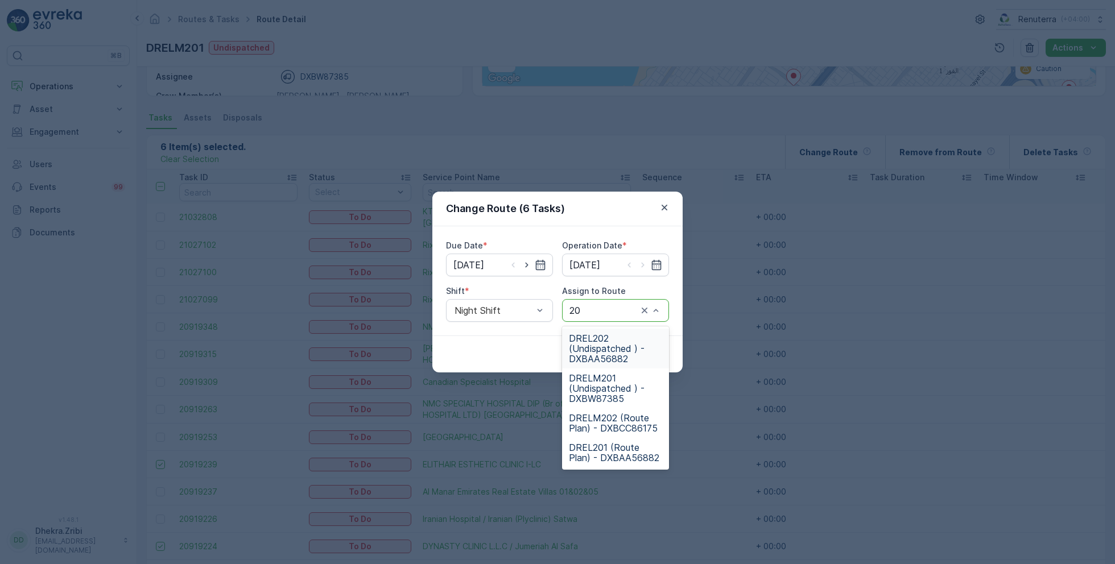
type input "202"
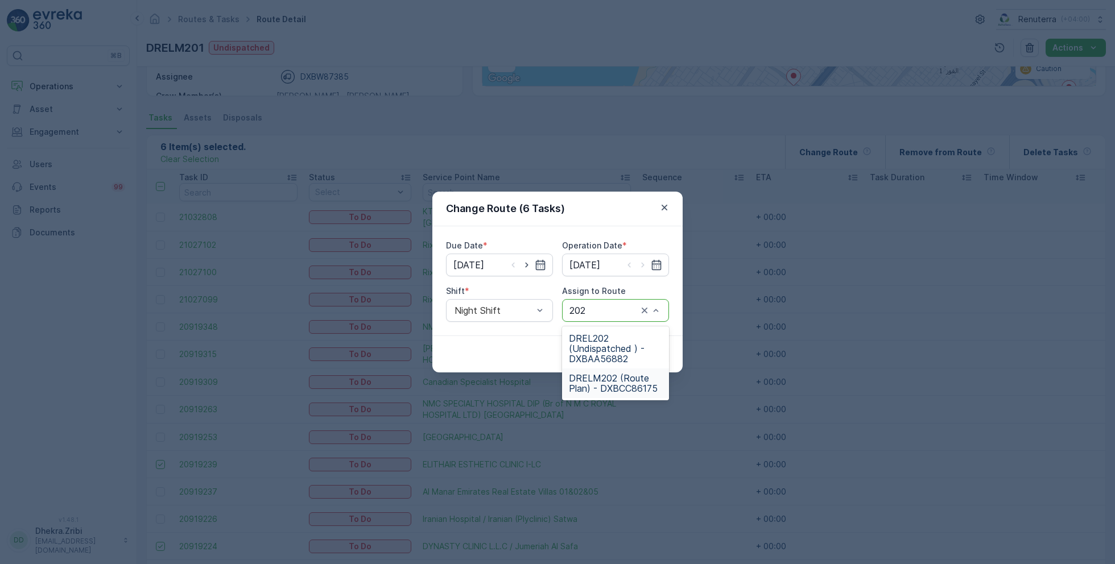
click at [603, 371] on div "DRELM202 (Route Plan) - DXBCC86175" at bounding box center [615, 383] width 107 height 30
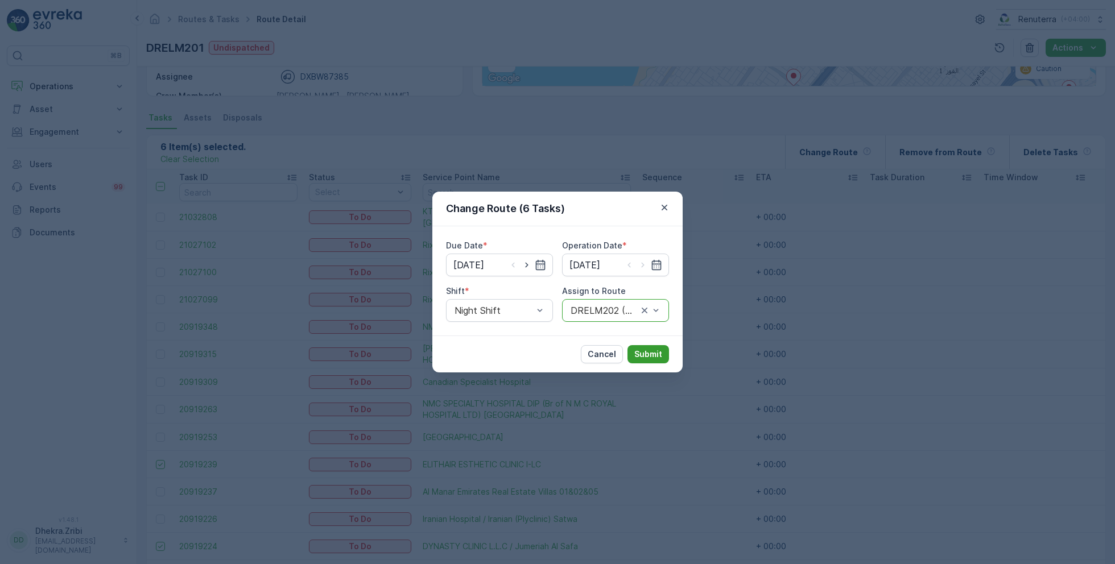
click at [661, 362] on button "Submit" at bounding box center [648, 354] width 42 height 18
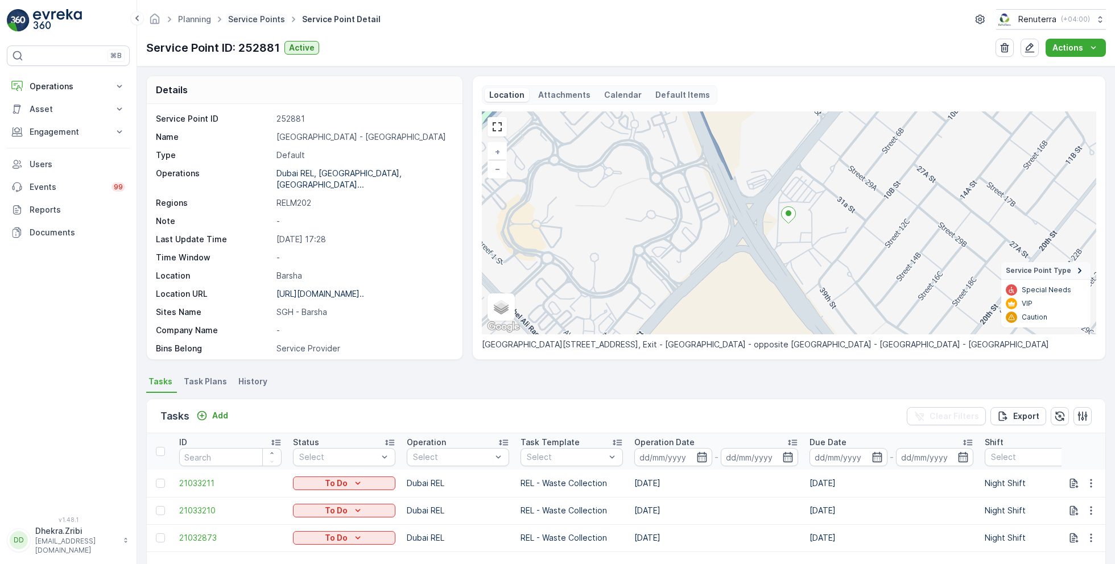
click at [235, 16] on link "Service Points" at bounding box center [256, 19] width 57 height 10
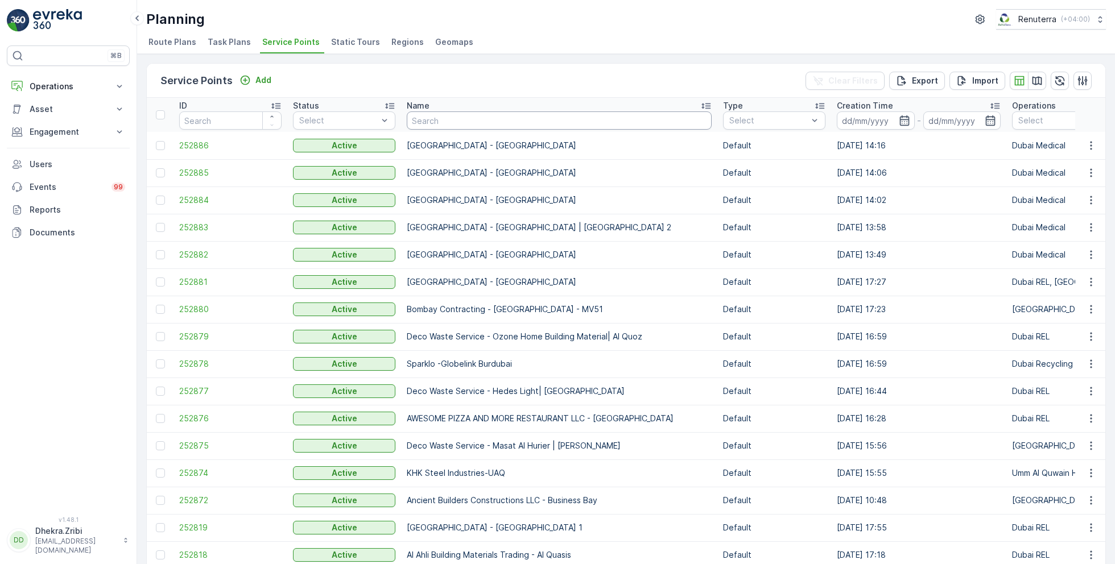
click at [457, 112] on input "text" at bounding box center [559, 120] width 305 height 18
click at [454, 115] on input "text" at bounding box center [559, 120] width 305 height 18
click at [483, 120] on input "text" at bounding box center [559, 120] width 305 height 18
type input "rox"
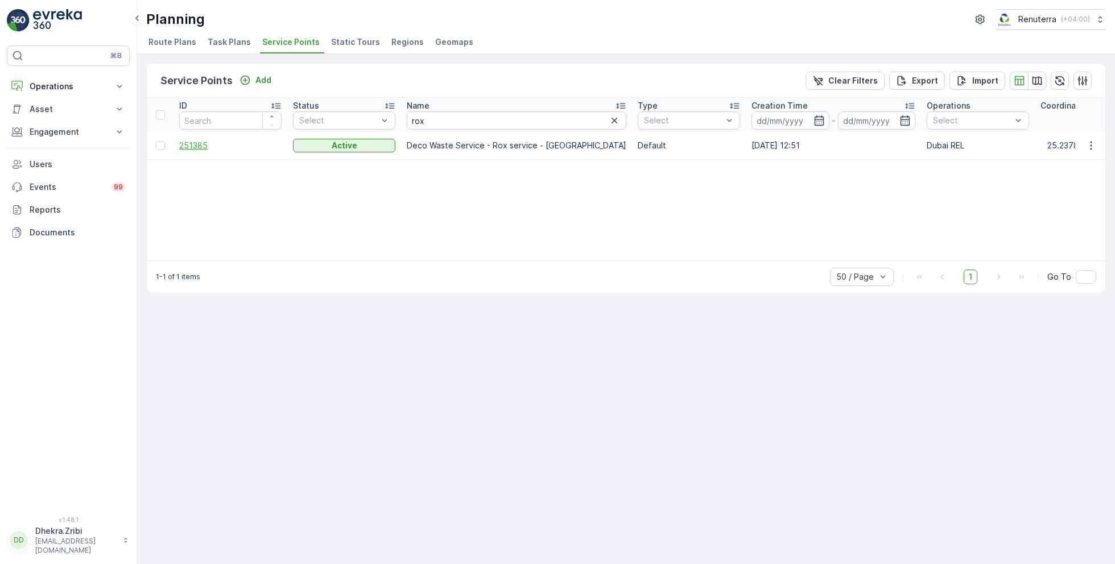
click at [210, 149] on span "251385" at bounding box center [230, 145] width 102 height 11
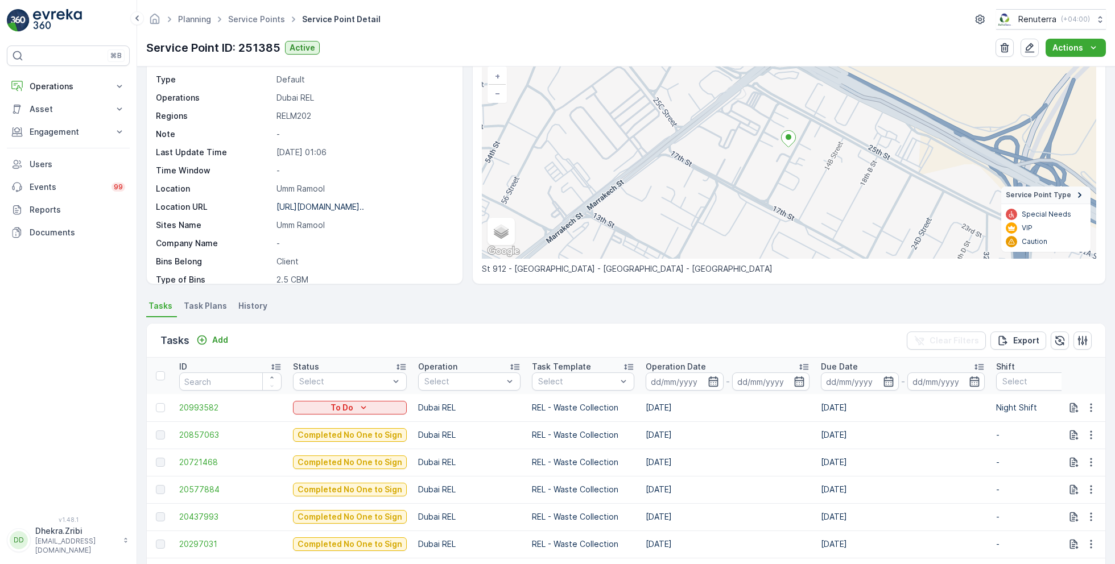
scroll to position [89, 0]
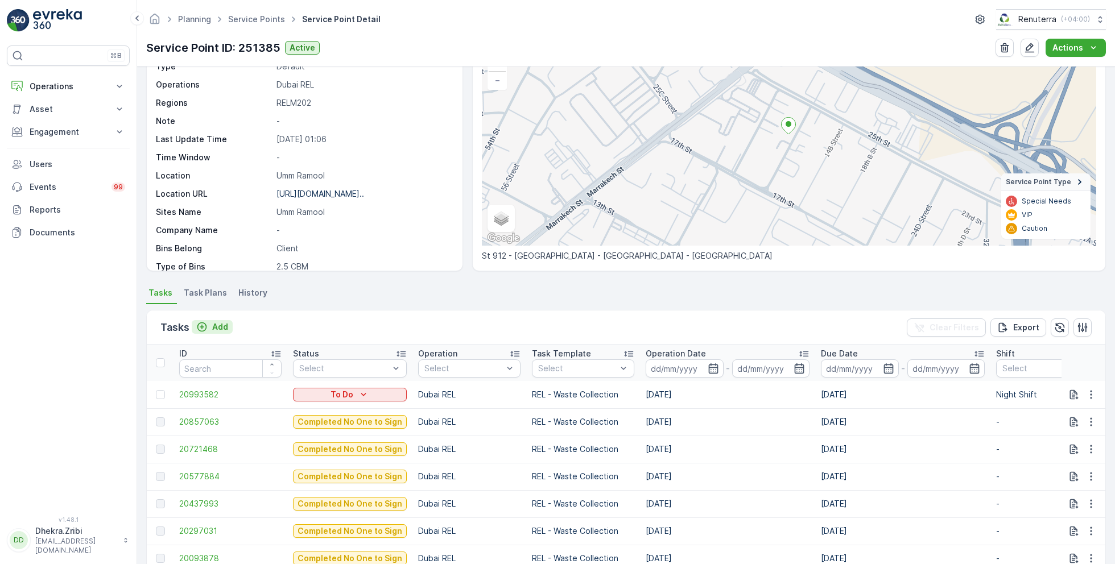
click at [213, 320] on button "Add" at bounding box center [212, 327] width 41 height 14
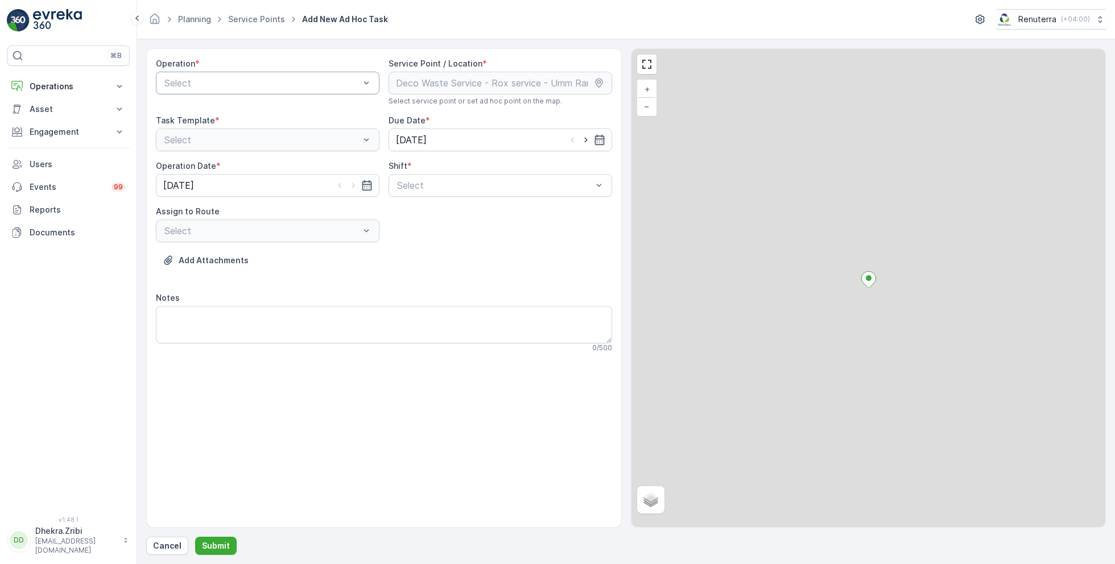
click at [210, 90] on div "Select" at bounding box center [267, 83] width 223 height 23
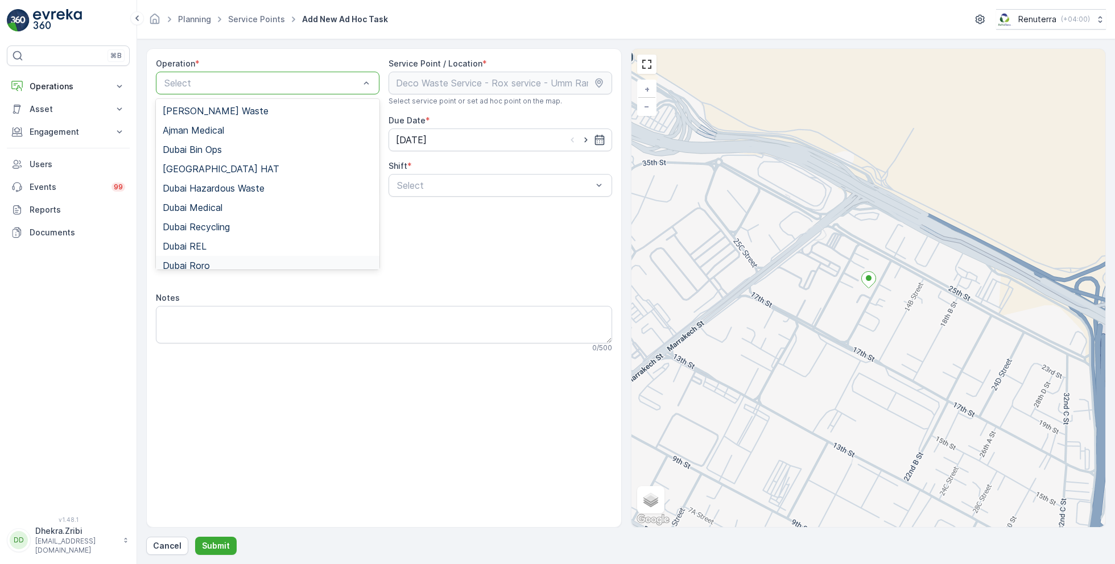
click at [214, 263] on div "Dubai Roro" at bounding box center [268, 265] width 210 height 10
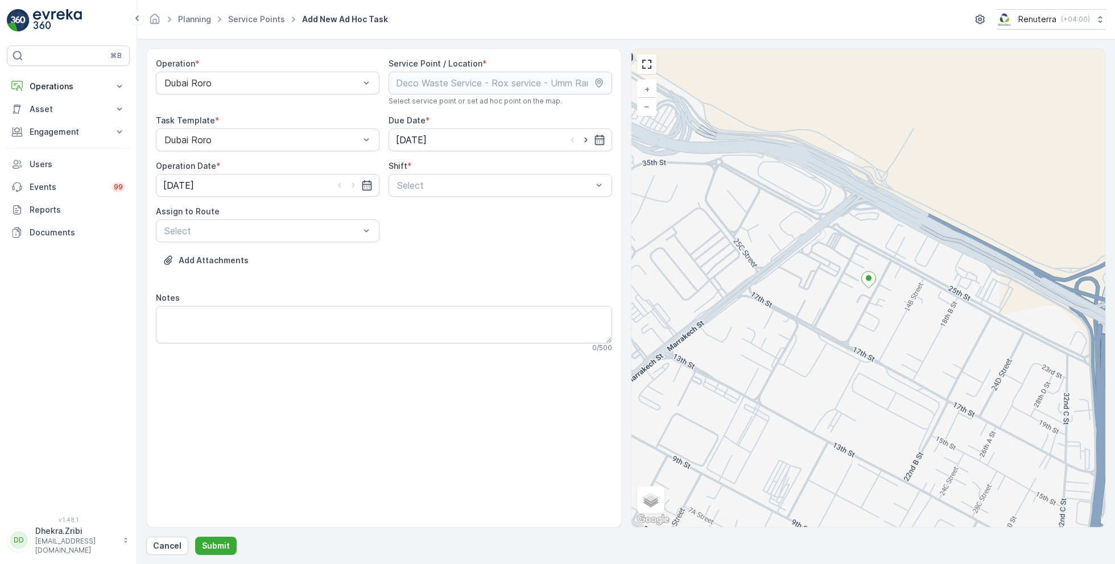
click at [223, 96] on div "Operation * Dubai Roro" at bounding box center [267, 82] width 223 height 48
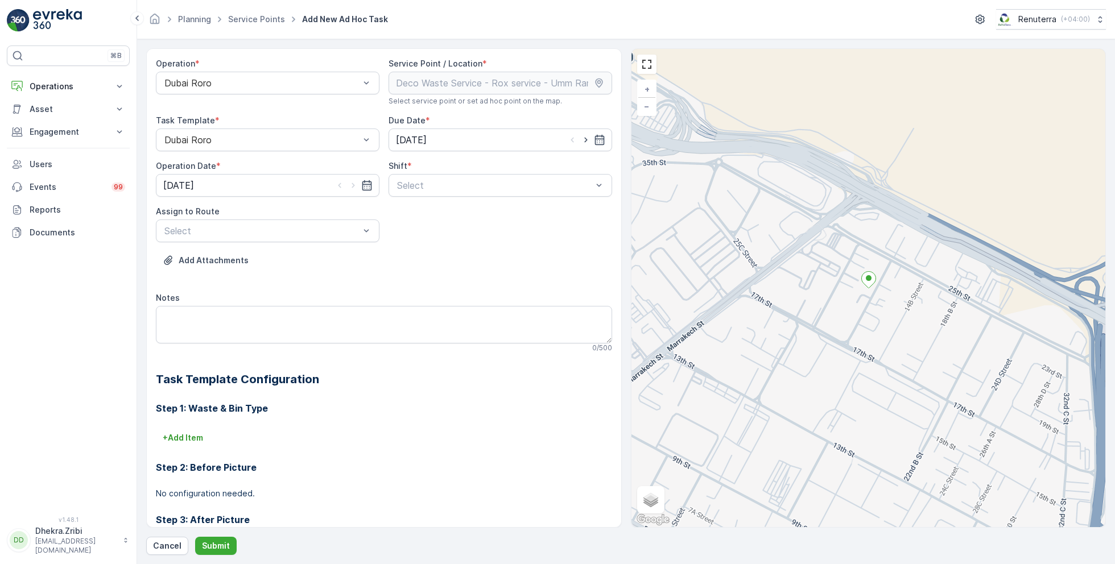
click at [223, 96] on div "Operation * Dubai Roro" at bounding box center [267, 82] width 223 height 48
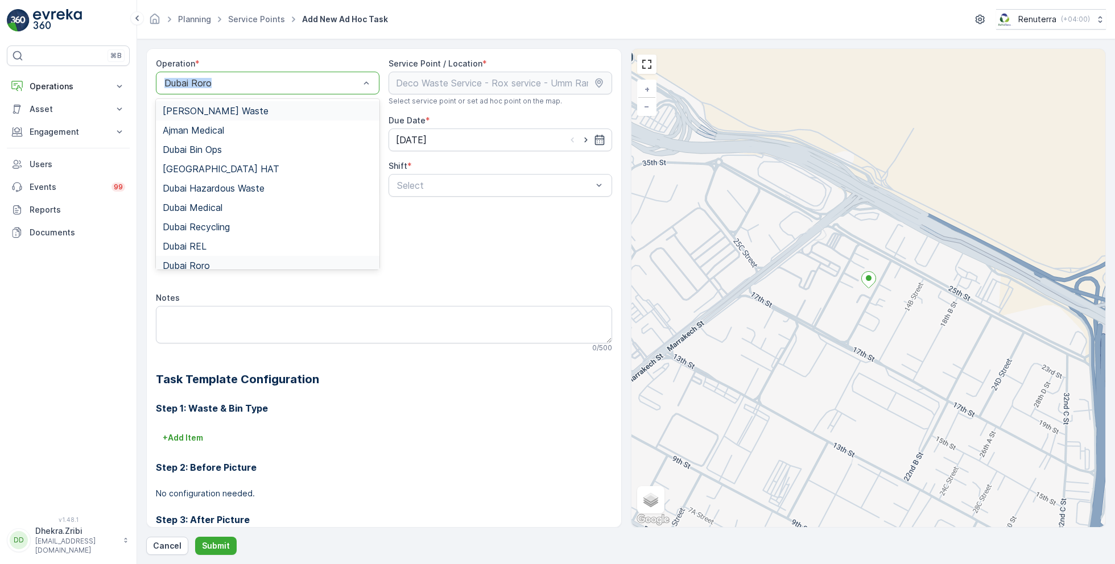
click at [223, 81] on div at bounding box center [261, 83] width 197 height 10
click at [414, 185] on div at bounding box center [494, 185] width 197 height 10
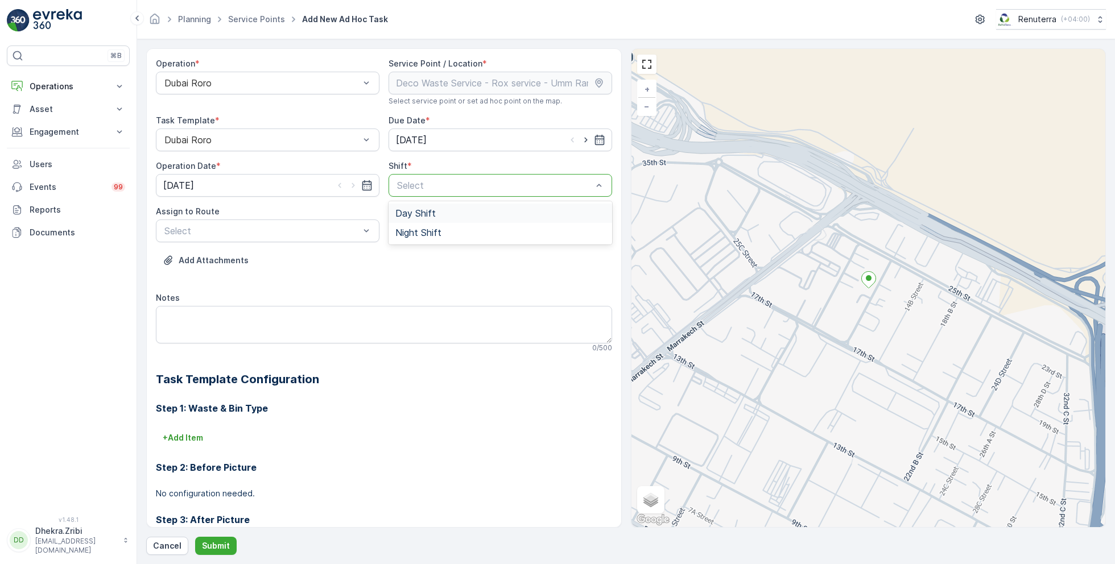
click at [424, 219] on div "Day Shift" at bounding box center [499, 213] width 223 height 19
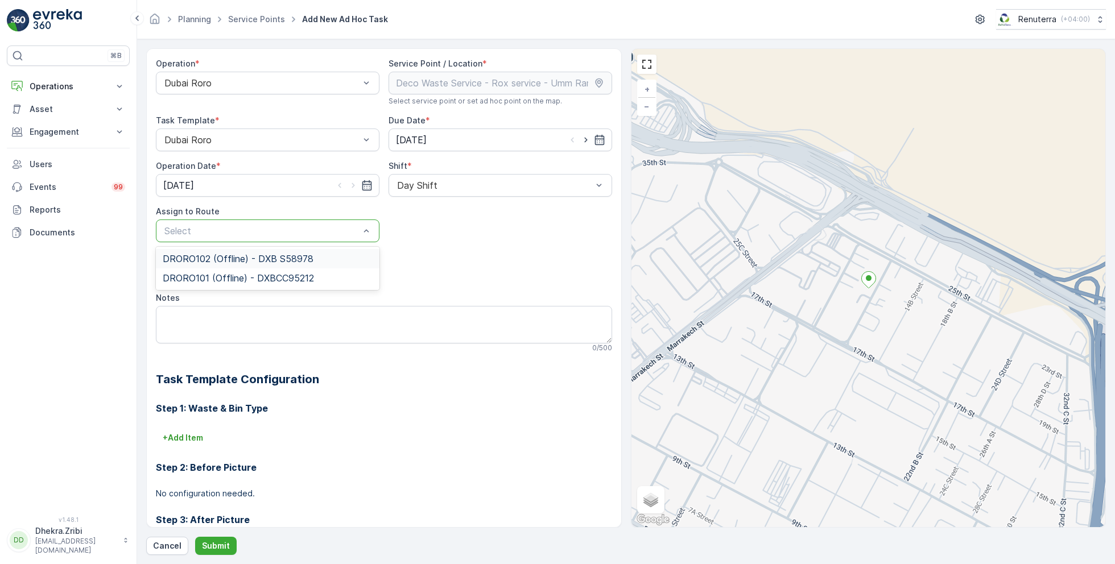
click at [258, 102] on div "Operation * Dubai Roro" at bounding box center [267, 82] width 223 height 48
click at [255, 97] on div "Operation * Dubai Roro" at bounding box center [267, 82] width 223 height 48
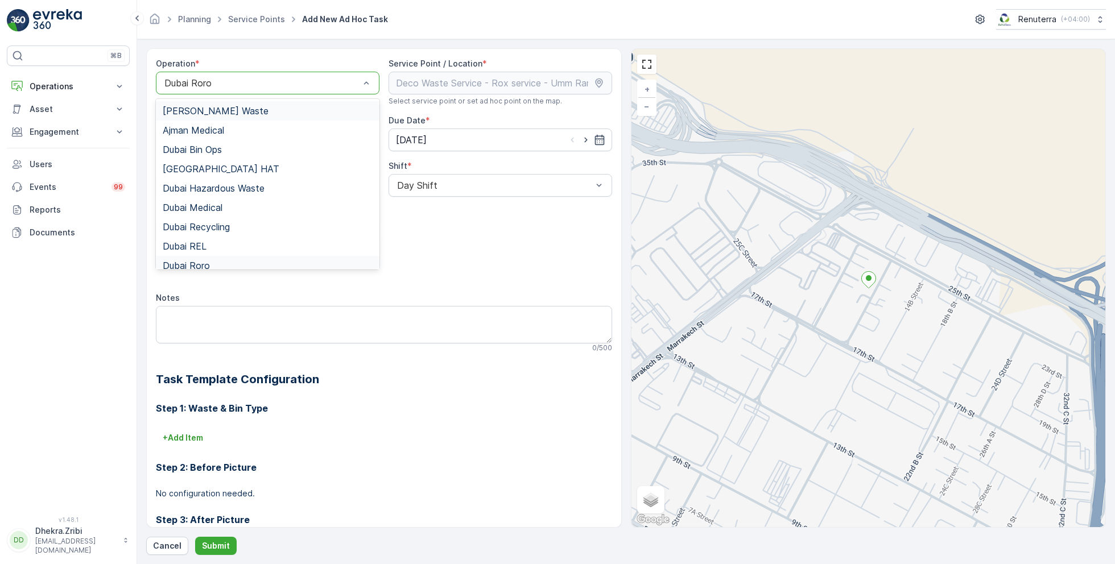
click at [250, 87] on div "Dubai Roro" at bounding box center [267, 83] width 223 height 23
click at [240, 237] on div "Dubai REL" at bounding box center [267, 246] width 223 height 19
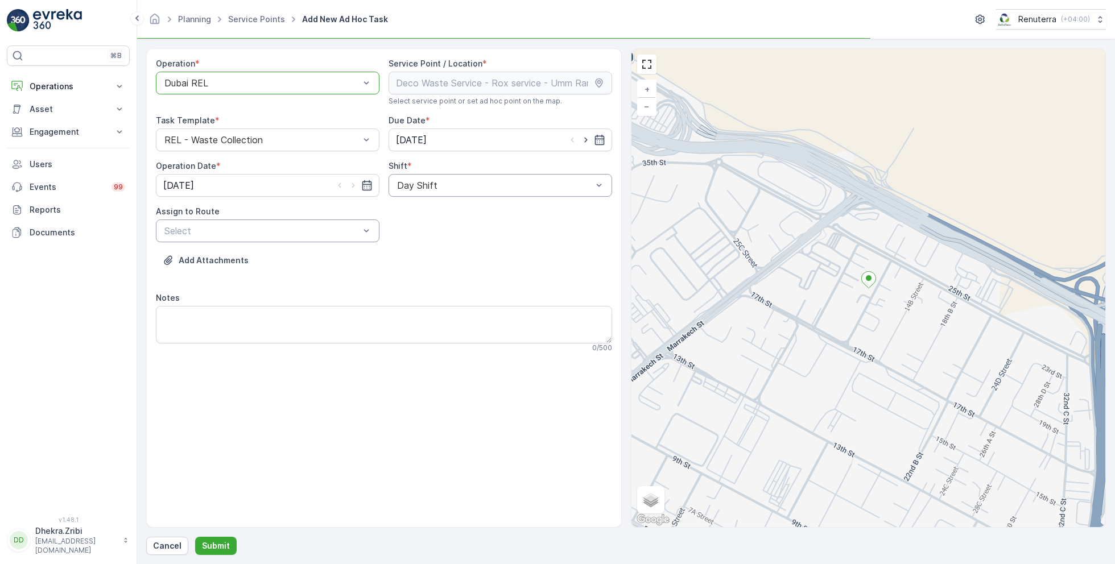
click at [409, 184] on div at bounding box center [494, 185] width 197 height 10
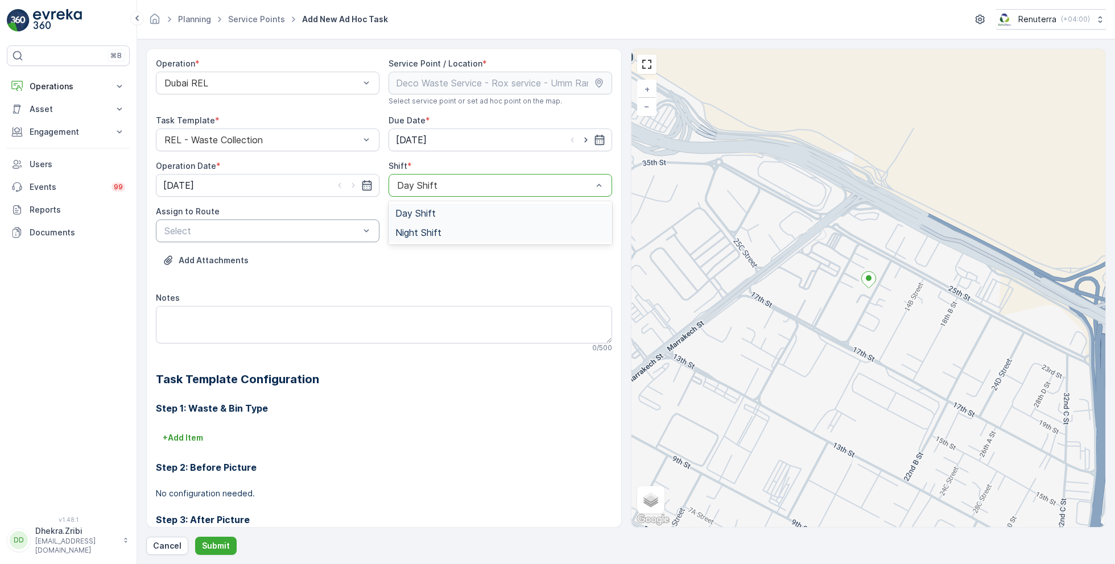
click at [408, 234] on span "Night Shift" at bounding box center [418, 232] width 46 height 10
click at [346, 234] on div at bounding box center [261, 231] width 197 height 10
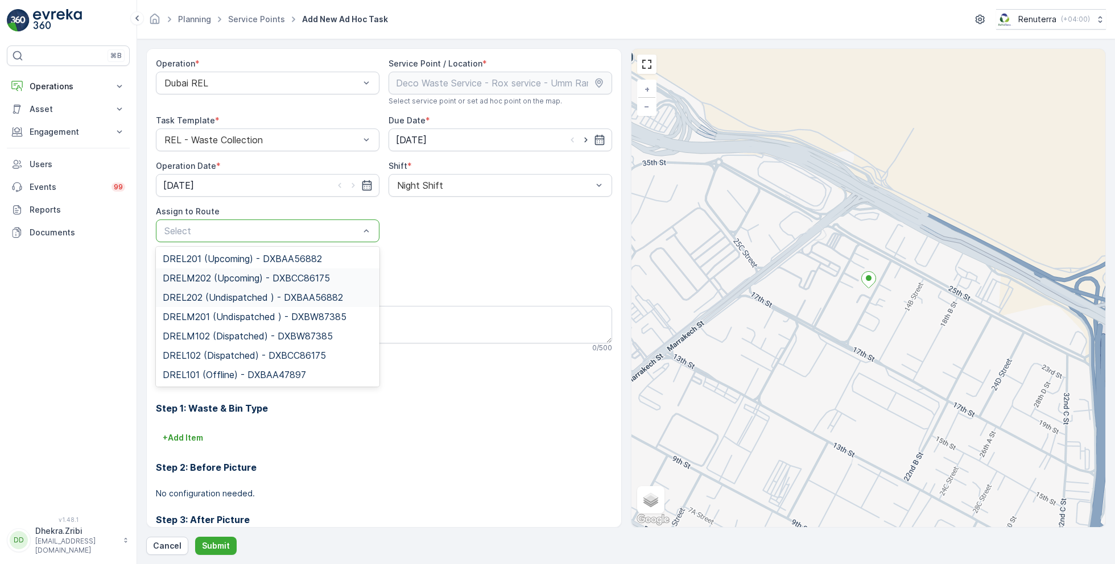
click at [280, 275] on span "DRELM202 (Upcoming) - DXBCC86175" at bounding box center [246, 278] width 167 height 10
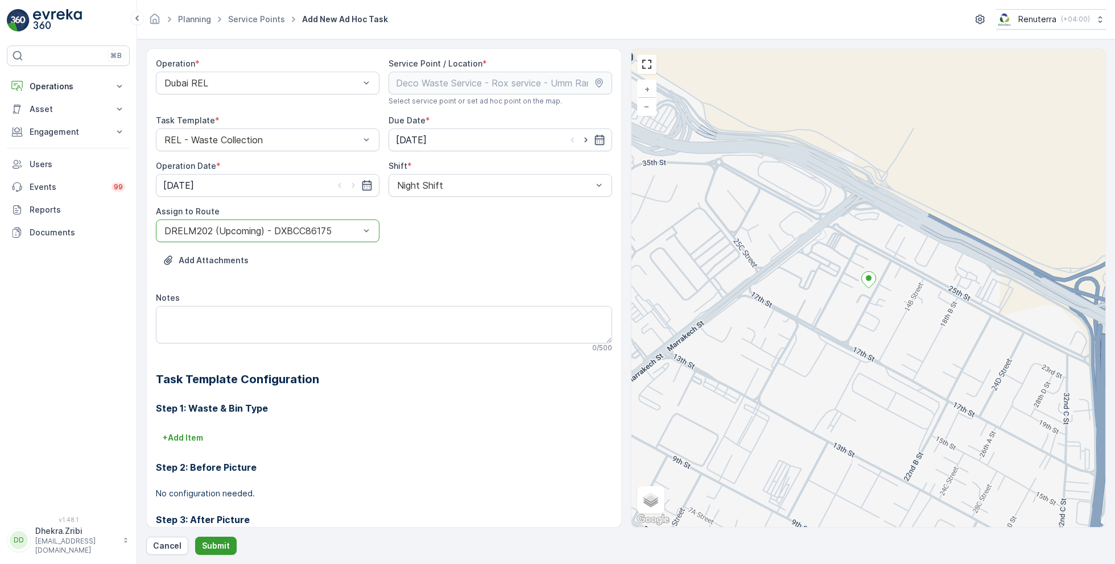
click at [216, 537] on button "Submit" at bounding box center [216, 546] width 42 height 18
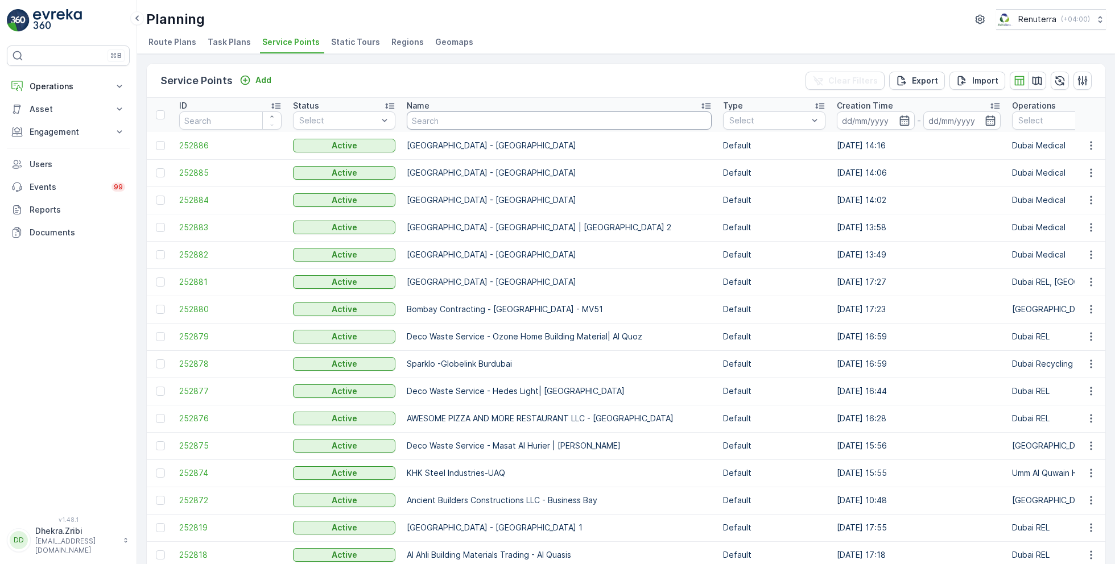
click at [425, 126] on input "text" at bounding box center [559, 120] width 305 height 18
type input "c"
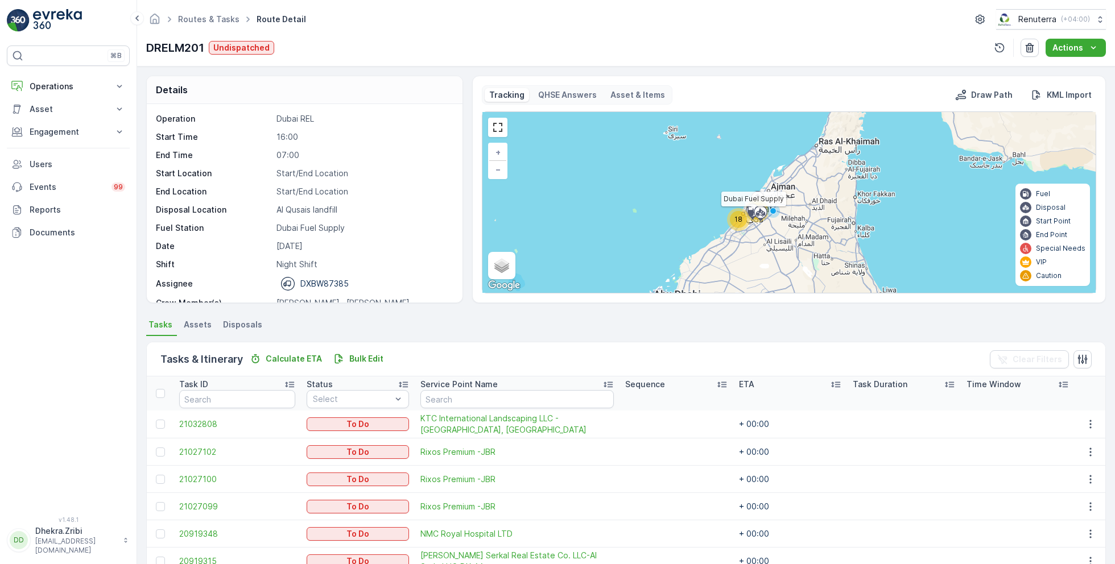
click at [742, 206] on div at bounding box center [753, 211] width 22 height 10
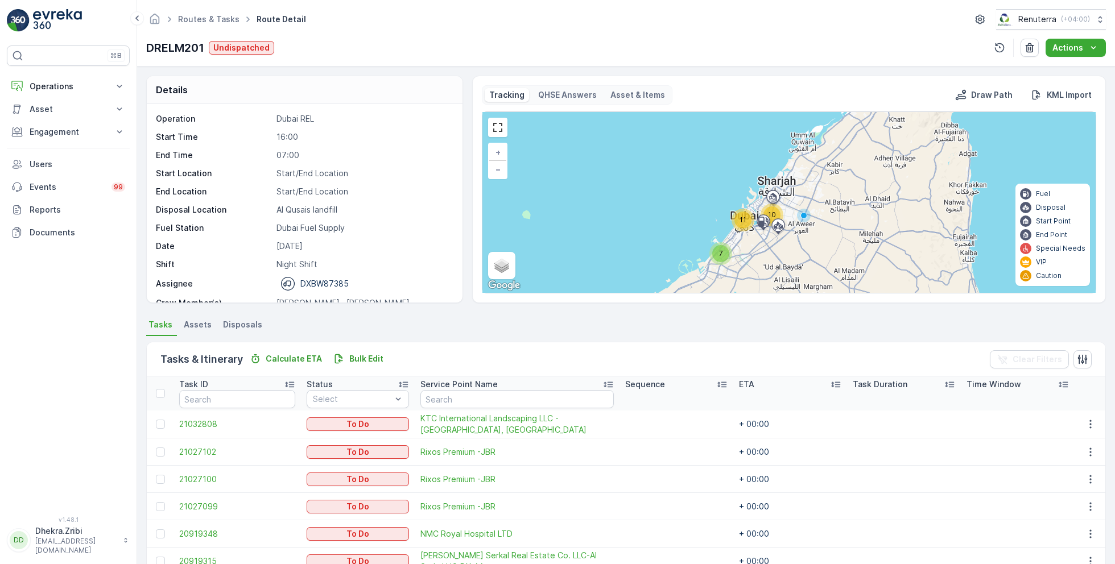
click at [728, 224] on div "10 11 7 + − Satellite Roadmap Terrain Hybrid Leaflet Keyboard shortcuts Map Dat…" at bounding box center [788, 202] width 613 height 181
click at [741, 222] on span "11" at bounding box center [742, 220] width 7 height 9
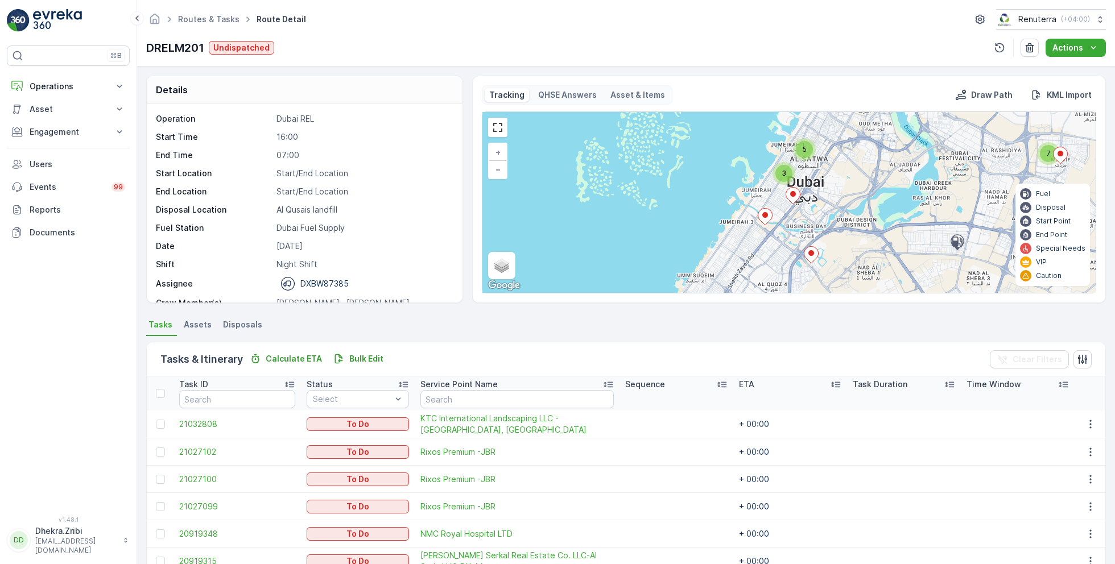
click at [785, 175] on div "3" at bounding box center [783, 173] width 17 height 17
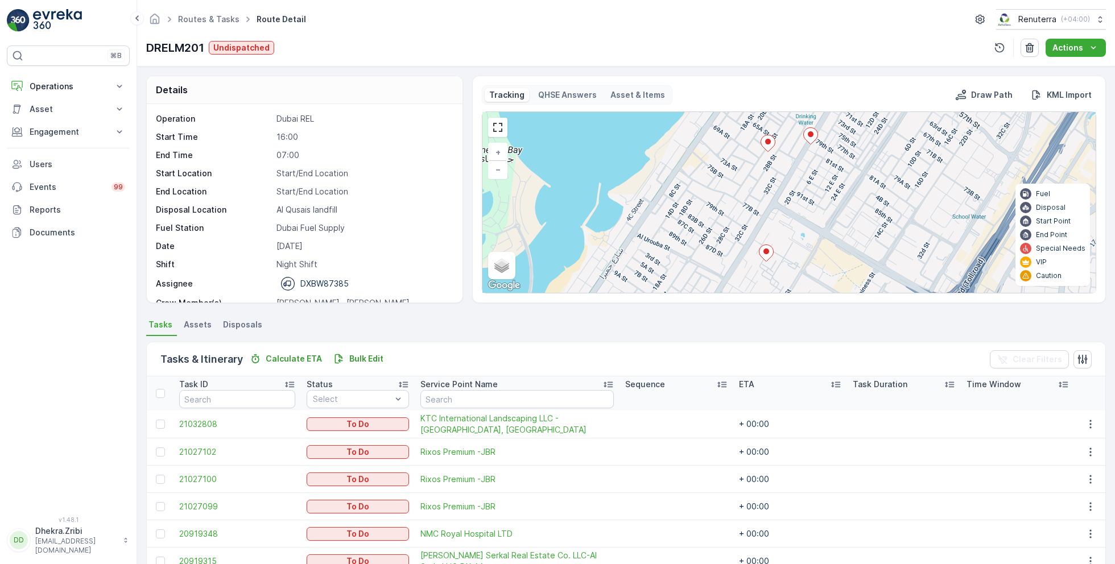
click at [753, 257] on div "2 3 3 + − Satellite Roadmap Terrain Hybrid Leaflet Keyboard shortcuts Map Data …" at bounding box center [788, 202] width 613 height 181
click at [767, 151] on div at bounding box center [767, 145] width 15 height 20
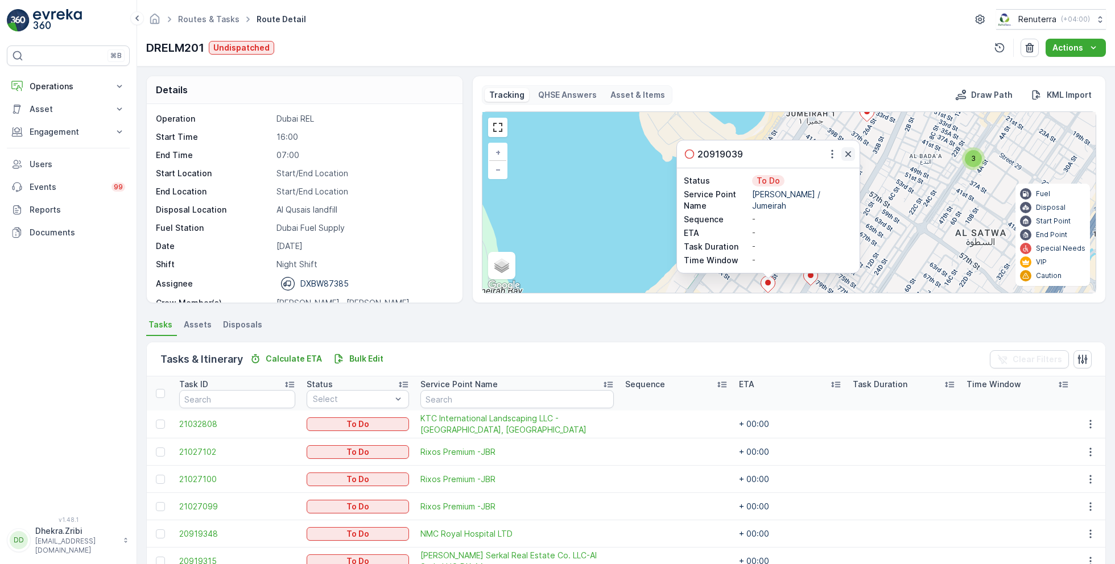
click at [843, 152] on icon "button" at bounding box center [847, 153] width 11 height 11
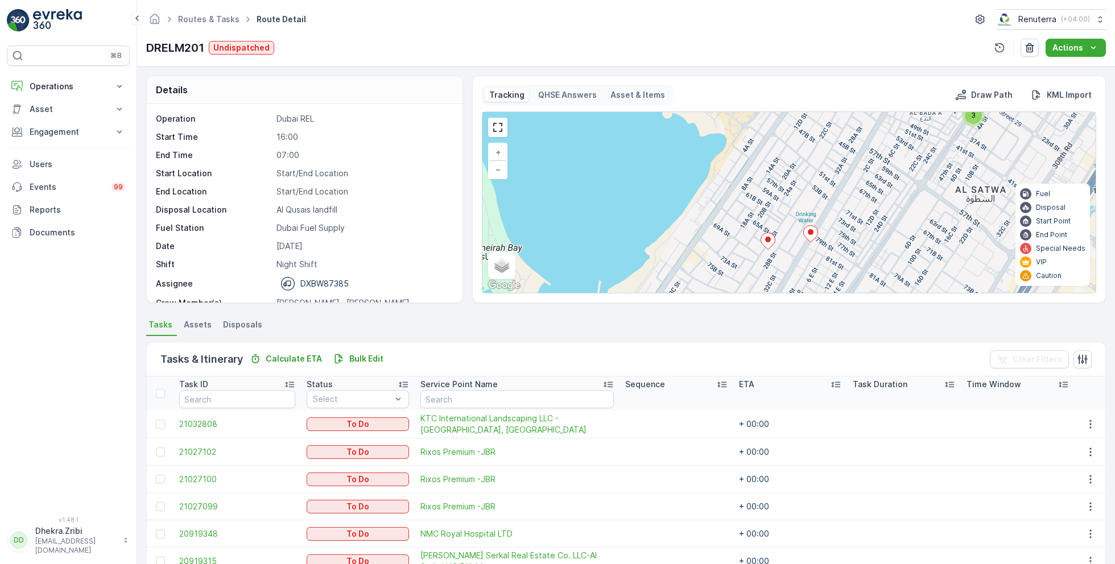
drag, startPoint x: 784, startPoint y: 216, endPoint x: 784, endPoint y: 150, distance: 66.0
click at [784, 150] on div "2 3 3 + − Satellite Roadmap Terrain Hybrid Leaflet Keyboard shortcuts Map Data …" at bounding box center [788, 202] width 613 height 181
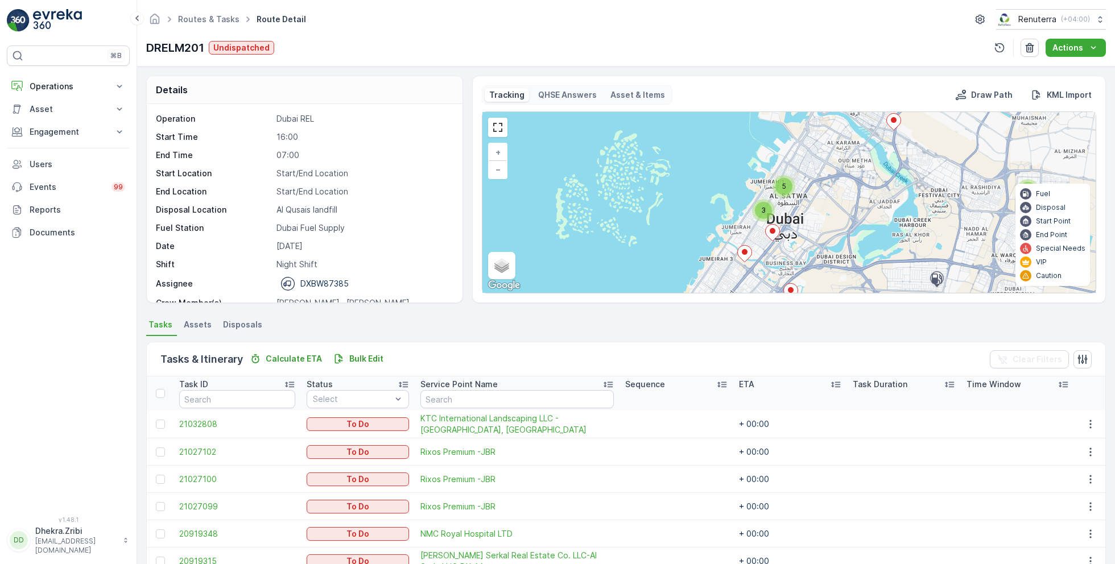
drag, startPoint x: 734, startPoint y: 234, endPoint x: 744, endPoint y: 209, distance: 27.8
click at [735, 229] on div "7 5 3 2 3 + − Satellite Roadmap Terrain Hybrid Leaflet Keyboard shortcuts Map D…" at bounding box center [788, 202] width 613 height 181
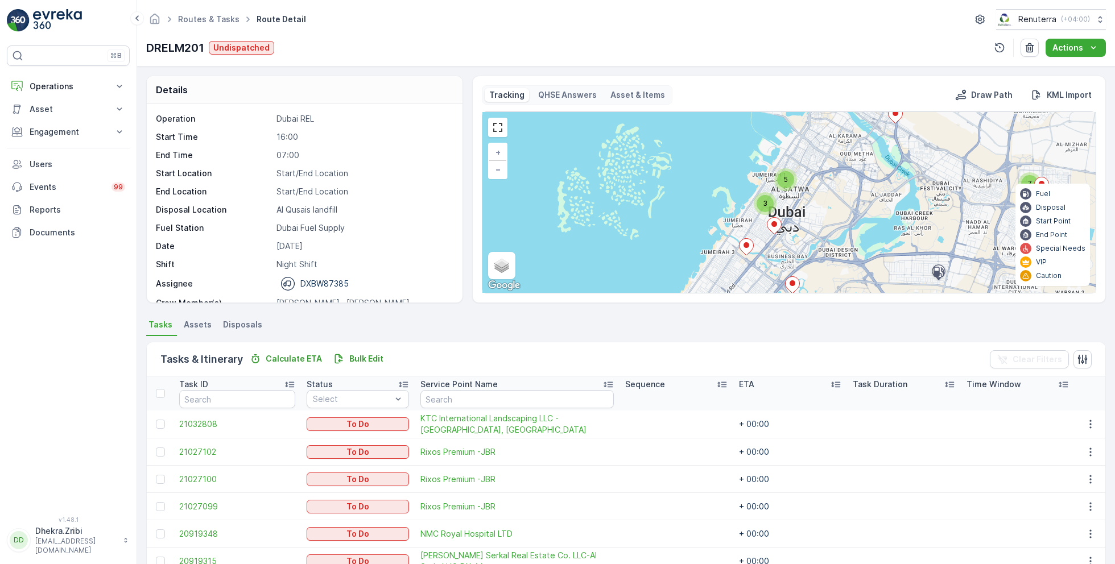
drag, startPoint x: 731, startPoint y: 309, endPoint x: 753, endPoint y: 263, distance: 50.9
click at [753, 263] on div "Details Operation Dubai REL Start Time 16:00 End Time 07:00 Start Location Star…" at bounding box center [625, 316] width 977 height 498
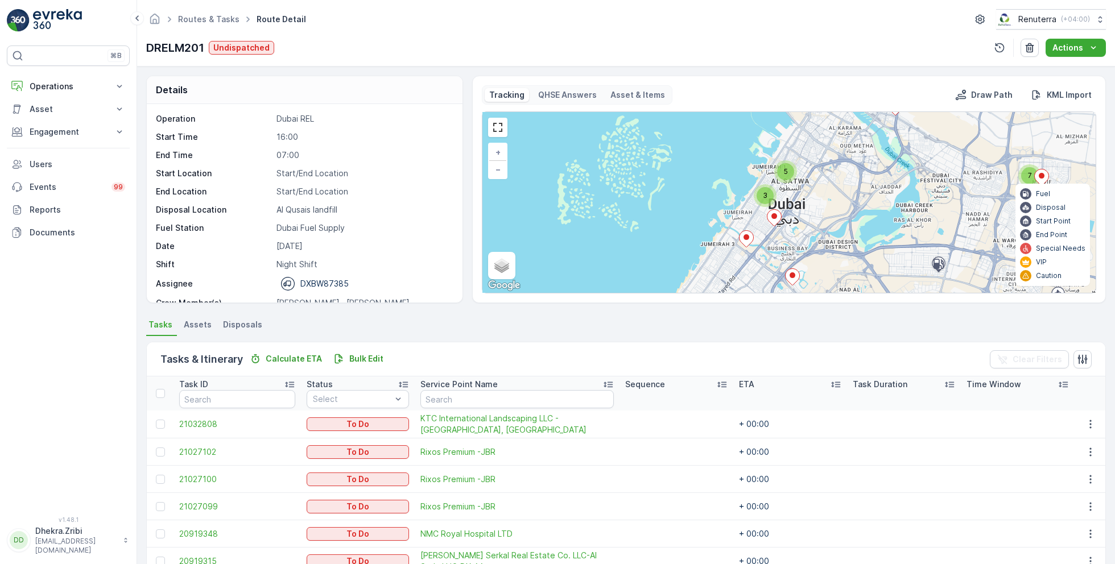
drag, startPoint x: 744, startPoint y: 266, endPoint x: 748, endPoint y: 239, distance: 27.0
click at [748, 241] on div "7 5 3 2 3 + − Satellite Roadmap Terrain Hybrid Leaflet Keyboard shortcuts Map D…" at bounding box center [788, 202] width 613 height 181
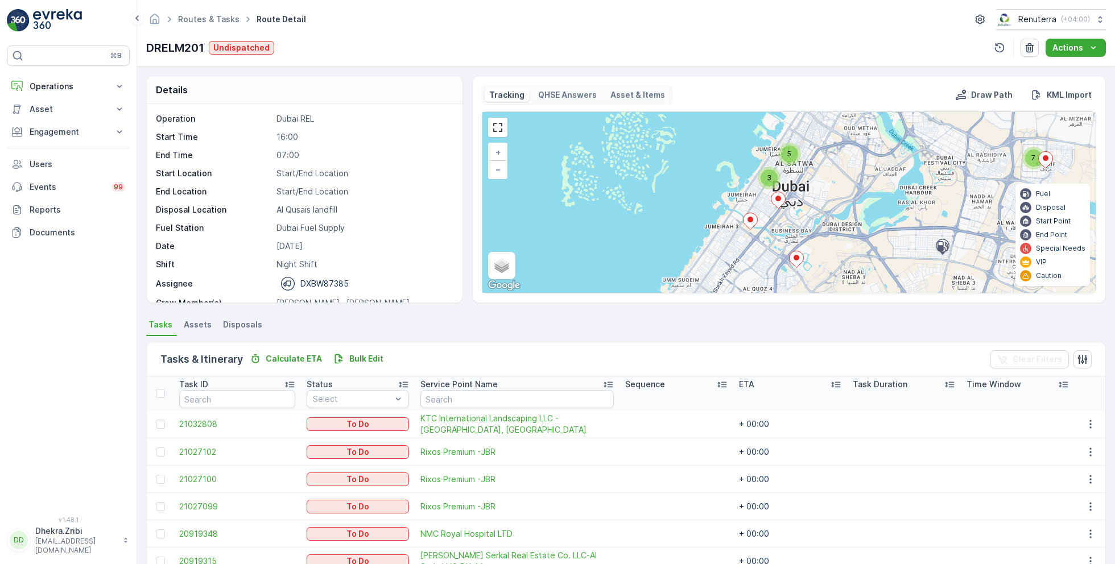
drag, startPoint x: 724, startPoint y: 270, endPoint x: 756, endPoint y: 198, distance: 78.1
click at [738, 232] on div "7 5 3 2 3 + − Satellite Roadmap Terrain Hybrid Leaflet Keyboard shortcuts Map D…" at bounding box center [788, 202] width 613 height 181
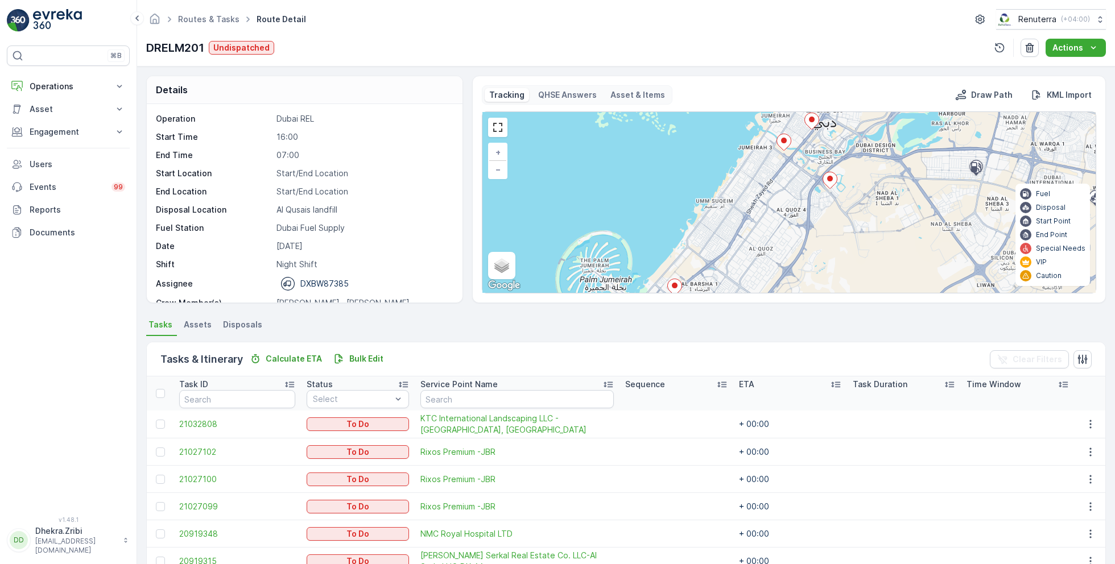
drag, startPoint x: 731, startPoint y: 239, endPoint x: 752, endPoint y: 194, distance: 50.1
click at [735, 222] on div "7 5 3 2 3 + − Satellite Roadmap Terrain Hybrid Leaflet Keyboard shortcuts Map D…" at bounding box center [788, 202] width 613 height 181
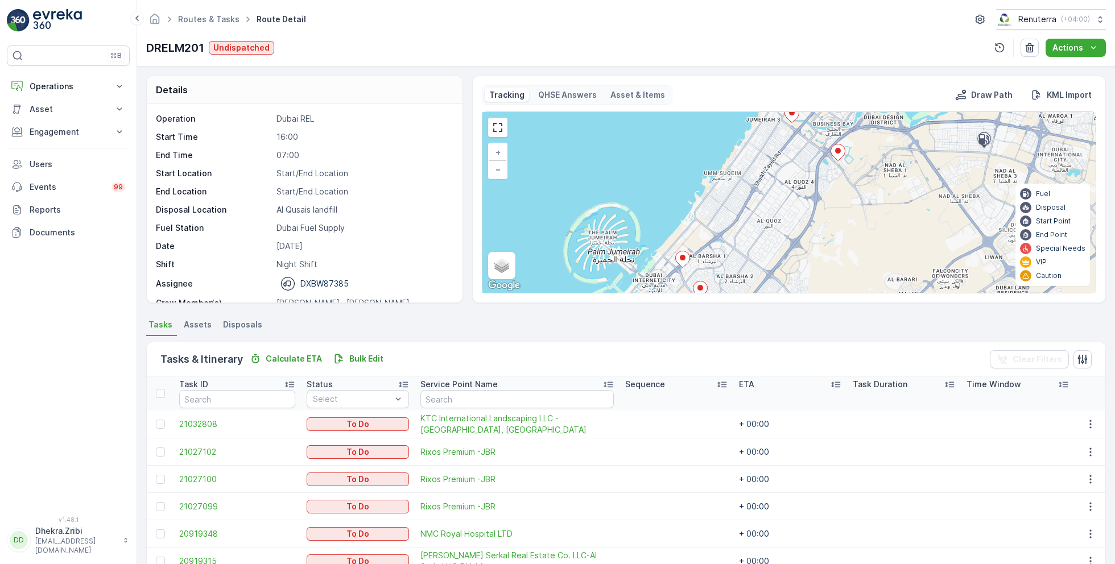
drag, startPoint x: 699, startPoint y: 256, endPoint x: 738, endPoint y: 198, distance: 69.7
click at [718, 227] on div "7 5 3 2 3 + − Satellite Roadmap Terrain Hybrid Leaflet Keyboard shortcuts Map D…" at bounding box center [788, 202] width 613 height 181
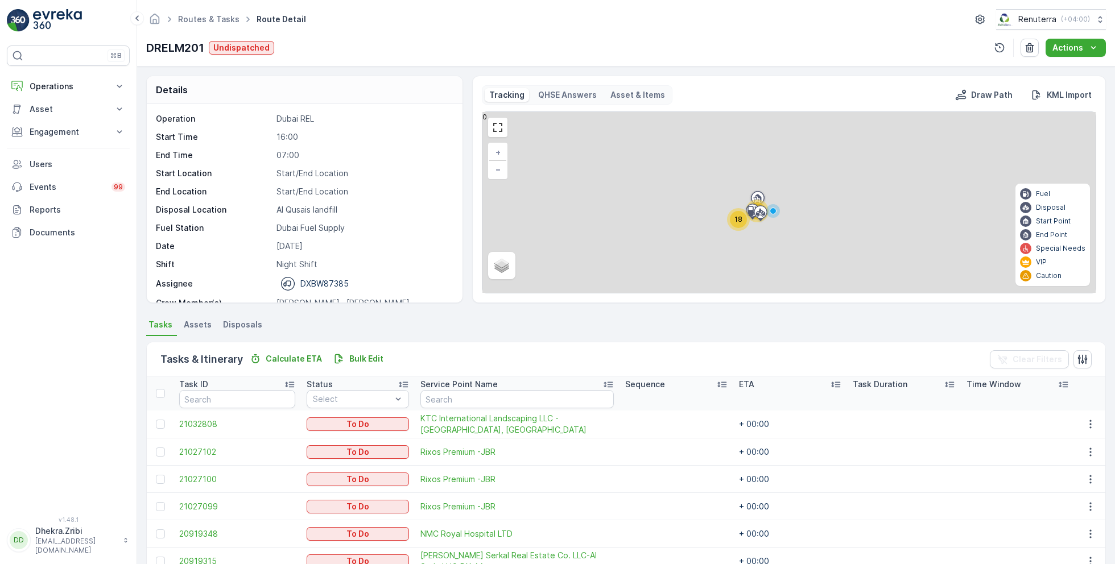
click at [737, 213] on div "18" at bounding box center [738, 219] width 17 height 17
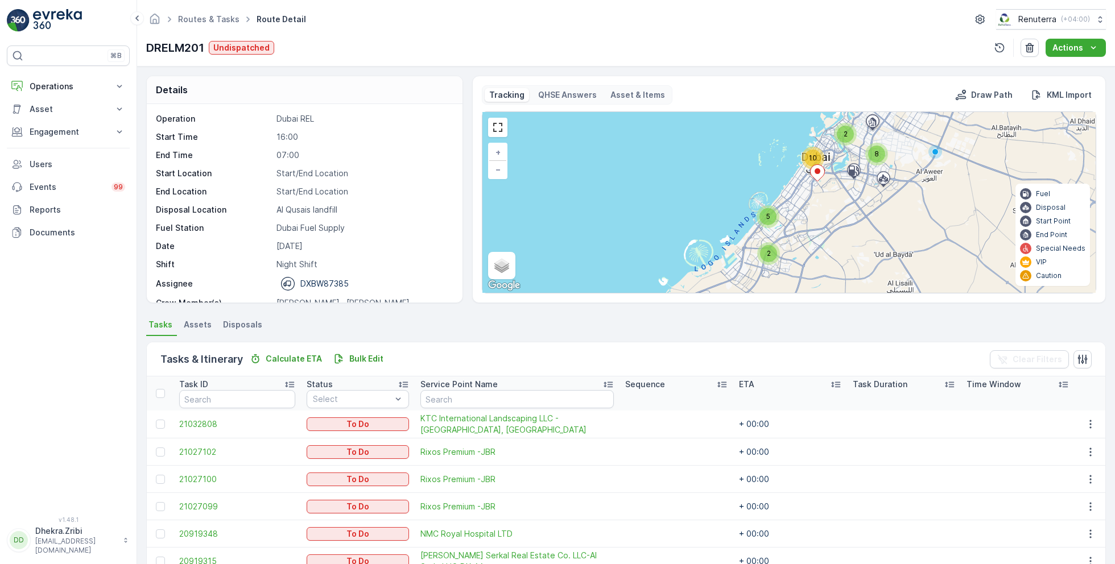
click at [811, 160] on span "10" at bounding box center [813, 158] width 8 height 9
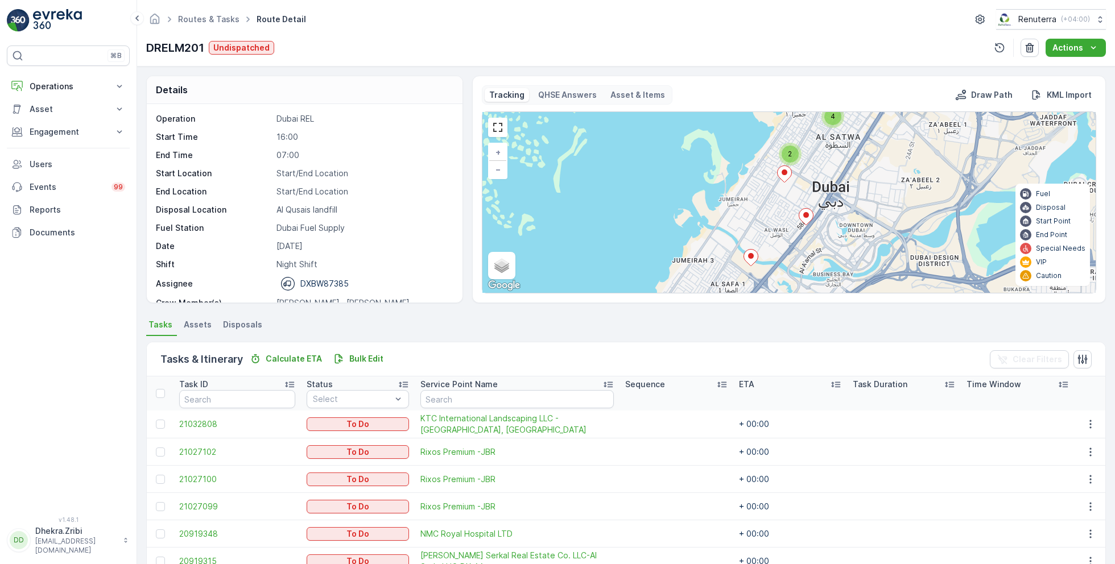
drag, startPoint x: 764, startPoint y: 250, endPoint x: 780, endPoint y: 209, distance: 44.3
click at [780, 209] on div "5 4 2 3 + − Satellite Roadmap Terrain Hybrid Leaflet Keyboard shortcuts Map Dat…" at bounding box center [788, 202] width 613 height 181
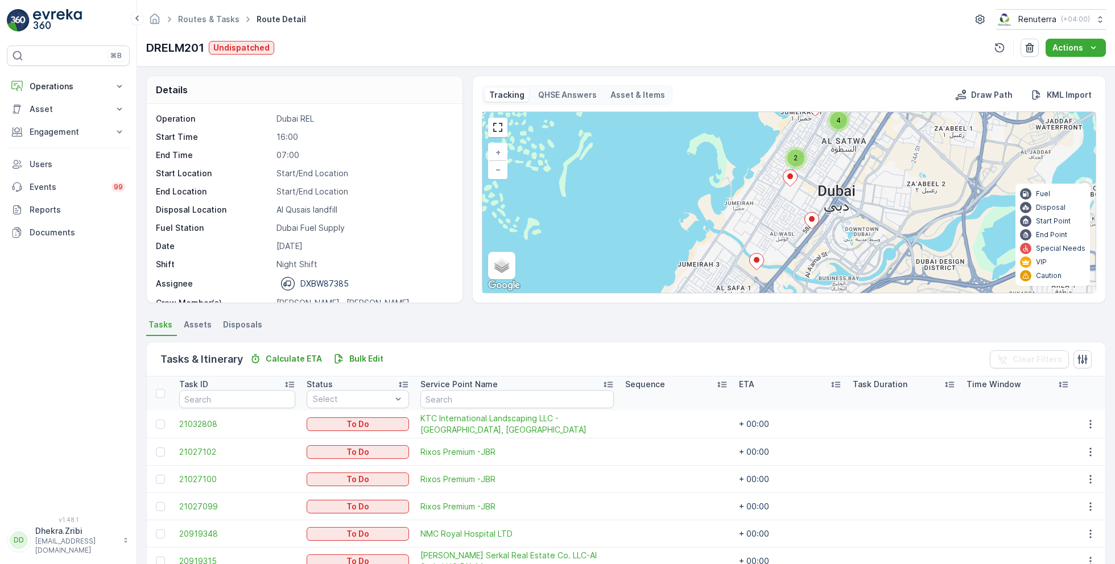
drag, startPoint x: 796, startPoint y: 182, endPoint x: 786, endPoint y: 224, distance: 43.2
click at [786, 224] on div "5 4 2 3 + − Satellite Roadmap Terrain Hybrid Leaflet Keyboard shortcuts Map Dat…" at bounding box center [788, 202] width 613 height 181
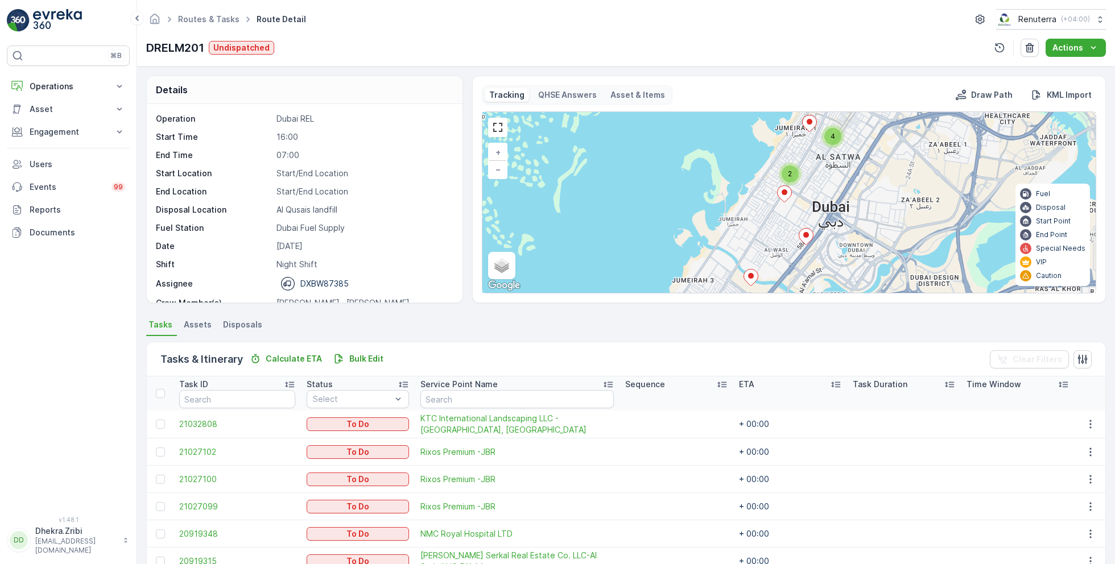
click at [789, 177] on div "2" at bounding box center [789, 173] width 17 height 17
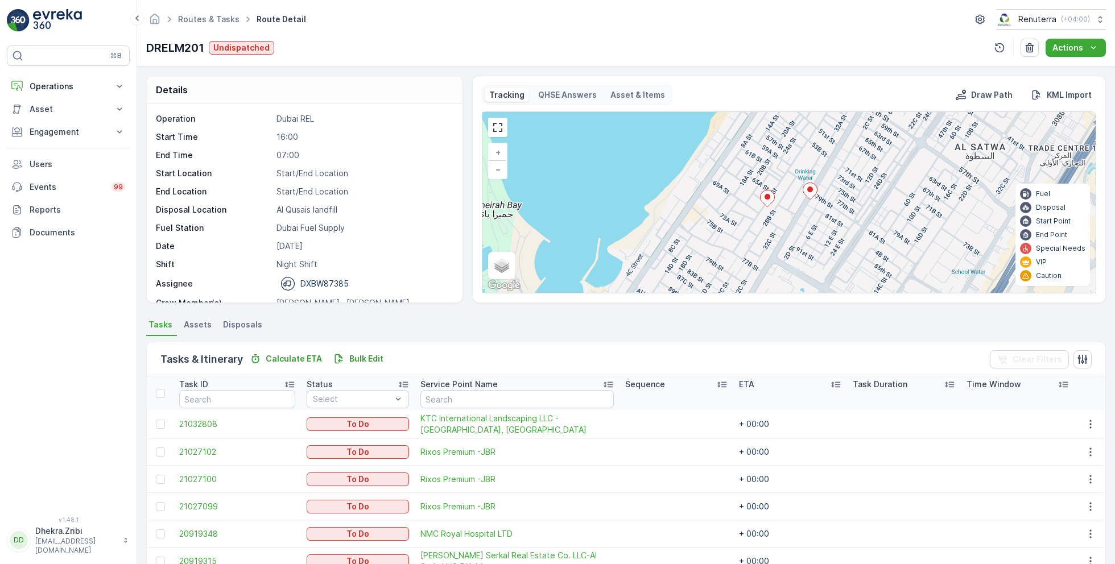
click at [238, 24] on ul "Routes & Tasks" at bounding box center [215, 19] width 78 height 16
click at [223, 22] on link "Routes & Tasks" at bounding box center [208, 19] width 61 height 10
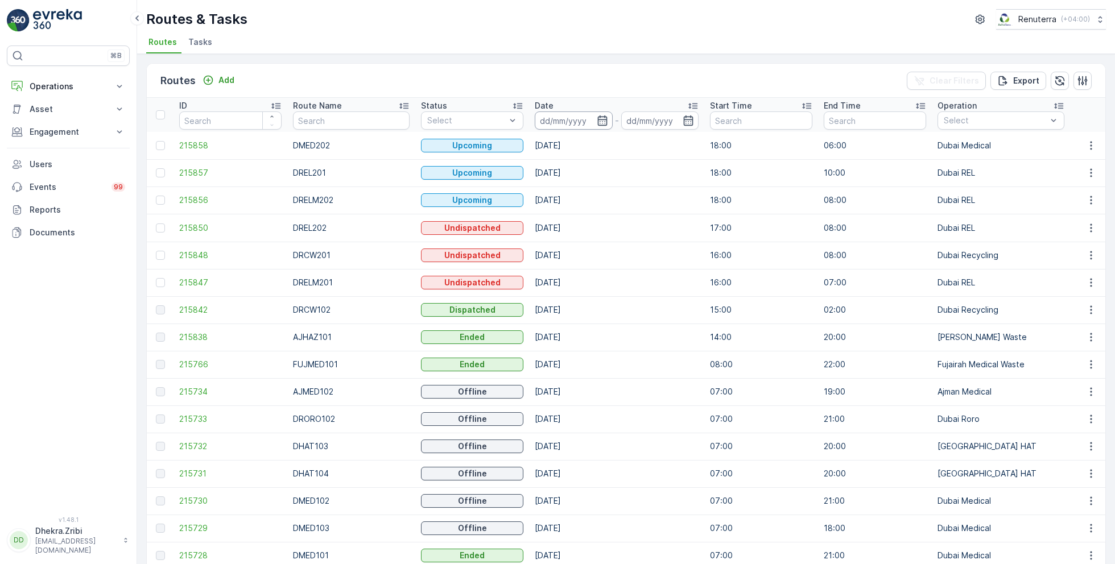
click at [541, 123] on input at bounding box center [574, 120] width 78 height 18
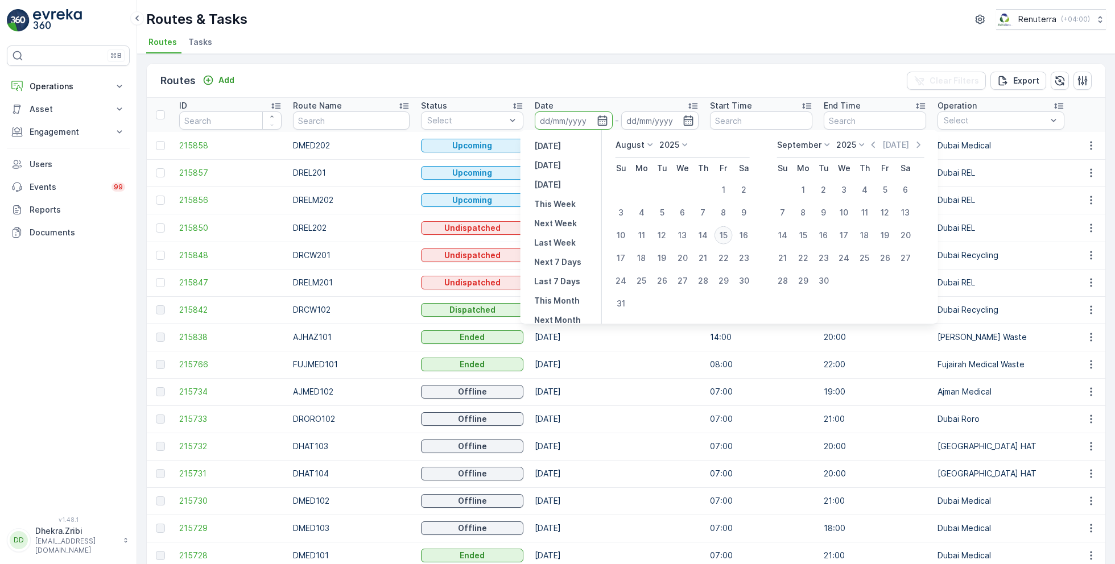
click at [718, 235] on div "15" at bounding box center [723, 235] width 18 height 18
type input "[DATE]"
click at [718, 235] on div "15" at bounding box center [723, 235] width 18 height 18
type input "[DATE]"
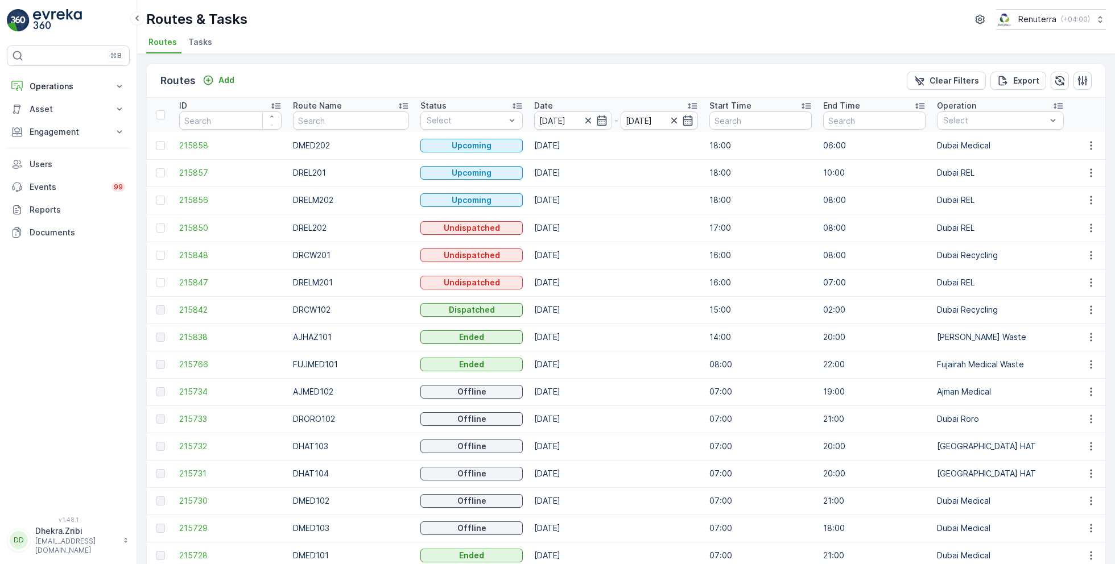
click at [212, 287] on td "215847" at bounding box center [230, 282] width 114 height 27
click at [329, 128] on input "text" at bounding box center [351, 120] width 116 height 18
type input "101"
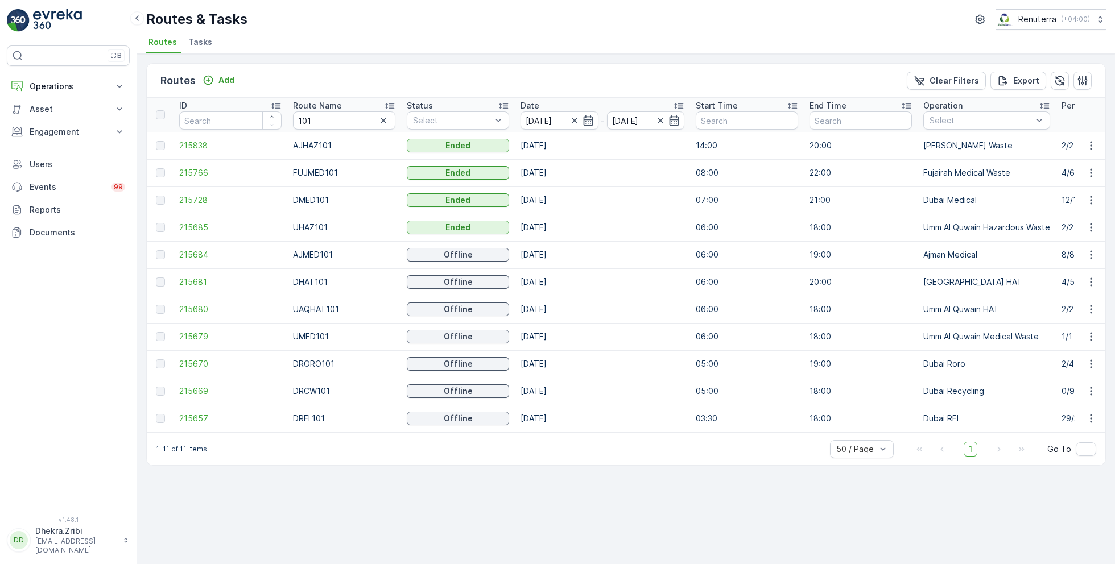
click at [197, 380] on td "215669" at bounding box center [230, 391] width 114 height 27
click at [196, 386] on span "215669" at bounding box center [230, 391] width 102 height 11
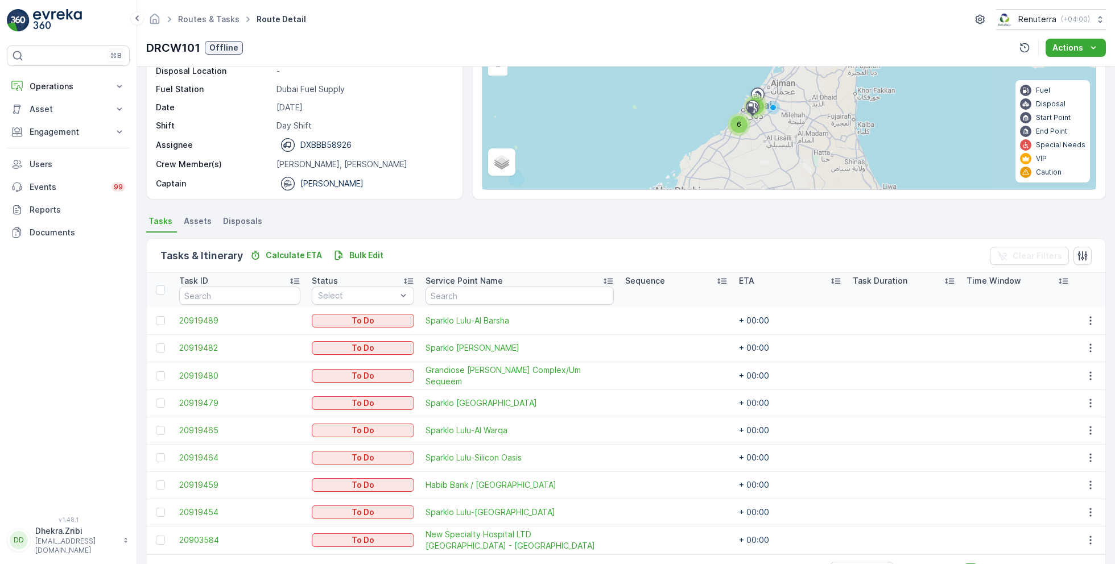
scroll to position [139, 0]
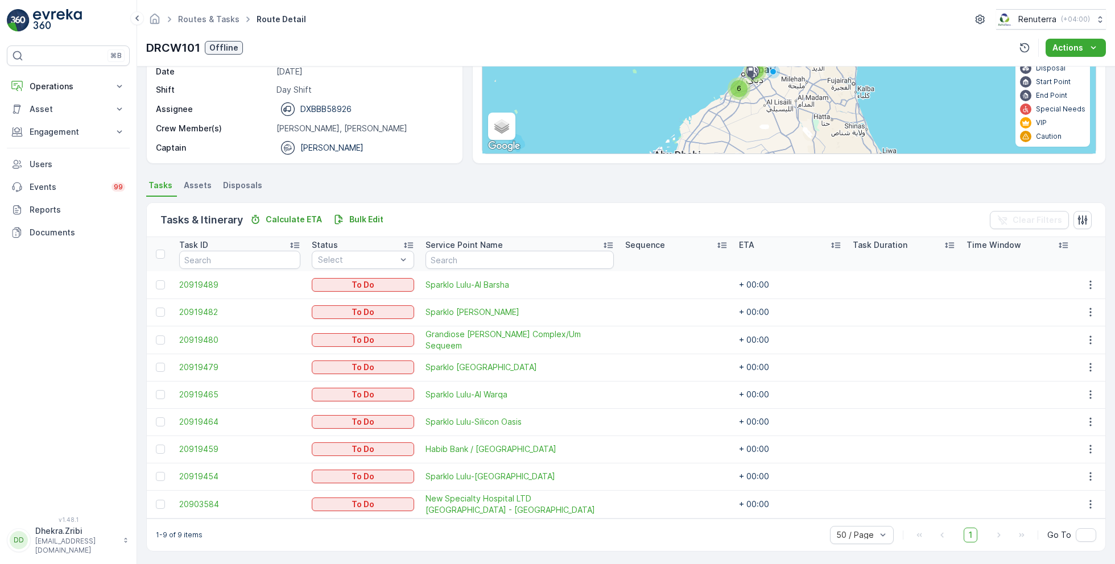
click at [168, 313] on td at bounding box center [160, 312] width 27 height 27
click at [161, 312] on div at bounding box center [160, 312] width 9 height 9
click at [156, 308] on input "checkbox" at bounding box center [156, 308] width 0 height 0
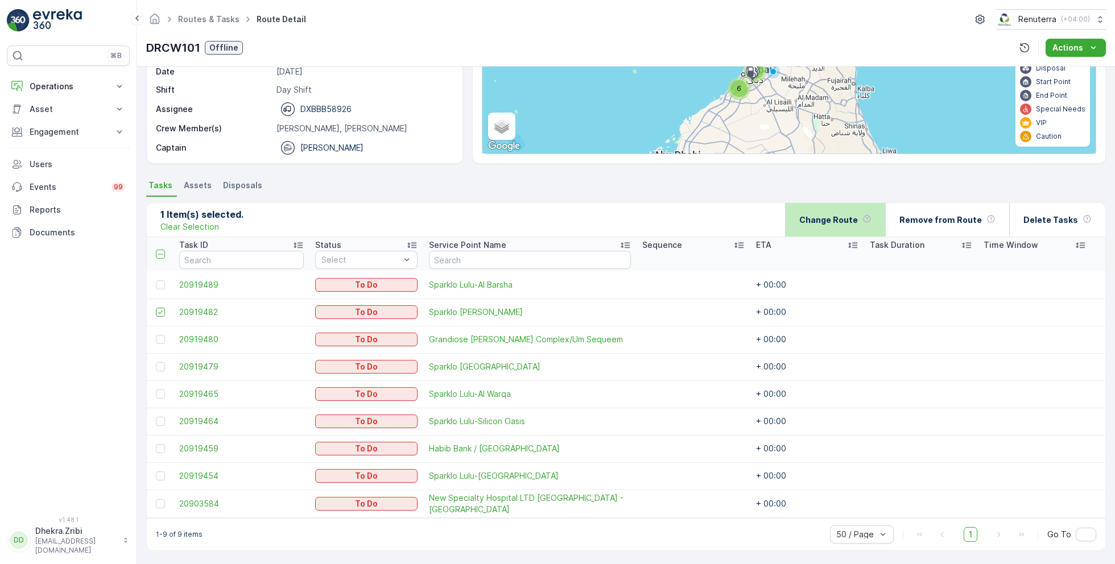
click at [863, 233] on div "Change Route" at bounding box center [835, 220] width 72 height 34
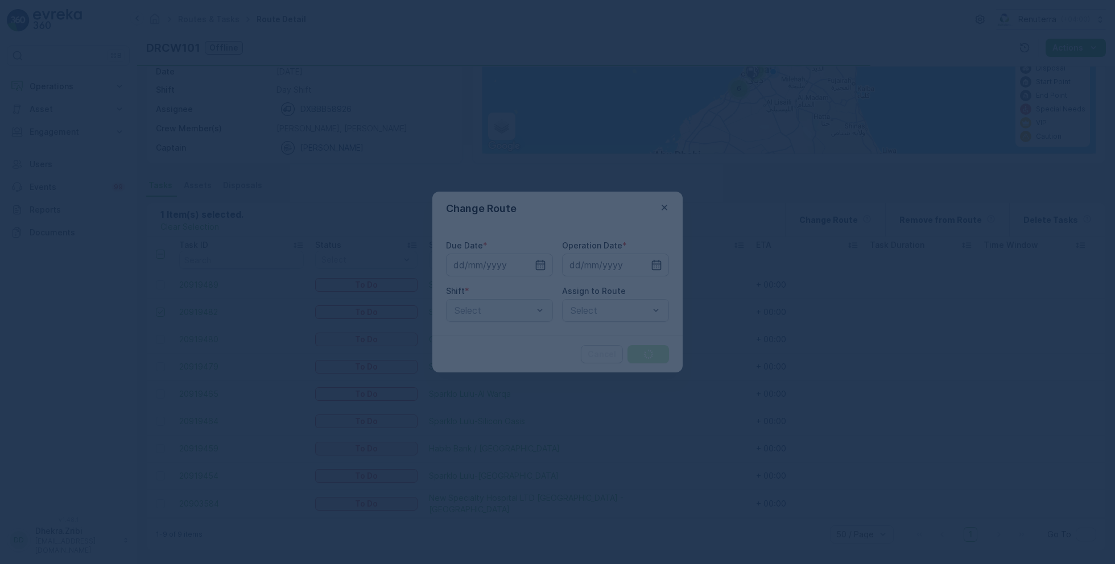
type input "[DATE]"
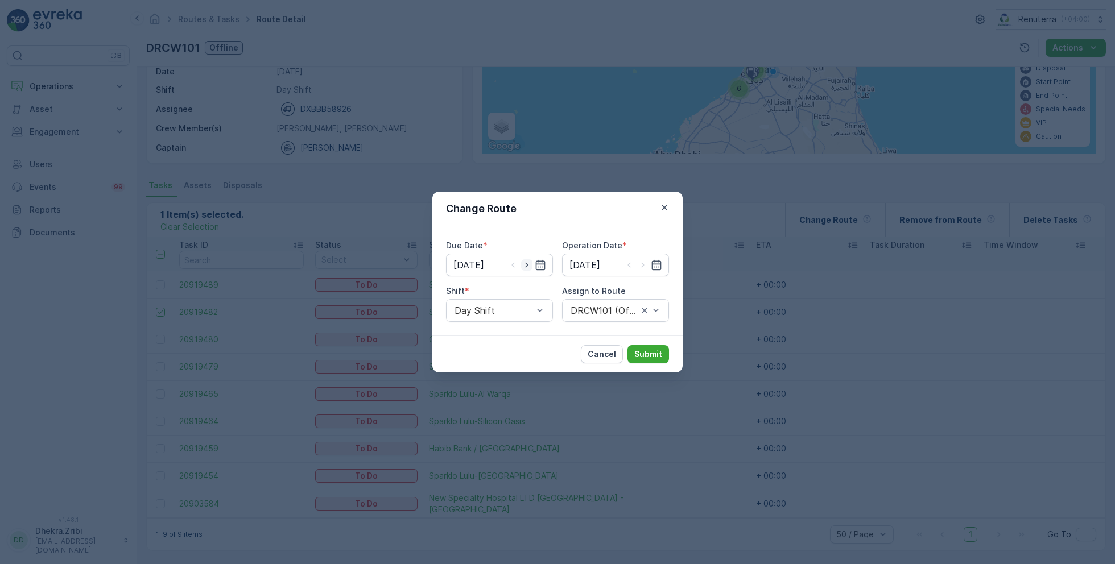
click at [530, 265] on icon "button" at bounding box center [526, 264] width 11 height 11
click at [516, 269] on icon "button" at bounding box center [512, 264] width 11 height 11
click at [524, 267] on icon "button" at bounding box center [526, 264] width 11 height 11
click at [514, 268] on icon "button" at bounding box center [512, 264] width 11 height 11
type input "[DATE]"
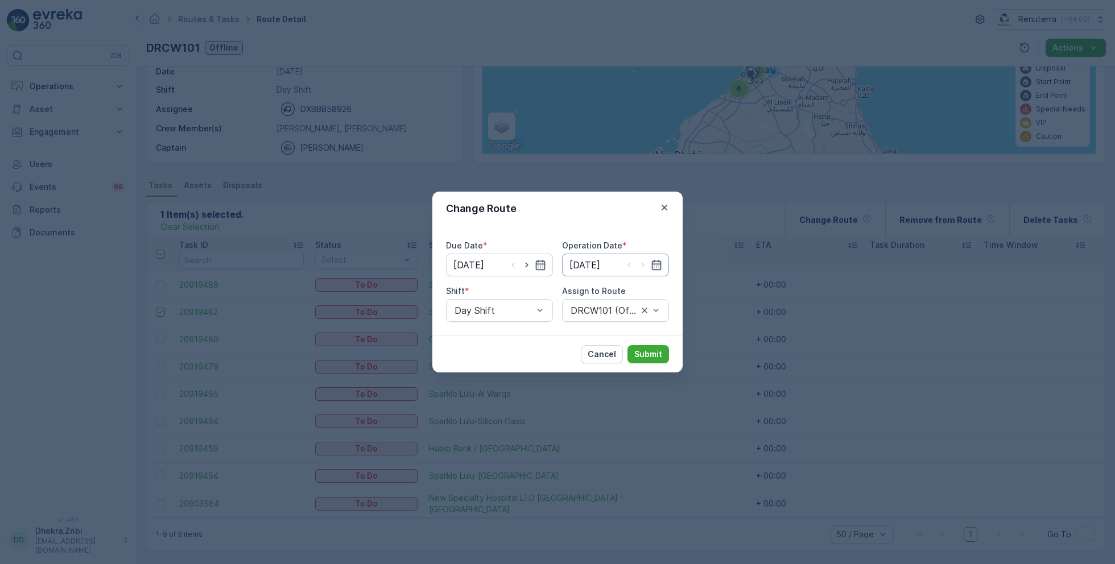
click at [614, 260] on input "[DATE]" at bounding box center [615, 265] width 107 height 23
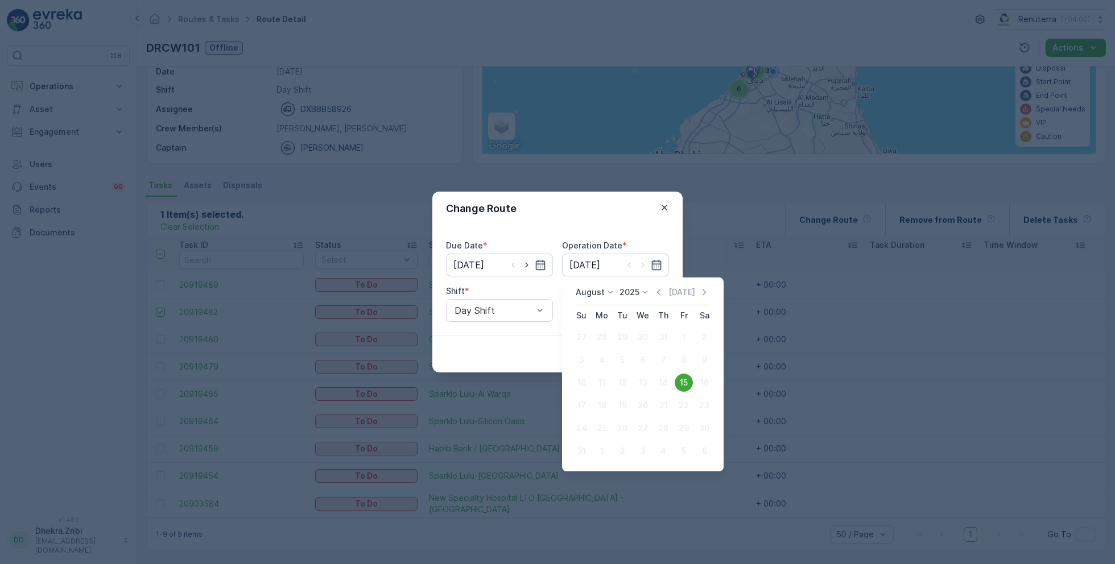
click at [691, 377] on button "15" at bounding box center [683, 382] width 20 height 20
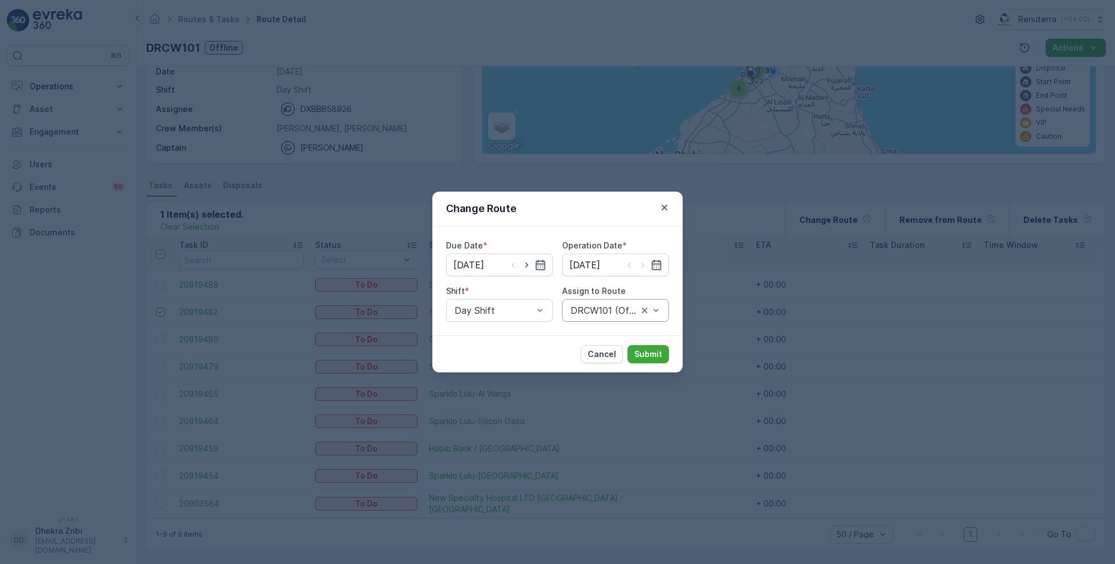
click at [619, 321] on div "DRCW101 (Offline) - DXBBB58926" at bounding box center [615, 310] width 107 height 23
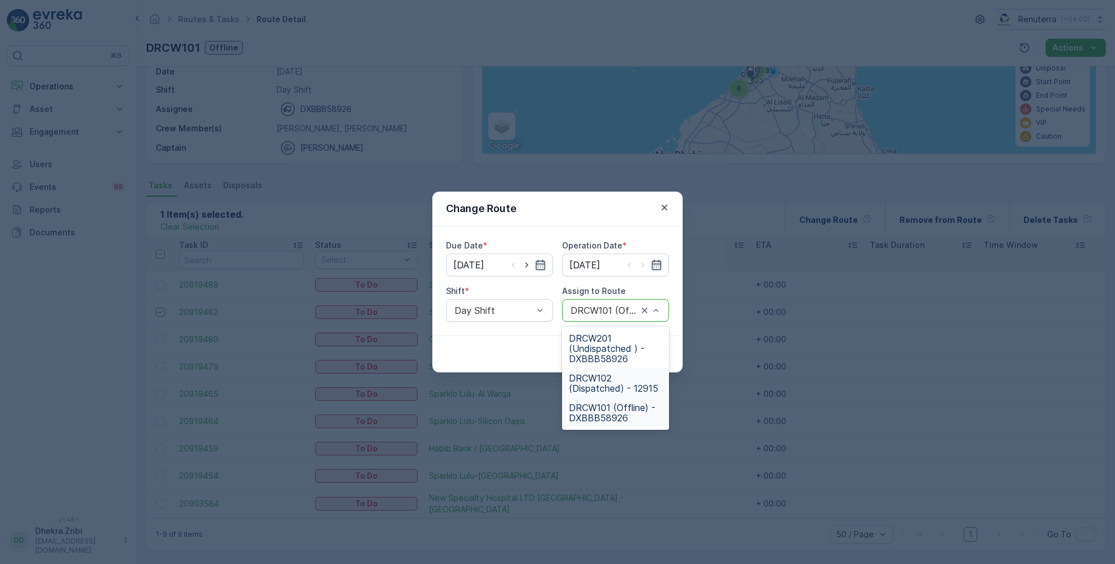
click at [620, 386] on span "DRCW102 (Dispatched) - 12915" at bounding box center [615, 383] width 93 height 20
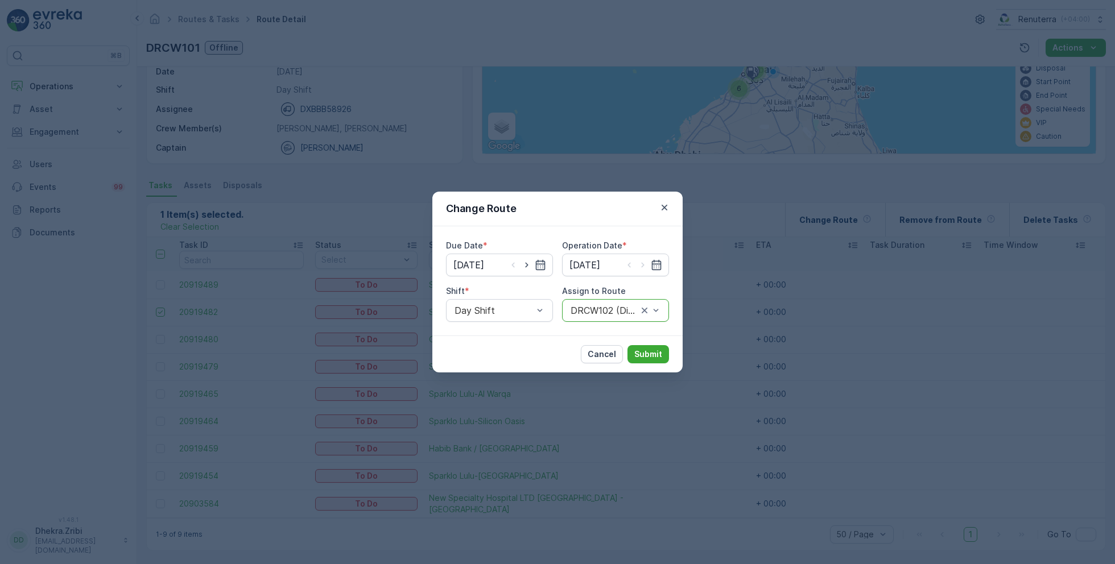
click at [618, 306] on div at bounding box center [603, 310] width 69 height 10
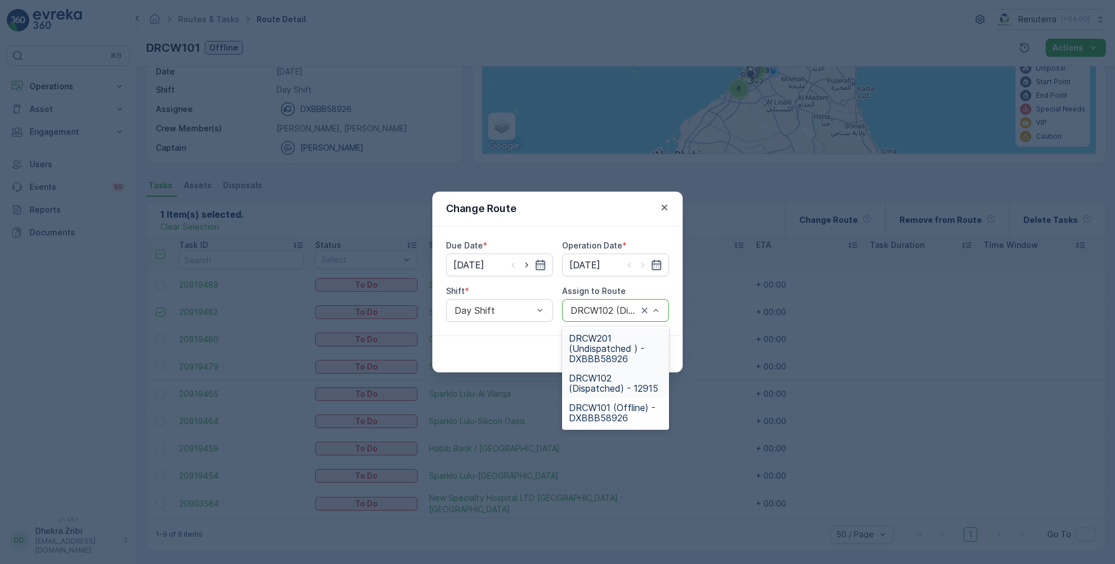
click at [605, 350] on span "DRCW201 (Undispatched ) - DXBBB58926" at bounding box center [615, 348] width 93 height 31
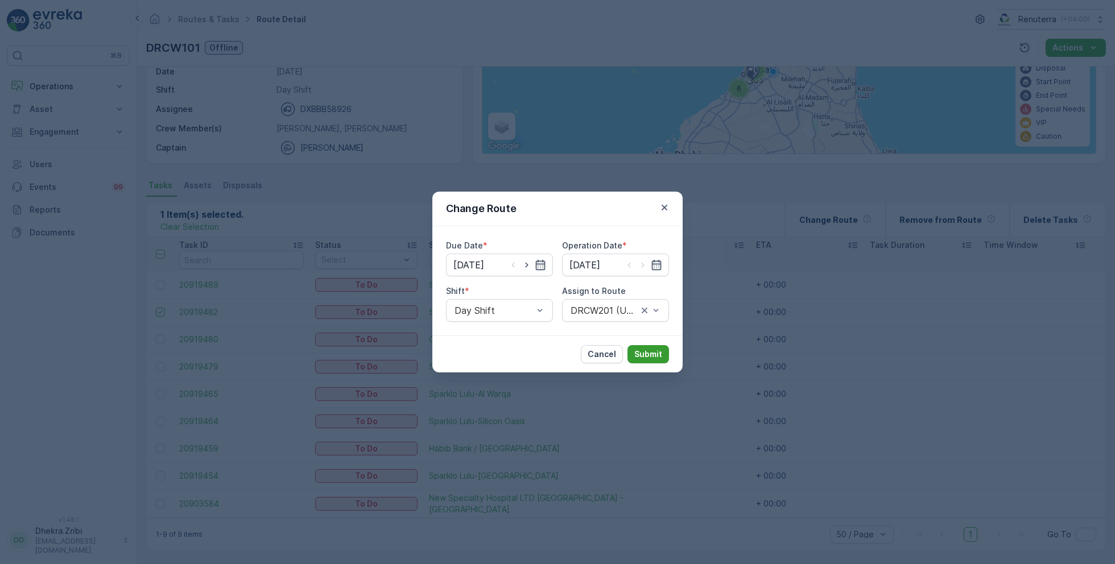
click at [654, 347] on button "Submit" at bounding box center [648, 354] width 42 height 18
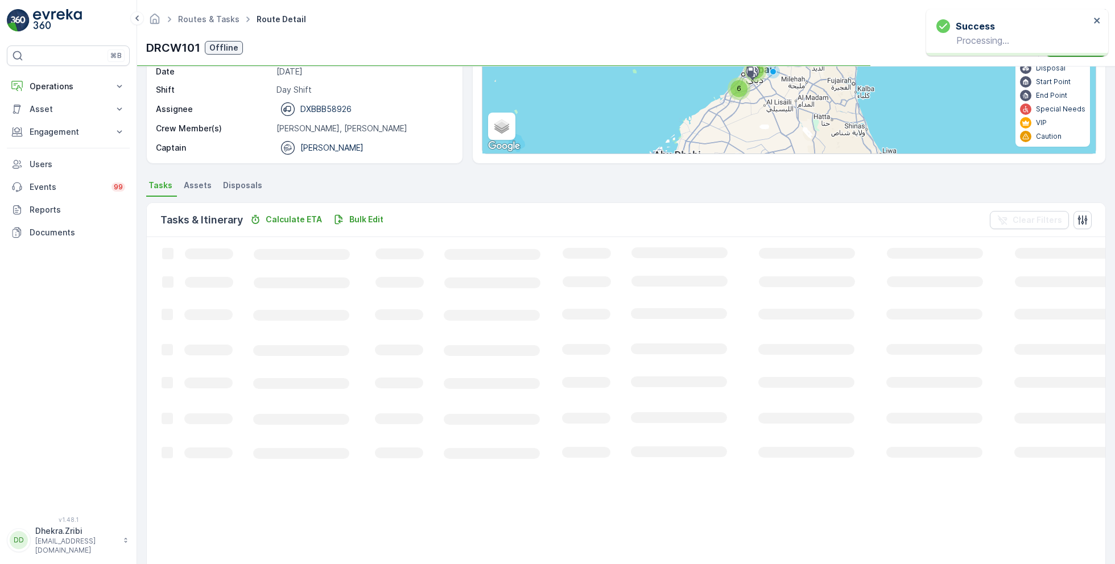
scroll to position [112, 0]
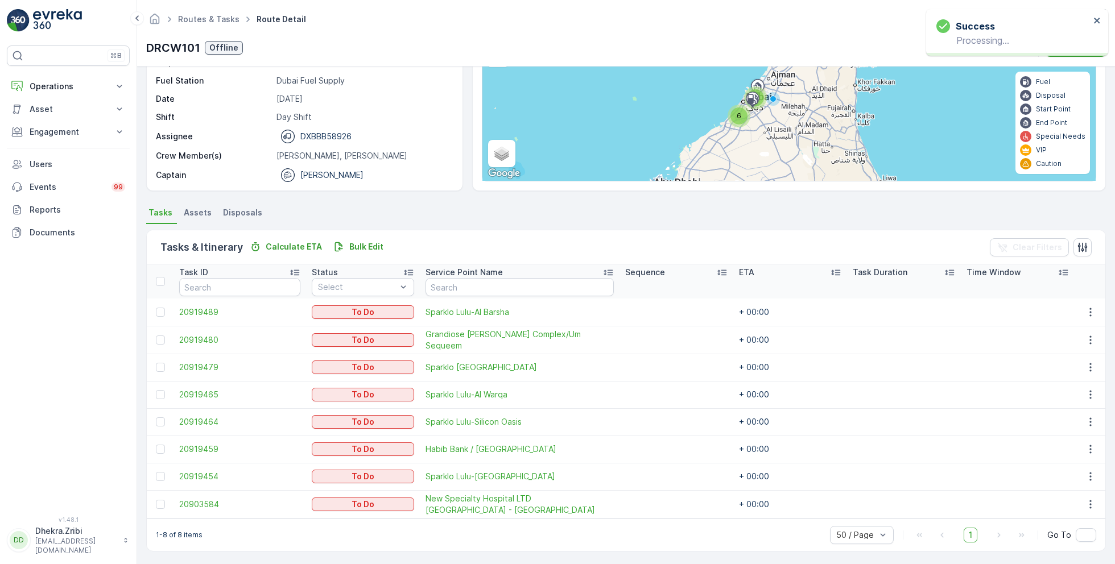
click at [165, 448] on div at bounding box center [162, 449] width 12 height 9
click at [156, 445] on input "checkbox" at bounding box center [156, 445] width 0 height 0
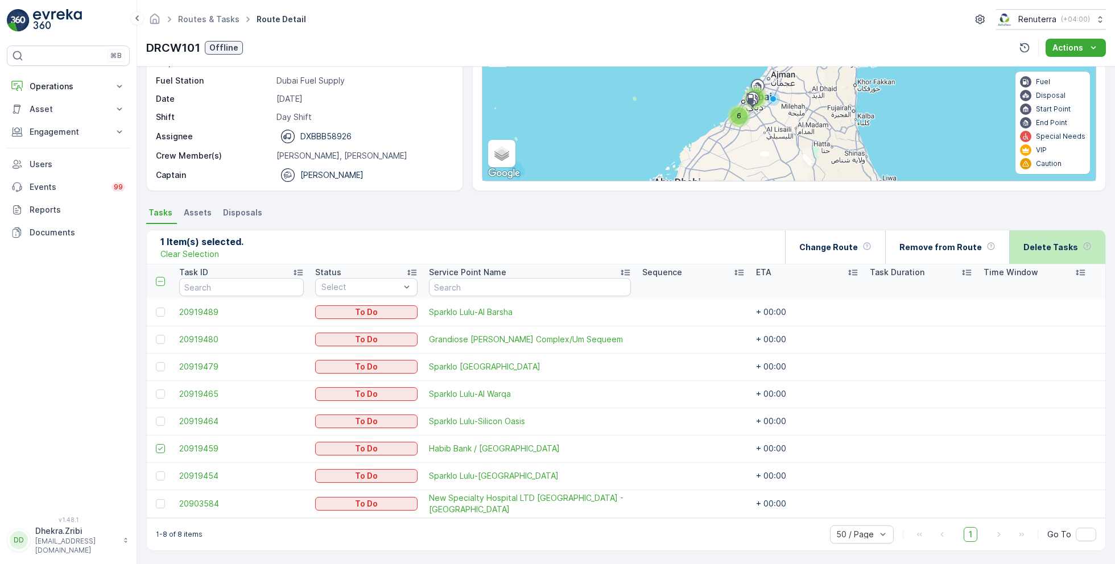
click at [1013, 254] on div "Delete Tasks" at bounding box center [1057, 247] width 96 height 34
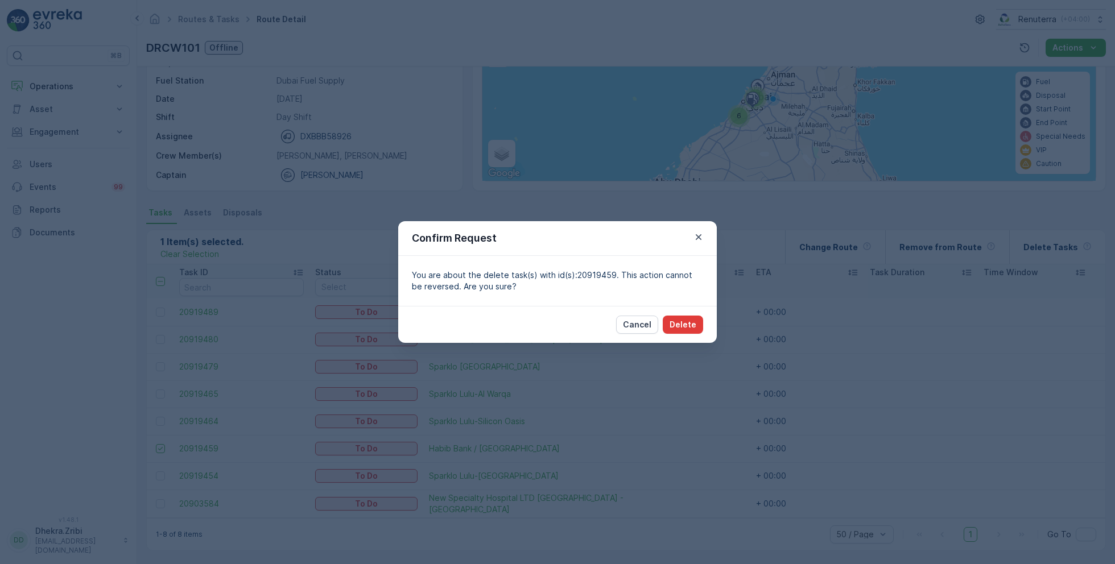
click at [680, 325] on p "Delete" at bounding box center [682, 324] width 27 height 11
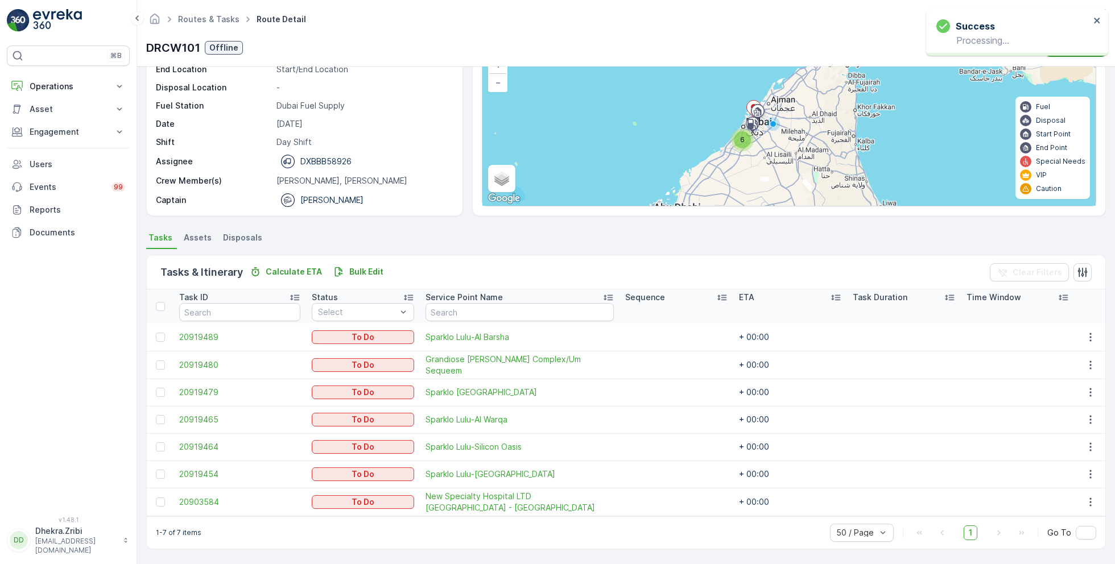
scroll to position [85, 0]
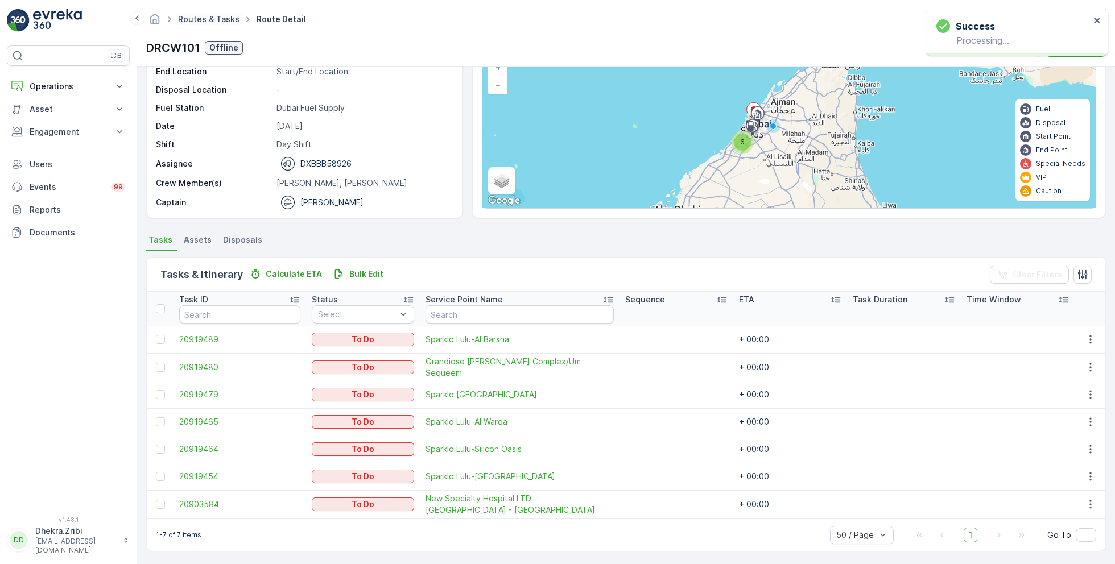
click at [224, 20] on link "Routes & Tasks" at bounding box center [208, 19] width 61 height 10
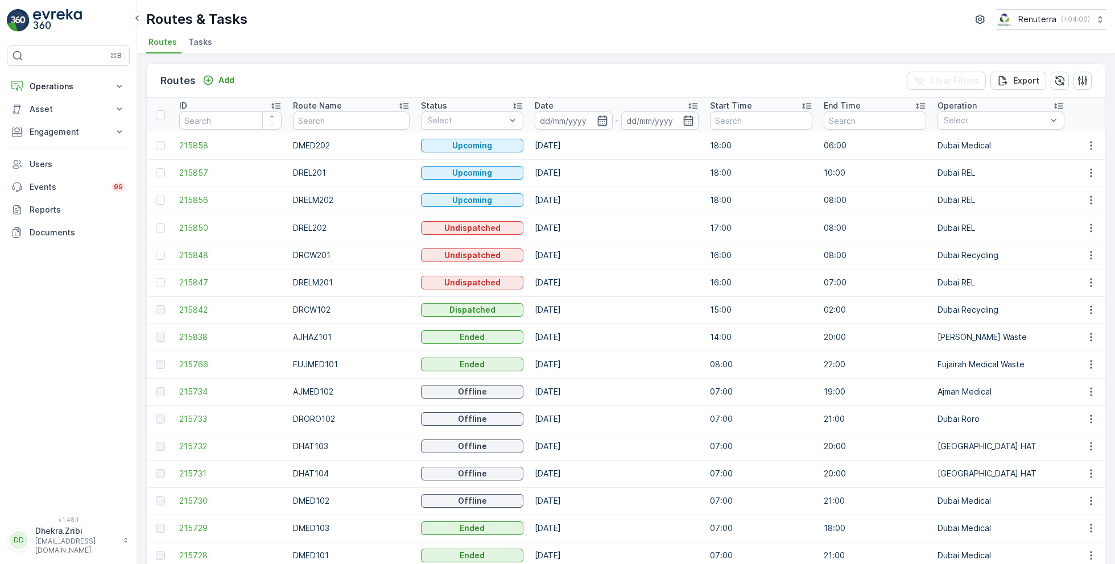
click at [351, 107] on div "Route Name" at bounding box center [351, 105] width 117 height 11
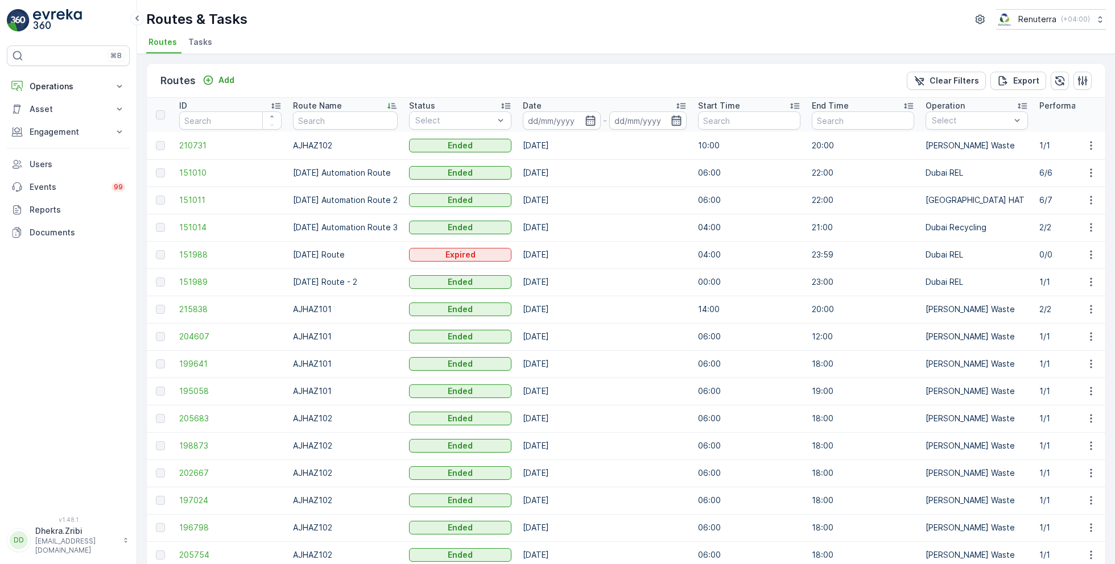
click at [681, 124] on icon "button" at bounding box center [677, 120] width 10 height 10
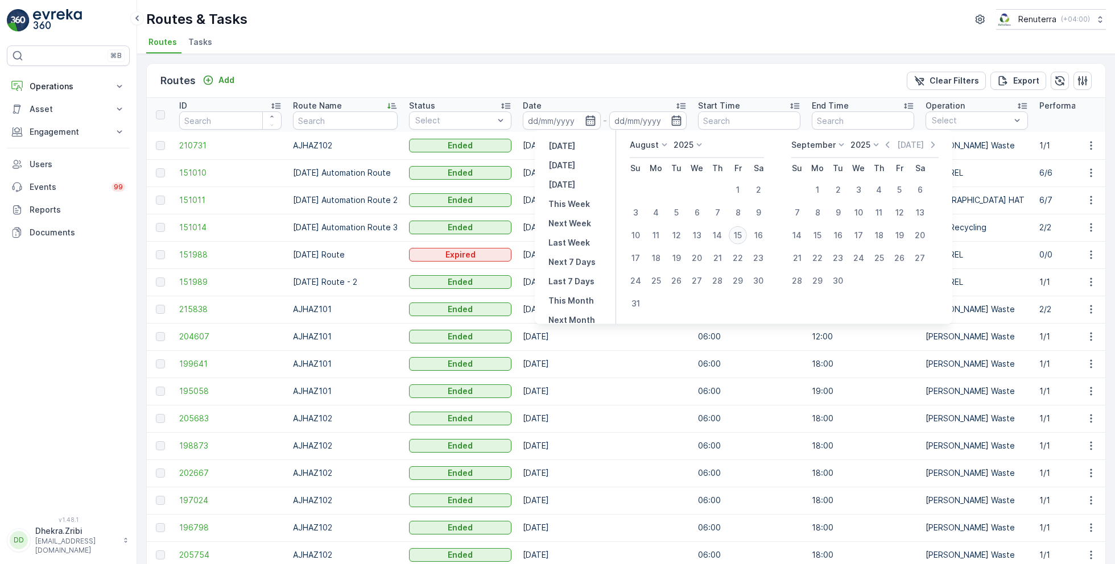
click at [744, 239] on div "15" at bounding box center [737, 235] width 18 height 18
type input "[DATE]"
click at [744, 239] on div "15" at bounding box center [737, 235] width 18 height 18
type input "[DATE]"
click at [740, 236] on div "15" at bounding box center [737, 235] width 18 height 18
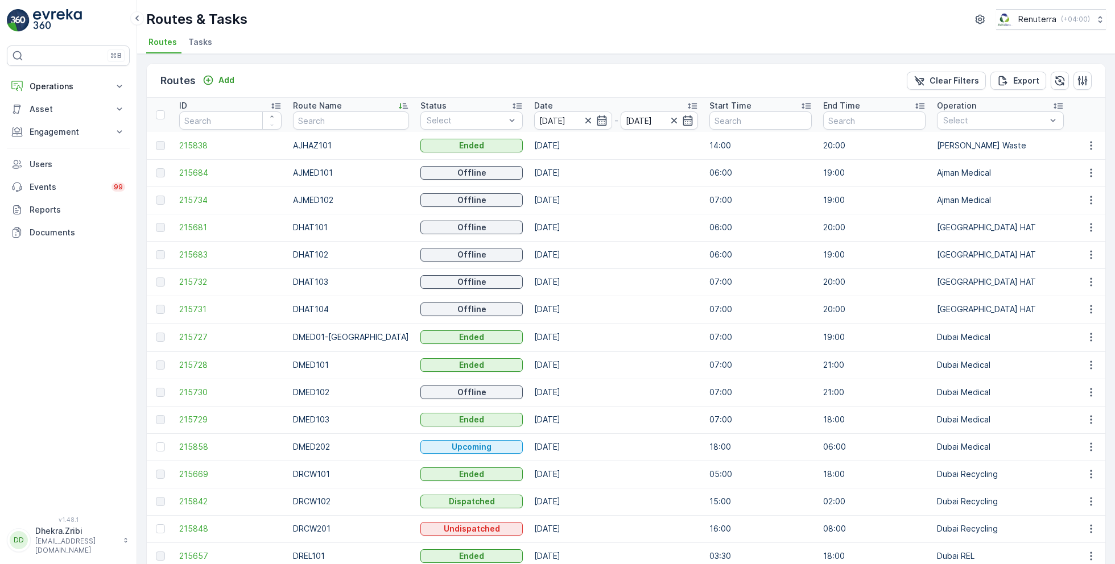
click at [397, 102] on icon at bounding box center [402, 105] width 11 height 11
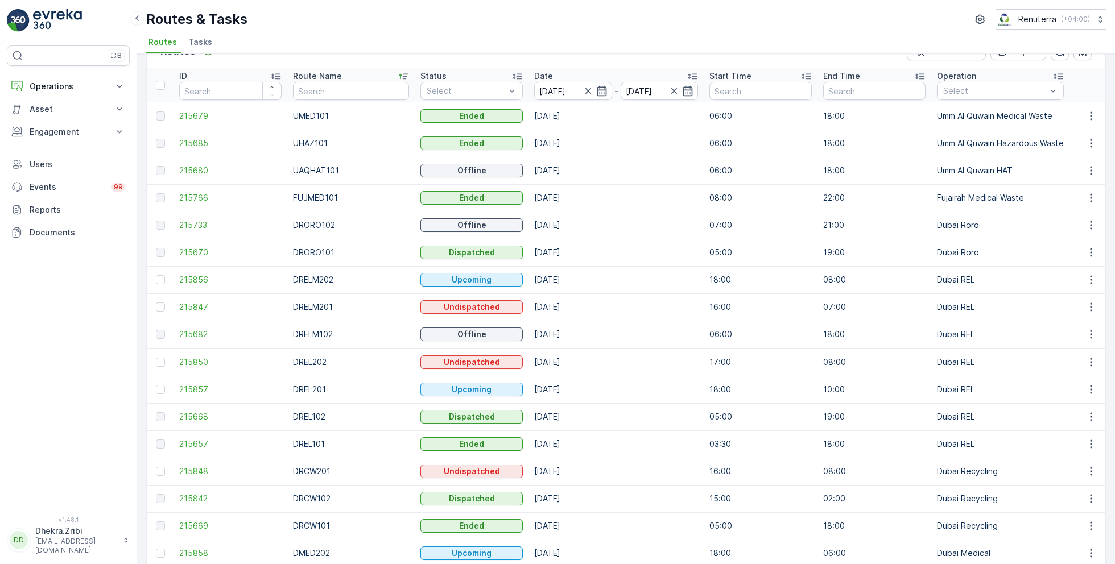
scroll to position [78, 0]
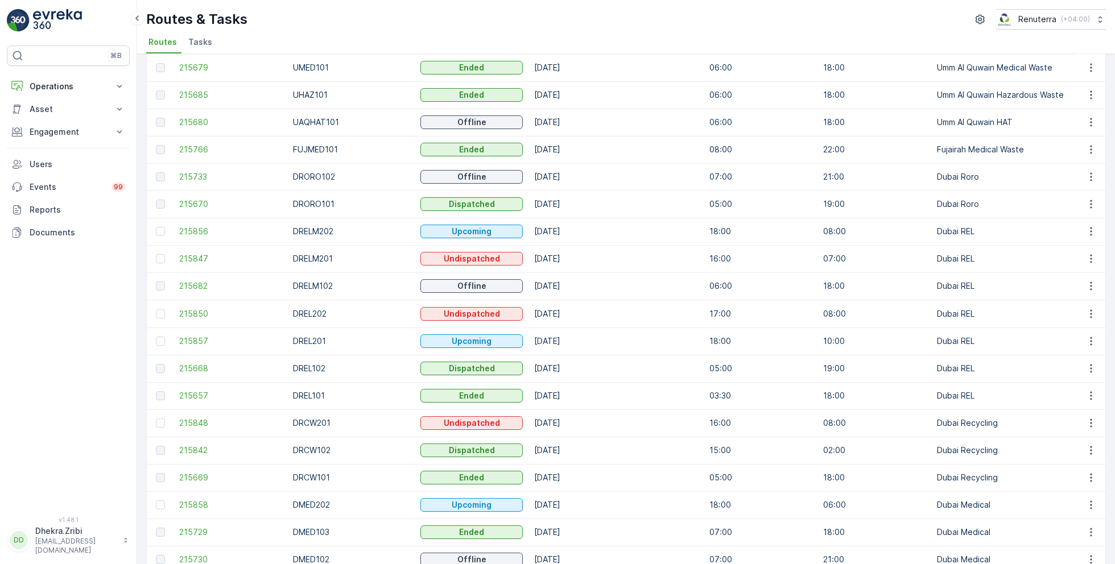
click at [204, 431] on td "215848" at bounding box center [230, 422] width 114 height 27
click at [204, 430] on td "215848" at bounding box center [230, 422] width 114 height 27
click at [204, 429] on td "215848" at bounding box center [230, 422] width 114 height 27
click at [204, 419] on span "215848" at bounding box center [230, 422] width 102 height 11
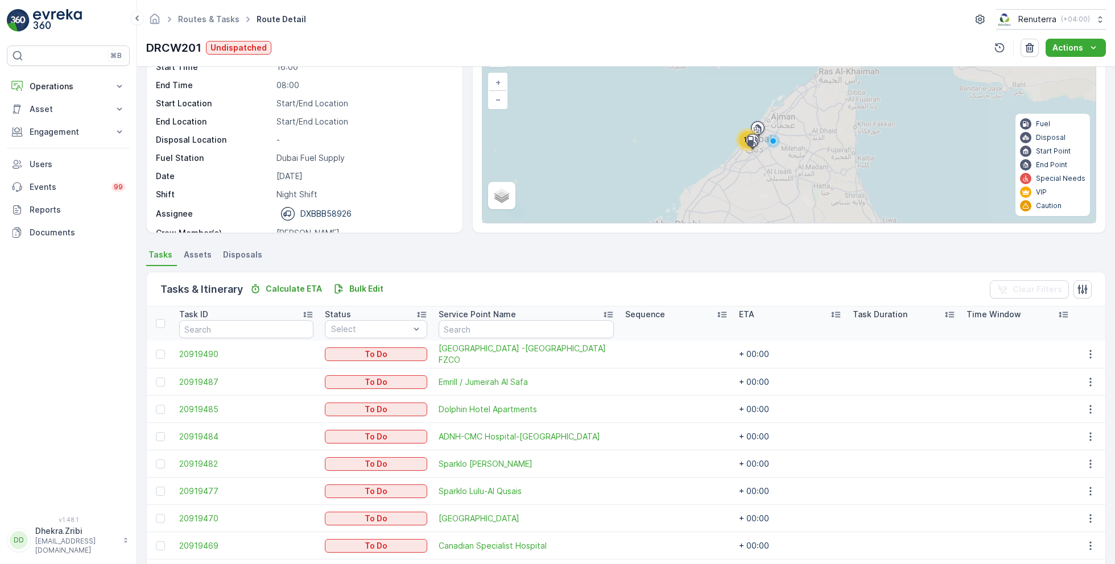
scroll to position [166, 0]
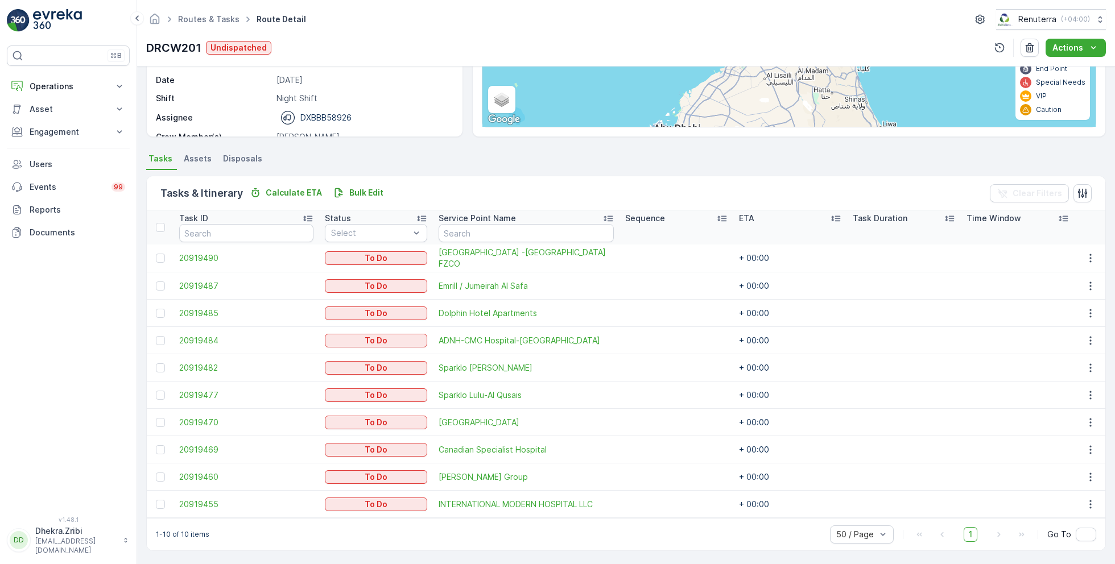
click at [166, 470] on td at bounding box center [160, 476] width 27 height 27
click at [161, 474] on div at bounding box center [160, 477] width 9 height 9
click at [156, 473] on input "checkbox" at bounding box center [156, 473] width 0 height 0
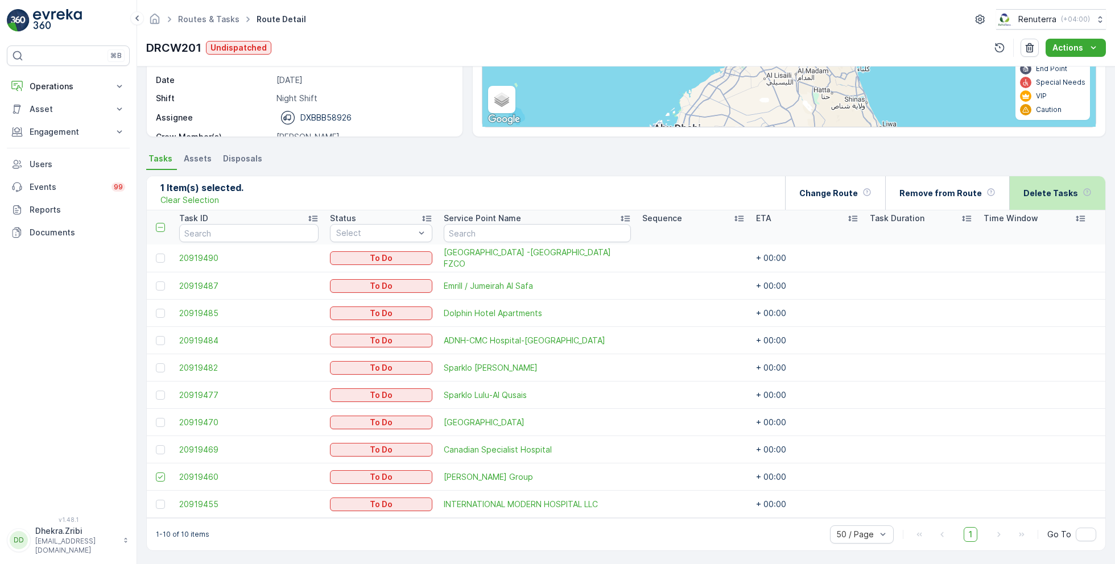
click at [1028, 190] on p "Delete Tasks" at bounding box center [1050, 193] width 55 height 11
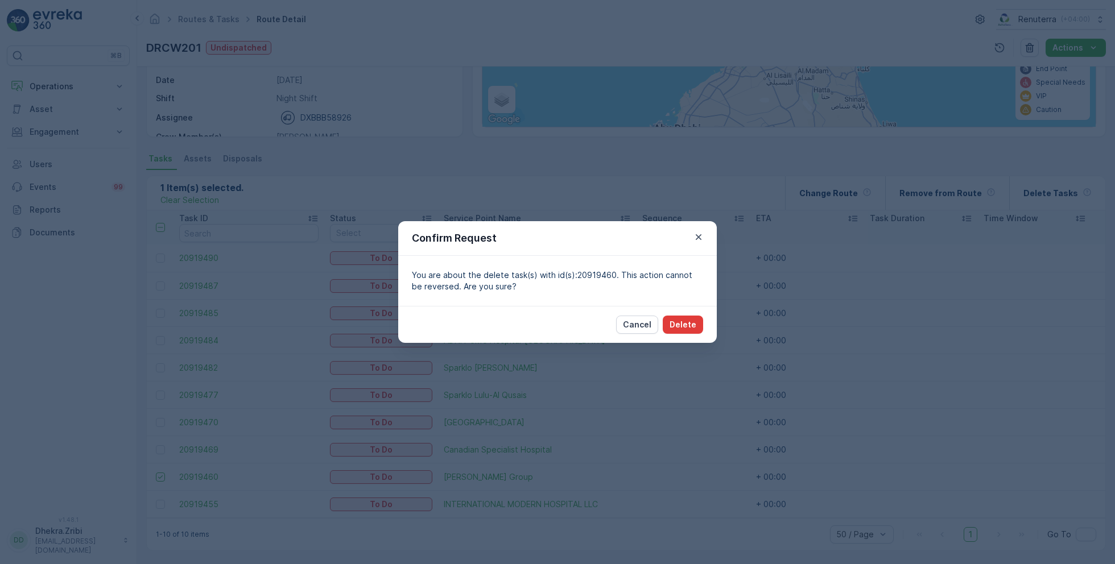
click at [674, 320] on p "Delete" at bounding box center [682, 324] width 27 height 11
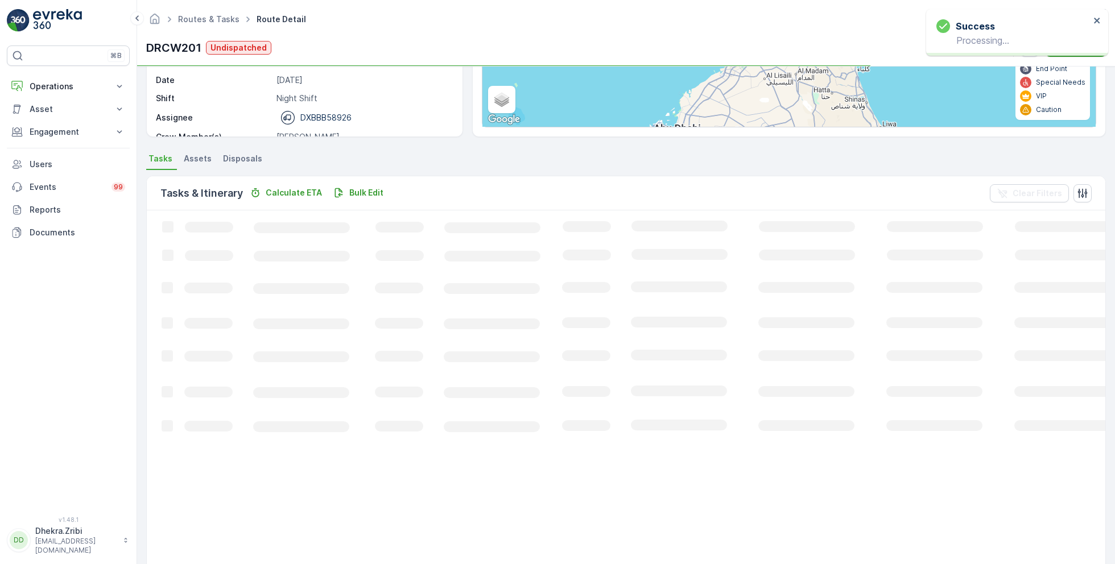
scroll to position [139, 0]
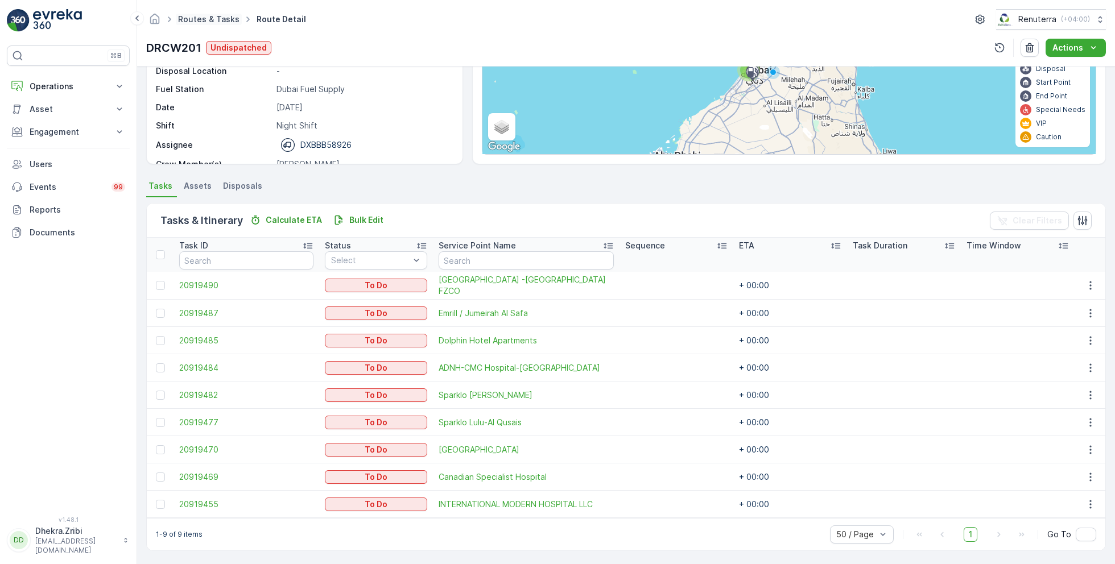
click at [223, 15] on link "Routes & Tasks" at bounding box center [208, 19] width 61 height 10
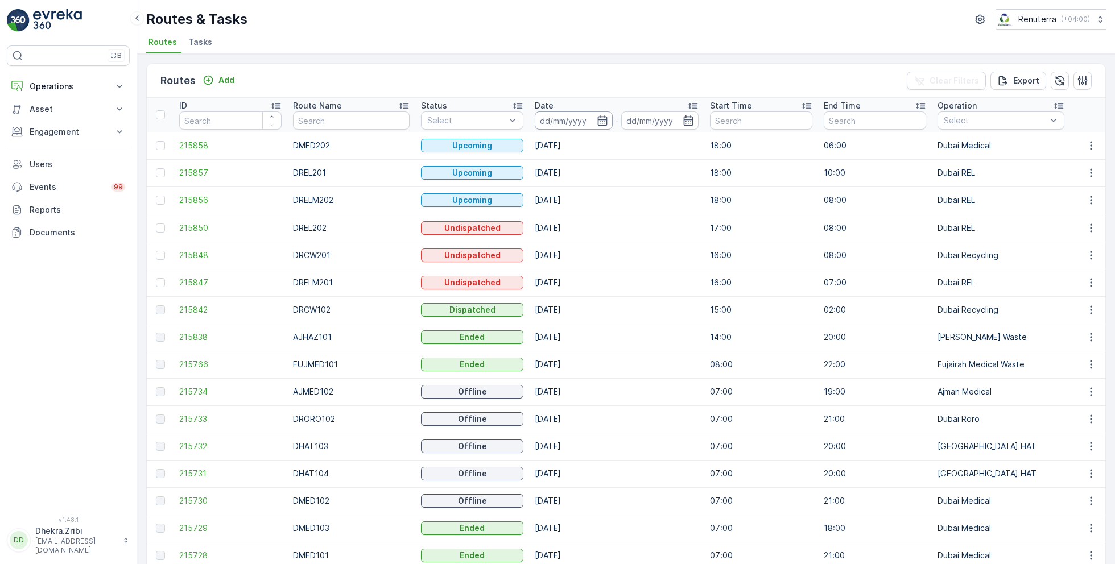
click at [576, 125] on input at bounding box center [574, 120] width 78 height 18
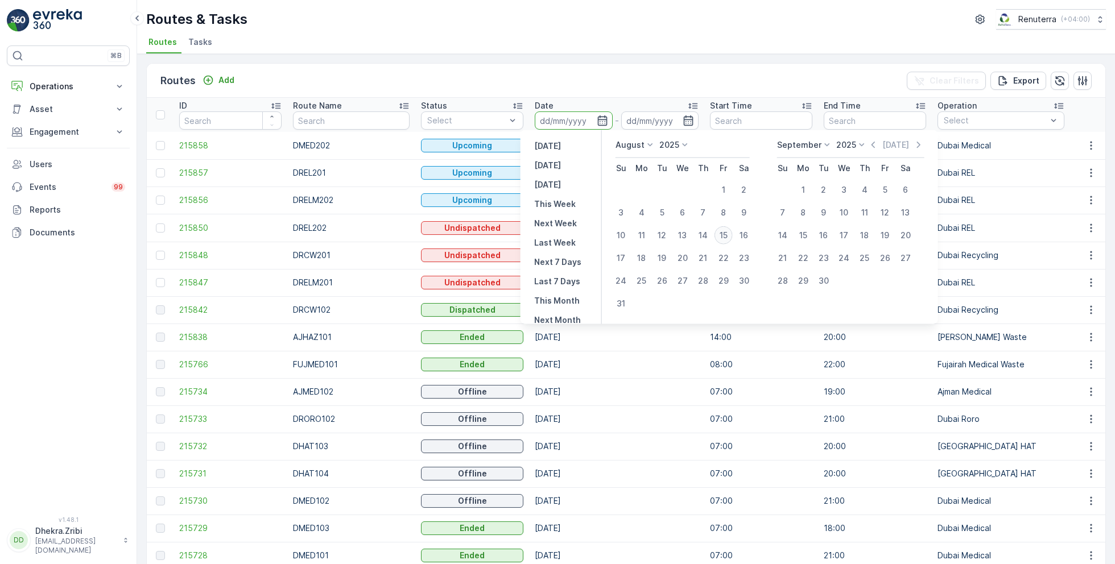
click at [725, 237] on div "15" at bounding box center [723, 235] width 18 height 18
type input "[DATE]"
click at [725, 237] on div "15" at bounding box center [723, 235] width 18 height 18
type input "[DATE]"
